Goal: Task Accomplishment & Management: Use online tool/utility

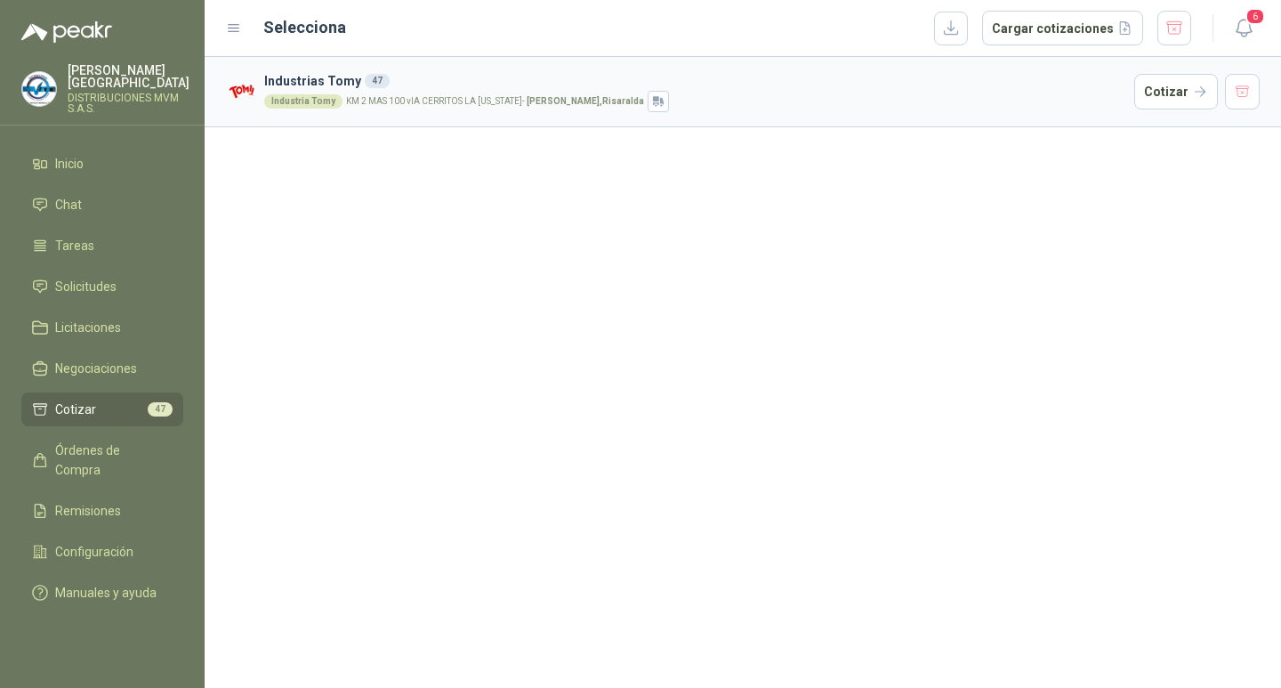
click at [163, 402] on span "47" at bounding box center [160, 409] width 25 height 14
click at [76, 400] on span "Cotizar" at bounding box center [75, 410] width 41 height 20
click at [304, 105] on div "Industria Tomy" at bounding box center [303, 101] width 78 height 14
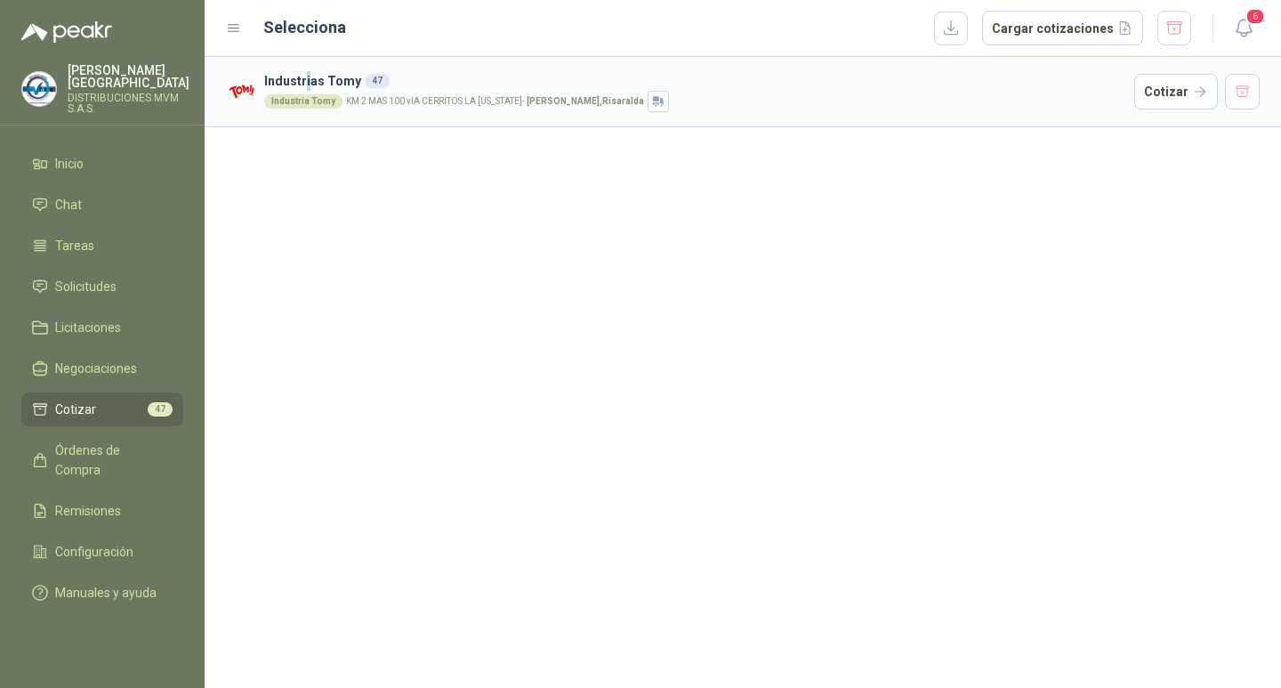
click at [307, 80] on h3 "Industrias Tomy 47" at bounding box center [695, 81] width 863 height 20
click at [114, 277] on span "Solicitudes" at bounding box center [85, 287] width 61 height 20
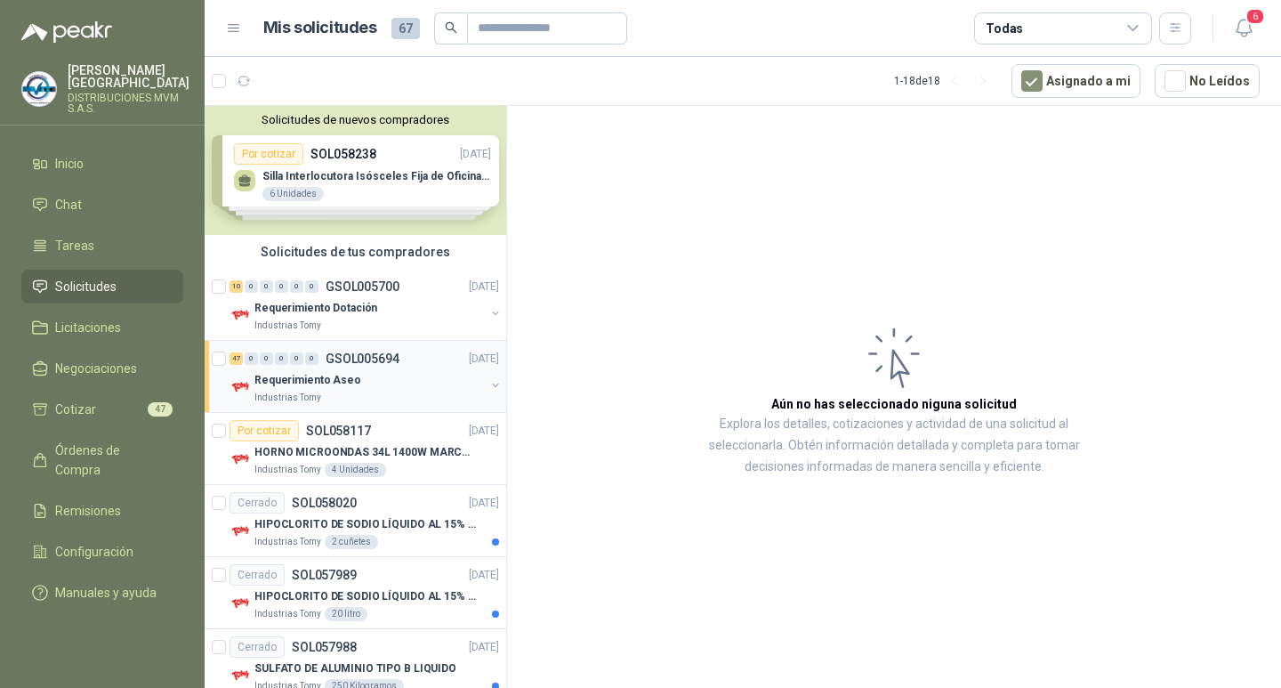
click at [241, 358] on div "47" at bounding box center [236, 358] width 13 height 12
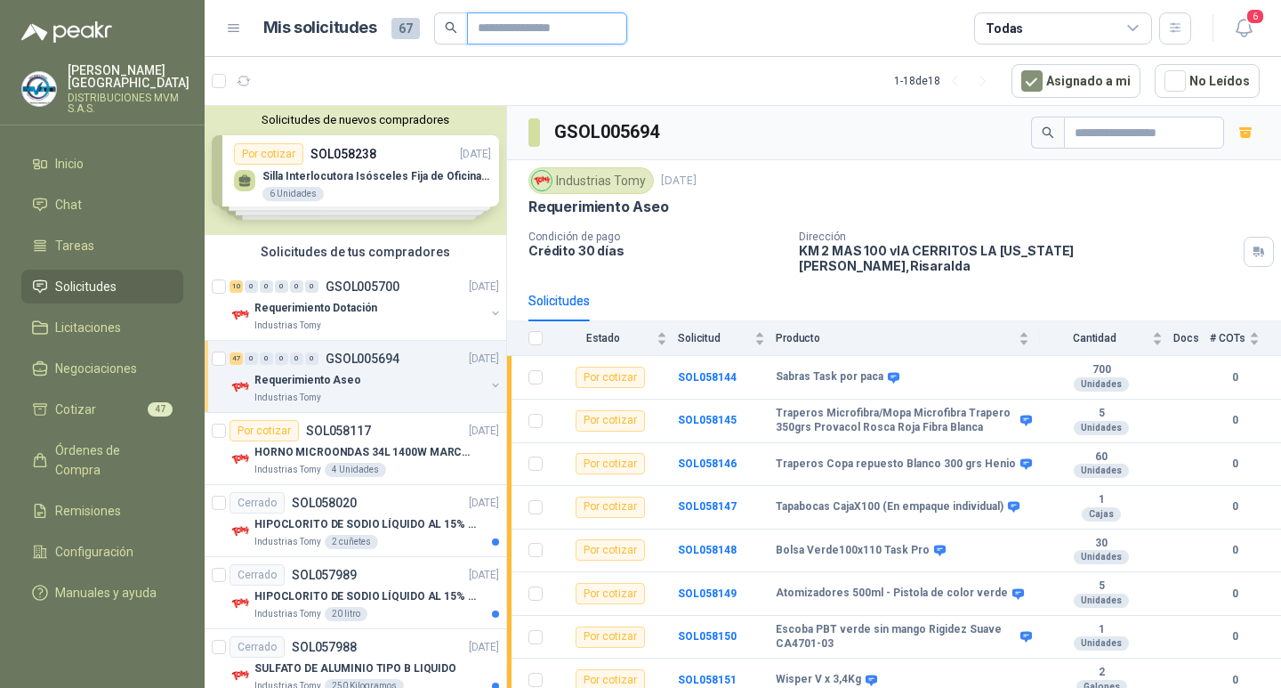
click at [487, 34] on input "text" at bounding box center [540, 28] width 125 height 30
click at [449, 24] on icon "search" at bounding box center [451, 27] width 12 height 12
click at [499, 29] on input "text" at bounding box center [540, 28] width 125 height 30
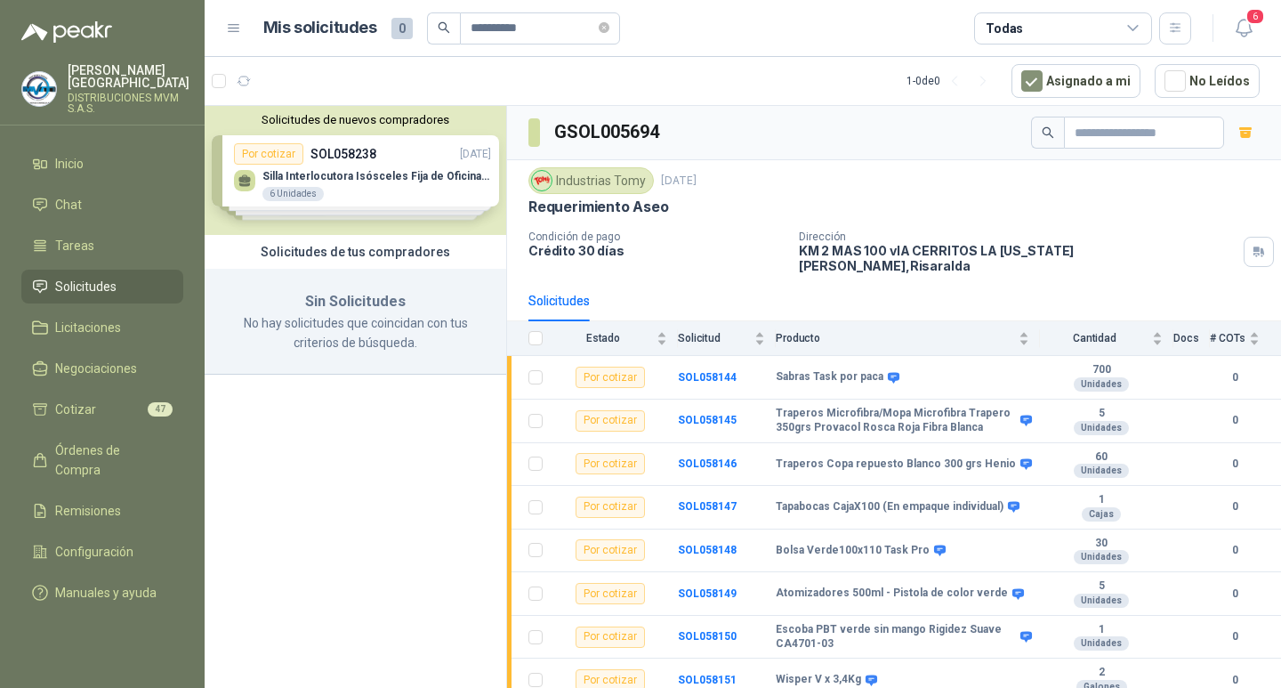
click at [440, 27] on icon "search" at bounding box center [444, 27] width 12 height 12
click at [533, 26] on input "**********" at bounding box center [533, 28] width 125 height 30
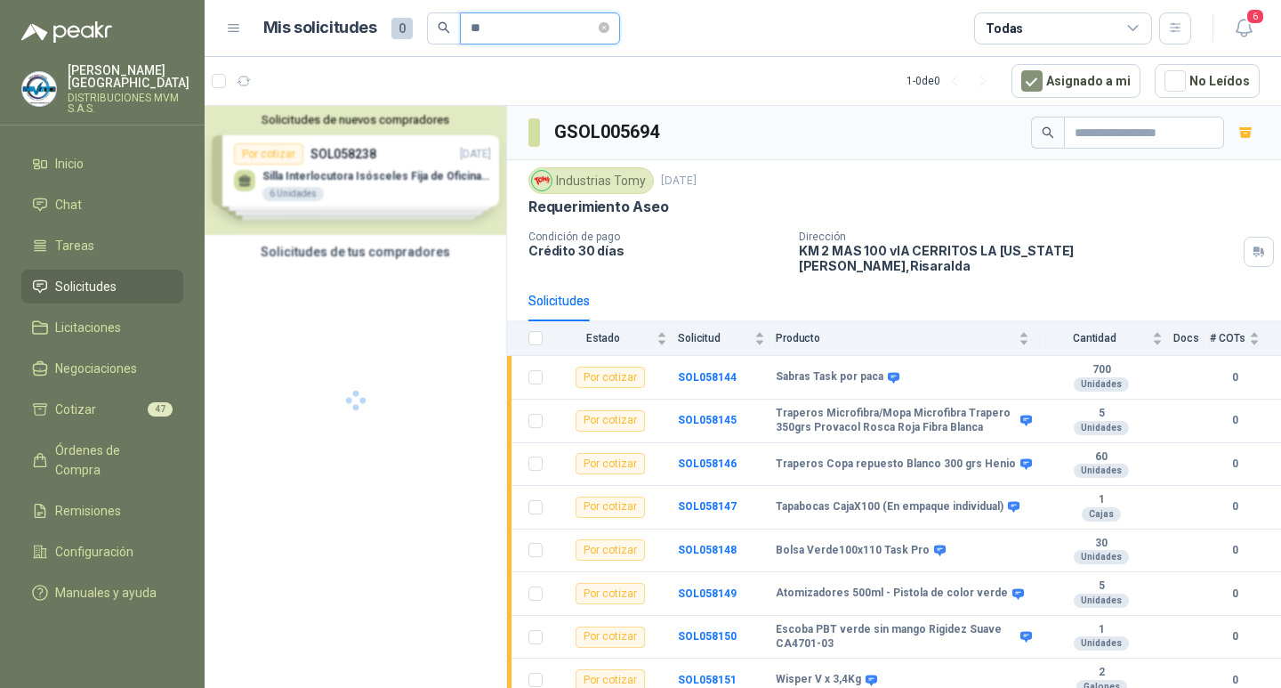
type input "*"
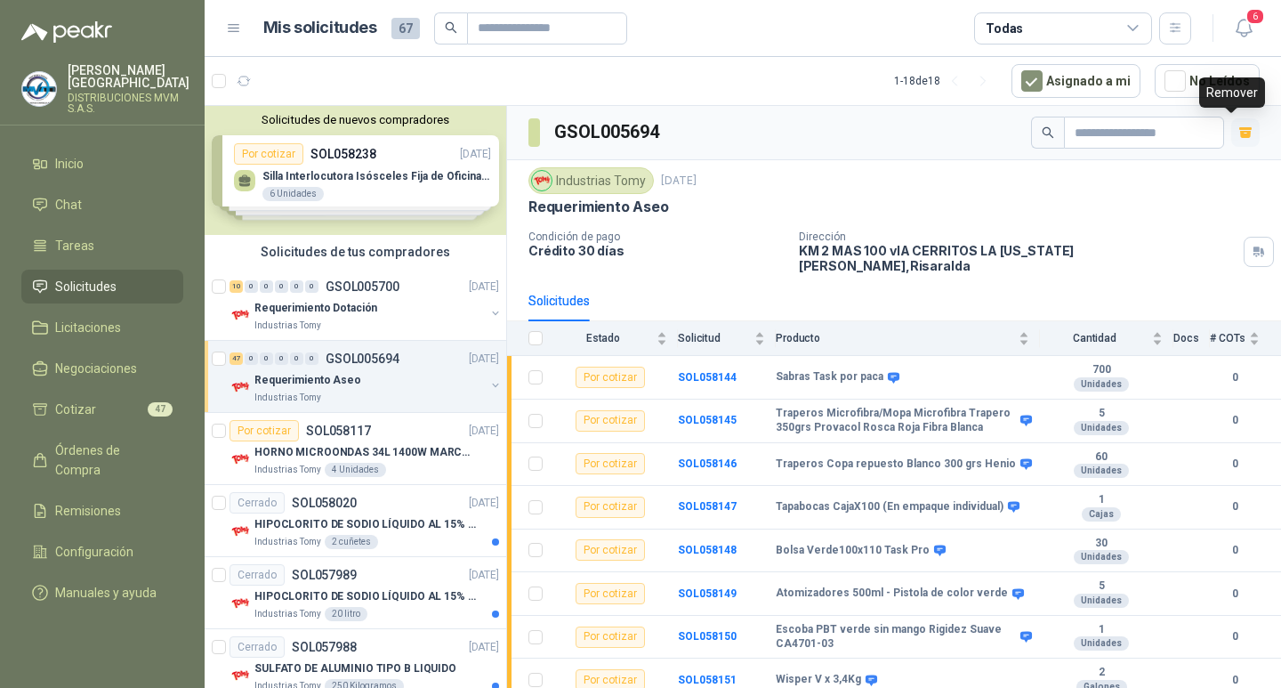
click at [1241, 136] on icon "button" at bounding box center [1246, 134] width 11 height 7
click at [1239, 133] on icon "button" at bounding box center [1246, 132] width 15 height 15
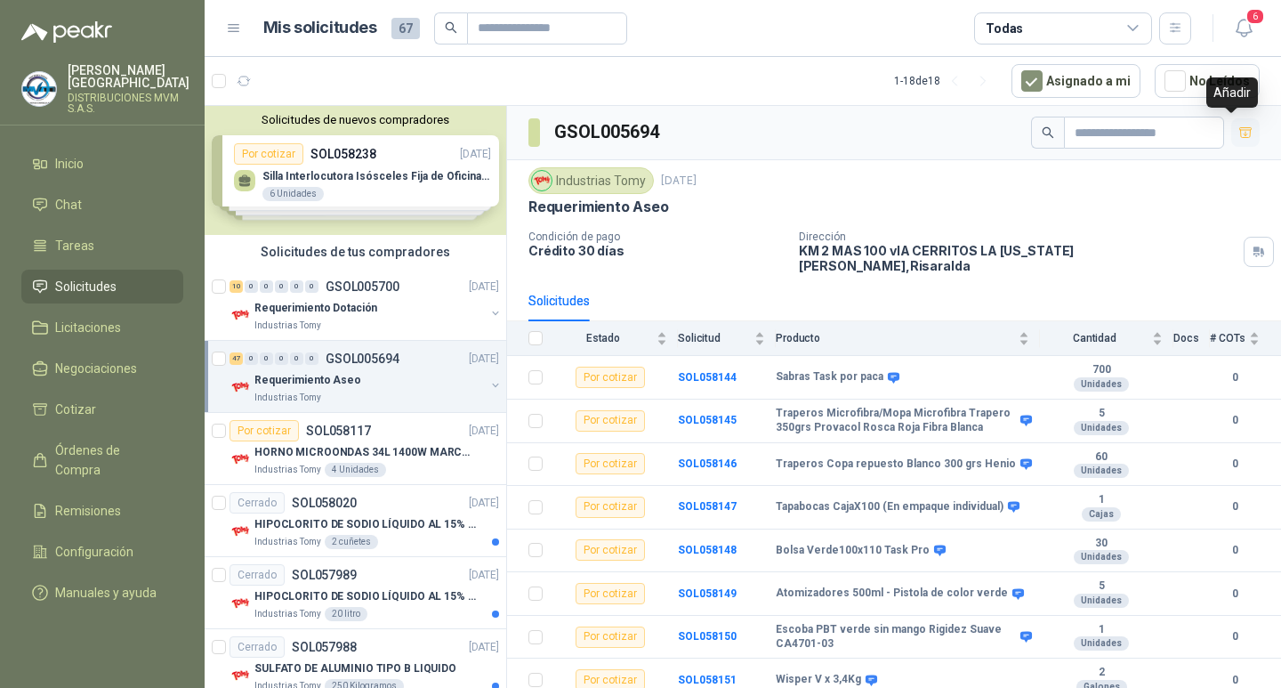
click at [1239, 133] on icon "button" at bounding box center [1246, 132] width 15 height 15
click at [1240, 135] on icon "button" at bounding box center [1246, 132] width 12 height 10
click at [1241, 135] on icon "button" at bounding box center [1246, 134] width 11 height 7
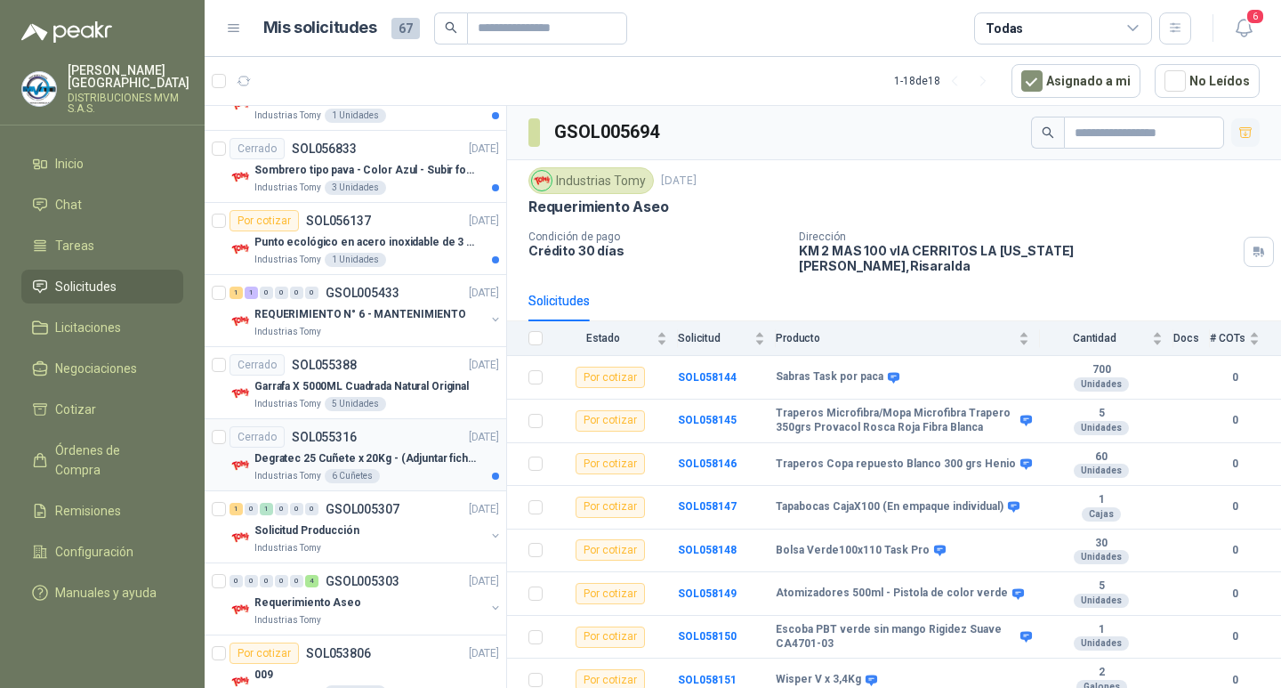
scroll to position [897, 0]
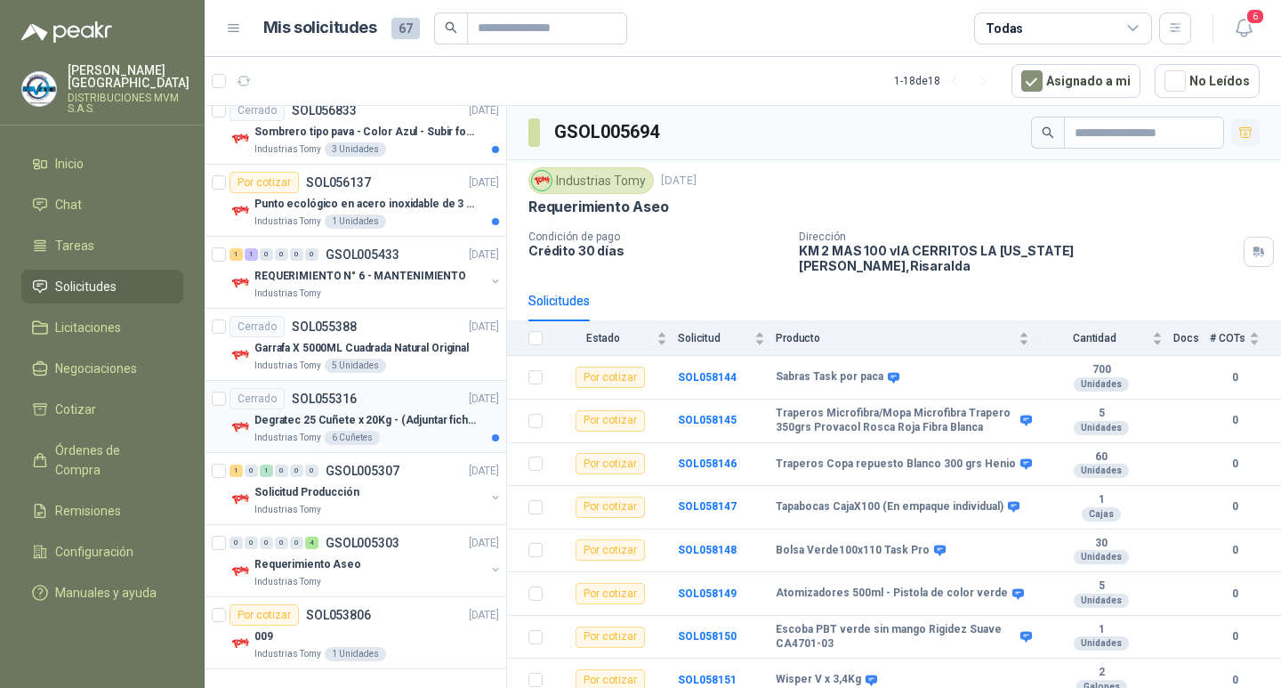
click at [369, 422] on p "Degratec 25 Cuñete x 20Kg - (Adjuntar ficha técnica)" at bounding box center [366, 420] width 222 height 17
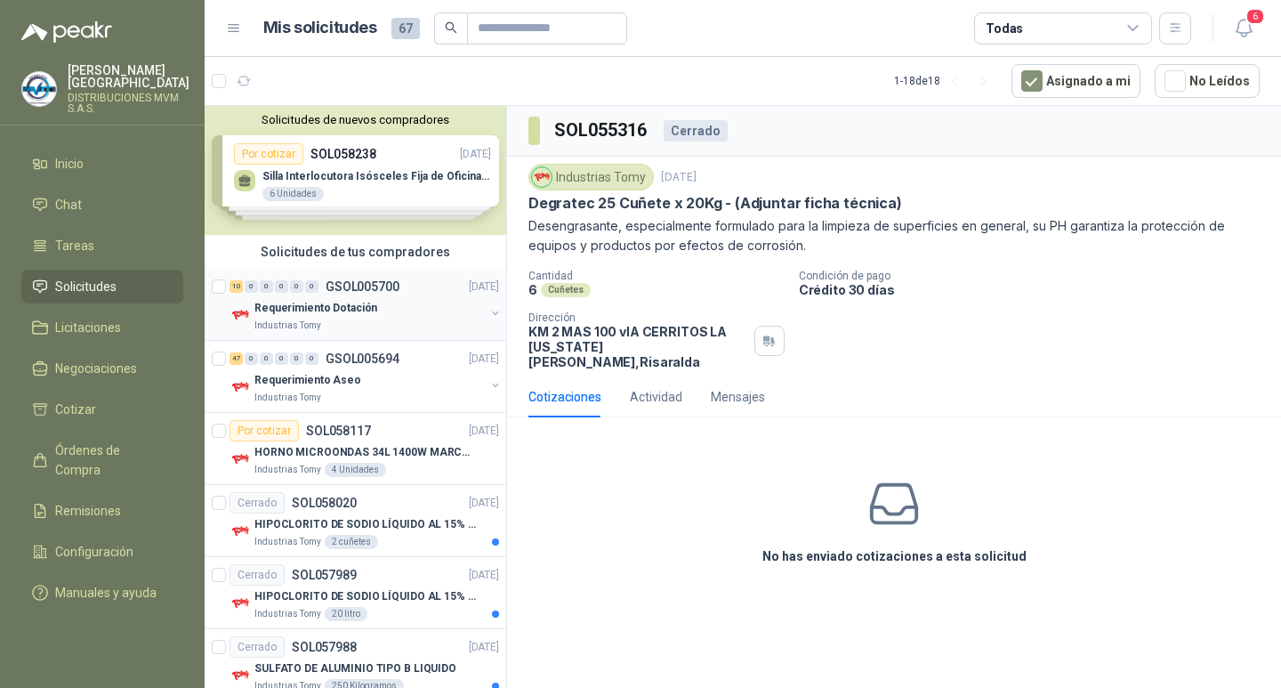
click at [303, 300] on p "Requerimiento Dotación" at bounding box center [316, 308] width 123 height 17
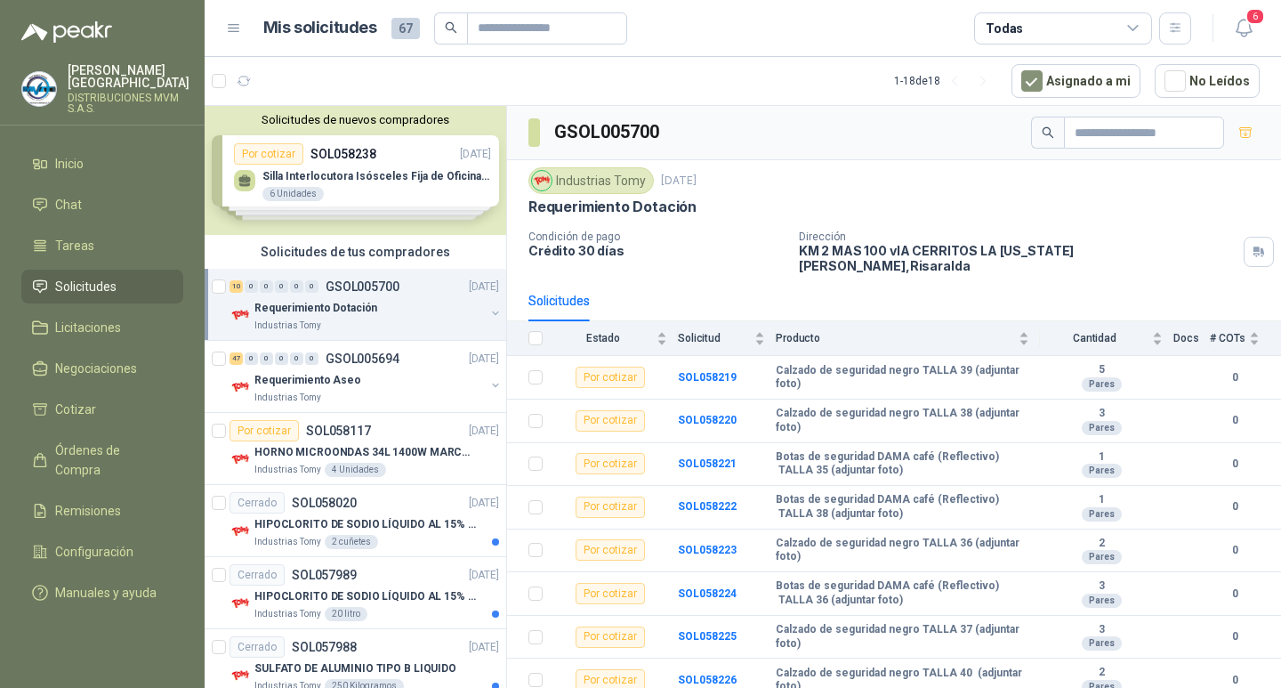
click at [368, 187] on div "Solicitudes de nuevos compradores Por cotizar SOL058238 [DATE] Silla Interlocut…" at bounding box center [356, 170] width 302 height 129
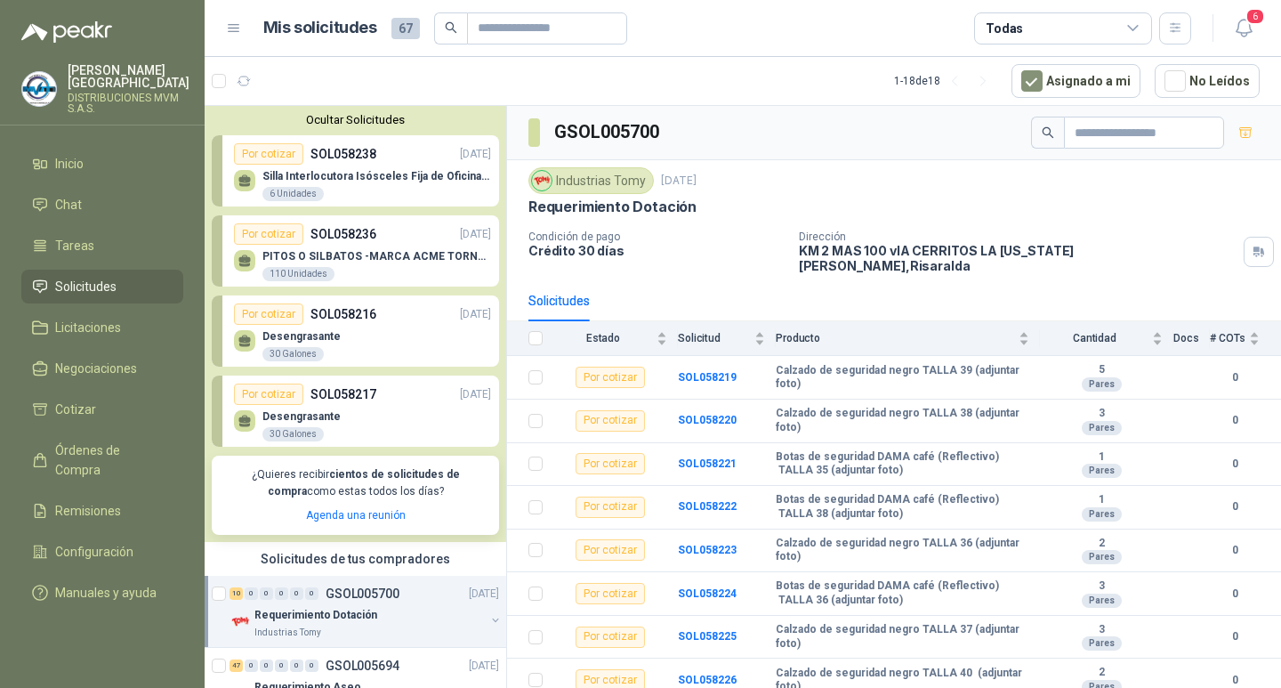
click at [389, 83] on article "1 - 18 de 18 Asignado a mi No Leídos" at bounding box center [743, 81] width 1077 height 48
click at [245, 85] on icon "button" at bounding box center [244, 81] width 13 height 9
click at [371, 75] on article "1 - 18 de 18 Asignado a mi No Leídos" at bounding box center [743, 81] width 1077 height 48
click at [1101, 81] on button "Asignado a mi" at bounding box center [1076, 81] width 129 height 34
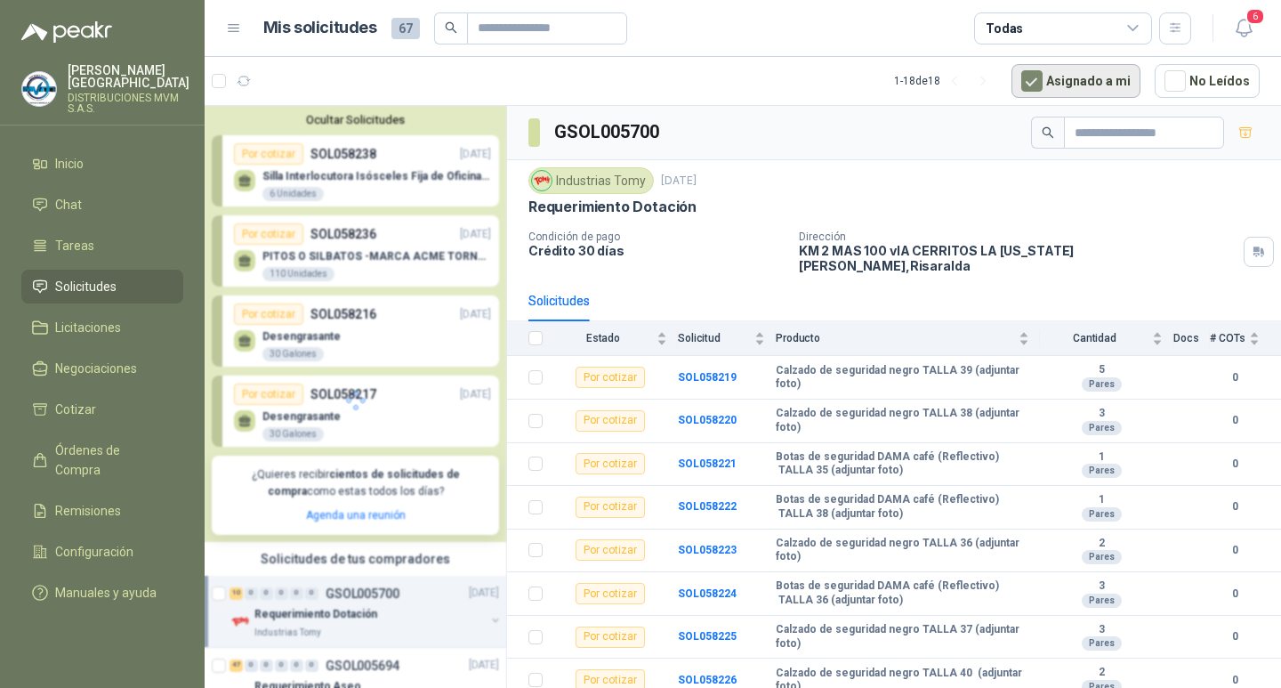
click at [1025, 85] on button "Asignado a mi" at bounding box center [1076, 81] width 129 height 34
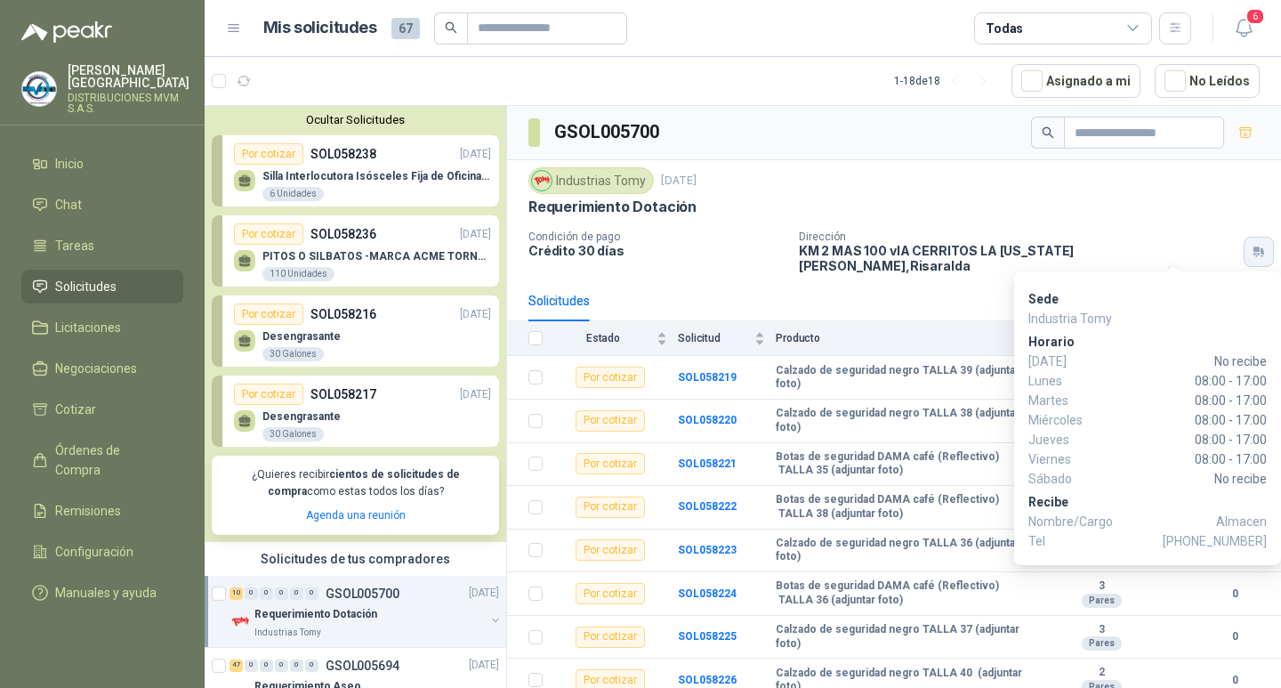
click at [1252, 249] on icon "button" at bounding box center [1259, 252] width 15 height 14
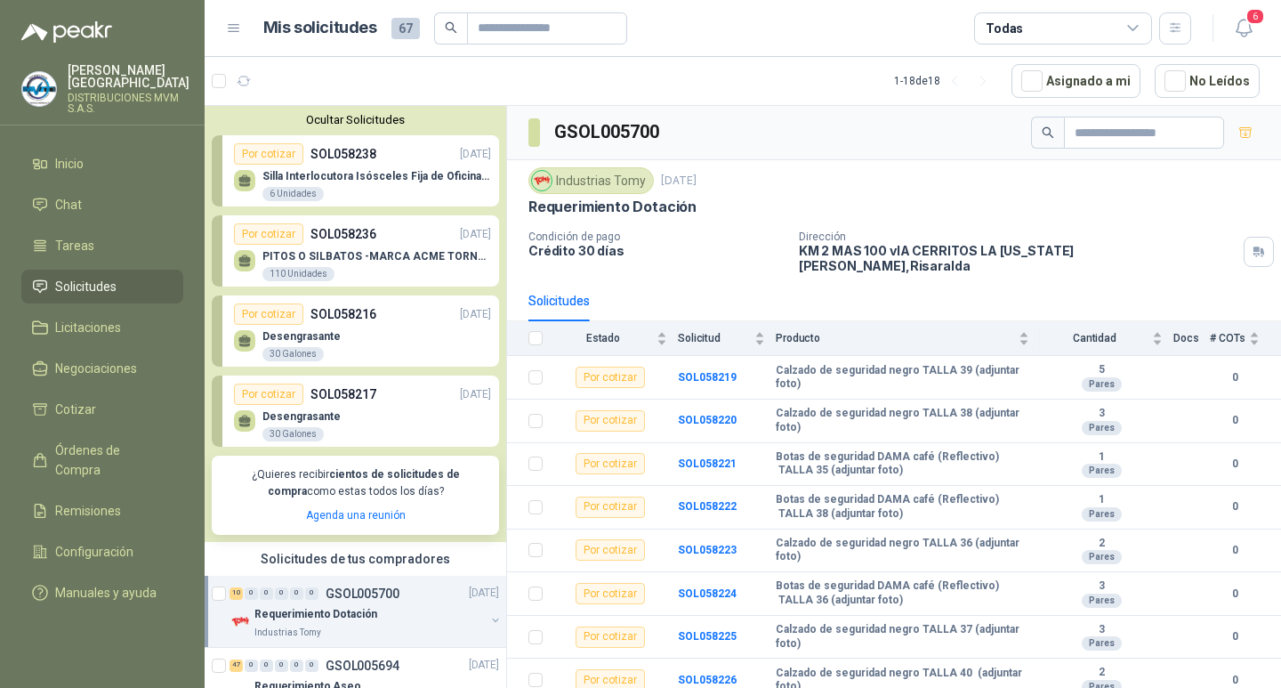
click at [358, 119] on button "Ocultar Solicitudes" at bounding box center [355, 119] width 287 height 13
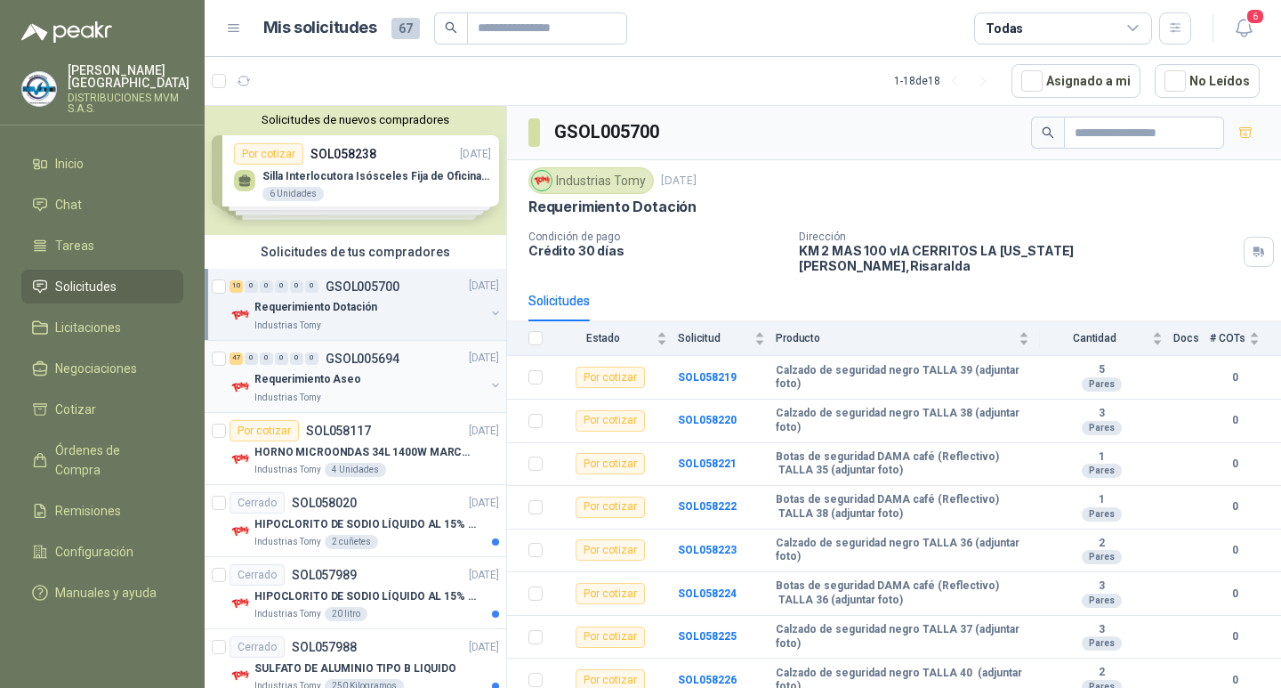
click at [287, 365] on div "47 0 0 0 0 0 GSOL005694 [DATE]" at bounding box center [366, 358] width 273 height 21
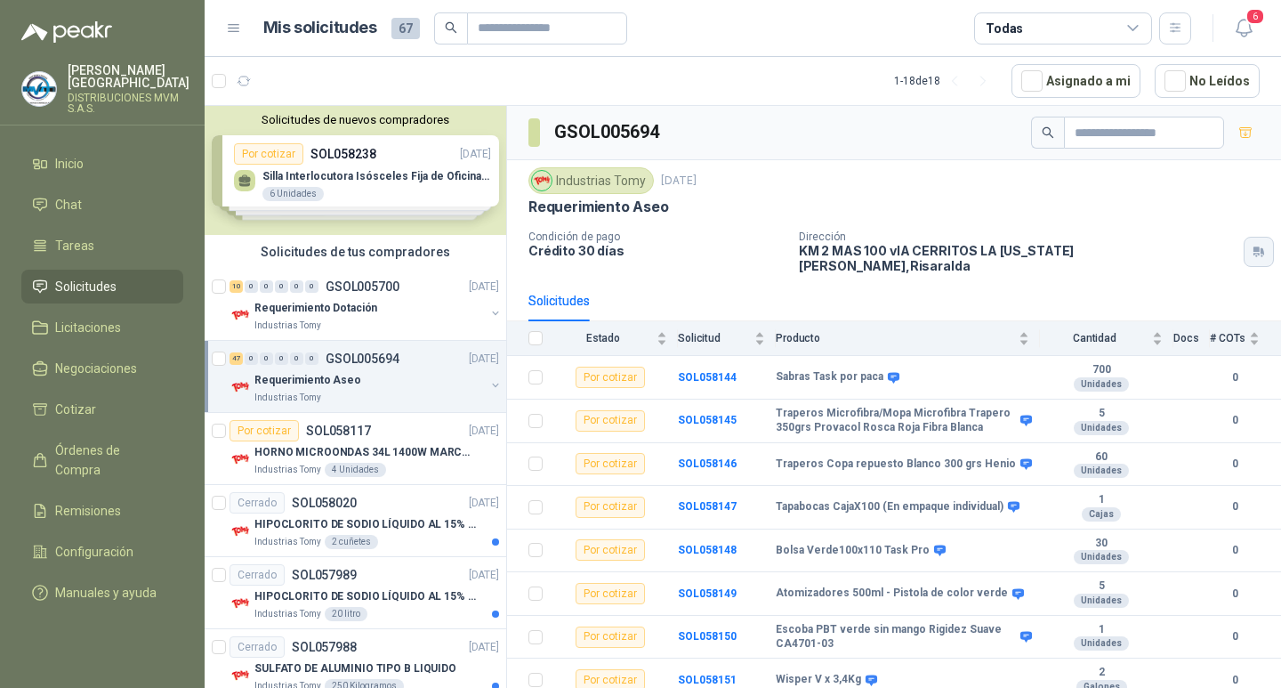
click at [1261, 248] on icon "button" at bounding box center [1263, 251] width 4 height 7
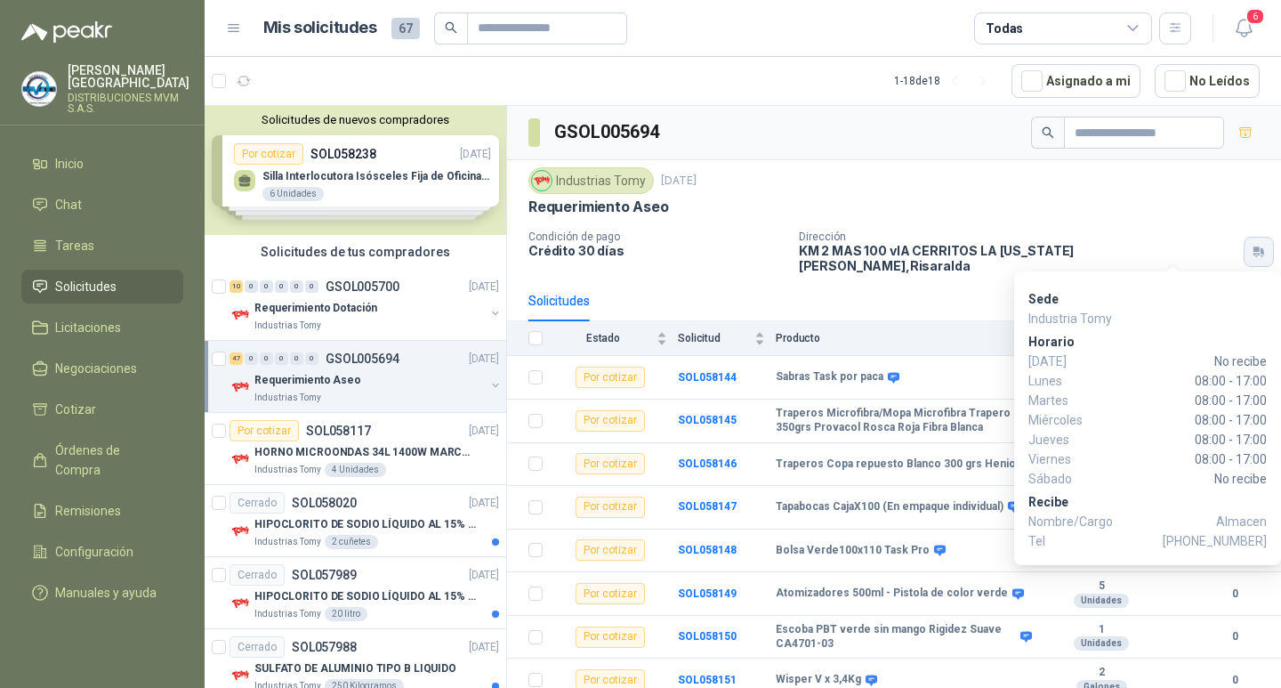
click at [1261, 248] on icon "button" at bounding box center [1263, 251] width 4 height 7
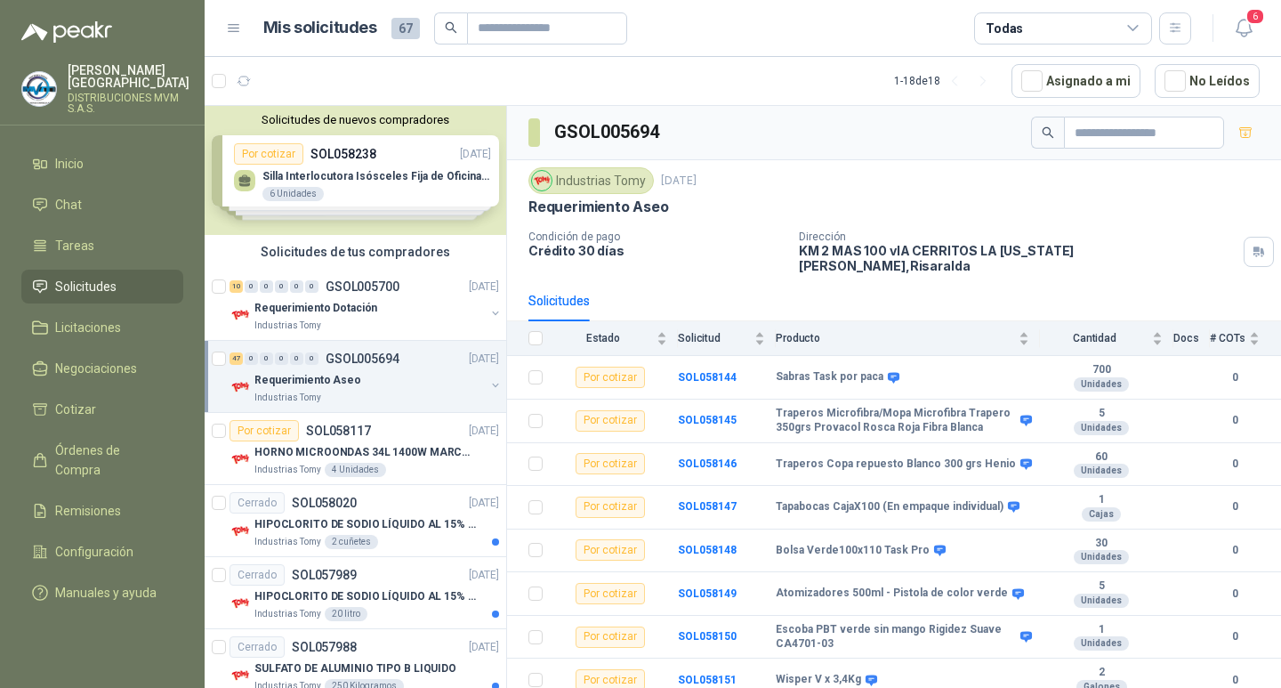
drag, startPoint x: 946, startPoint y: 216, endPoint x: 958, endPoint y: 216, distance: 12.5
click at [954, 216] on div "Requerimiento Aseo" at bounding box center [895, 207] width 732 height 19
click at [554, 293] on div "Solicitudes" at bounding box center [559, 301] width 61 height 20
click at [601, 206] on p "Requerimiento Aseo" at bounding box center [599, 207] width 141 height 19
click at [1240, 134] on icon "button" at bounding box center [1246, 132] width 12 height 10
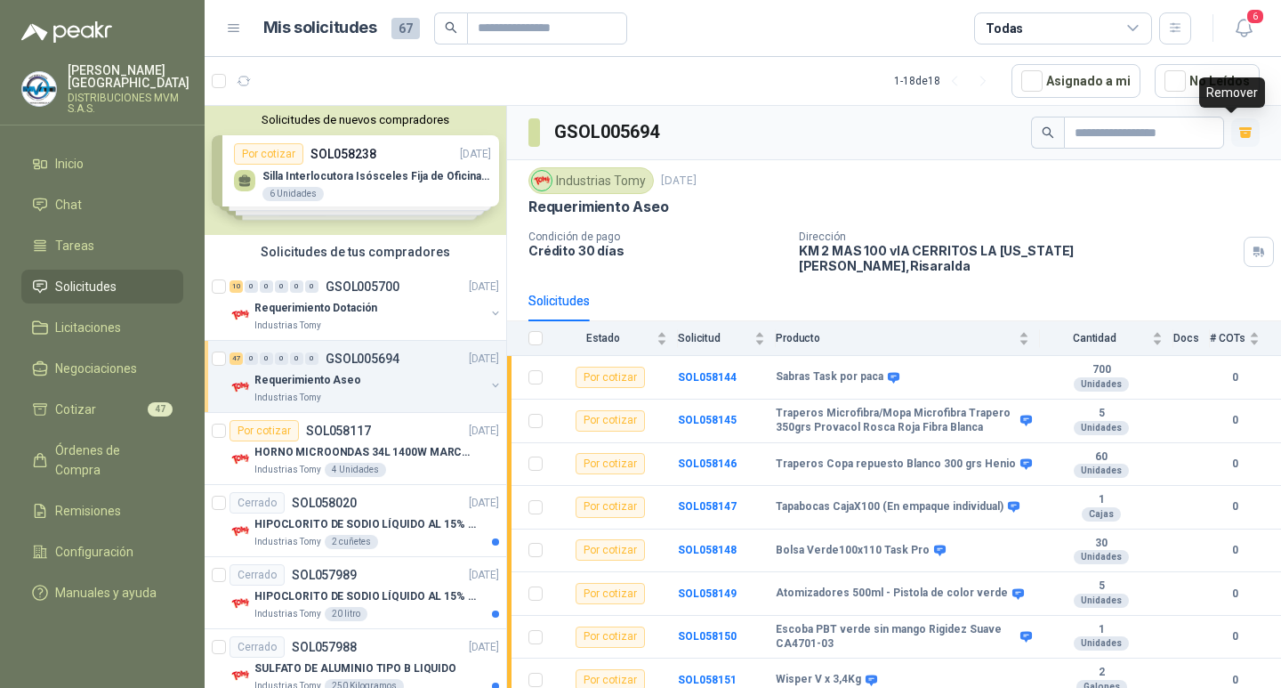
click at [1241, 134] on icon "button" at bounding box center [1246, 134] width 11 height 7
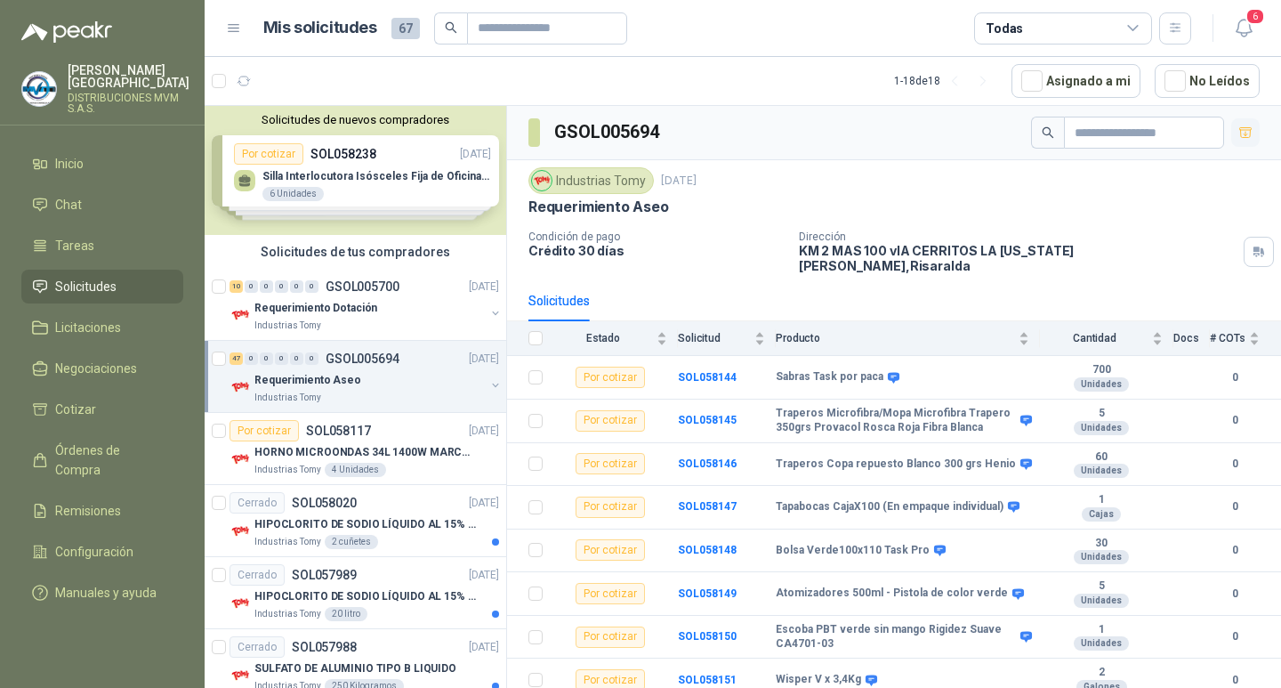
click at [368, 368] on div "47 0 0 0 0 0 GSOL005694 [DATE]" at bounding box center [366, 358] width 273 height 21
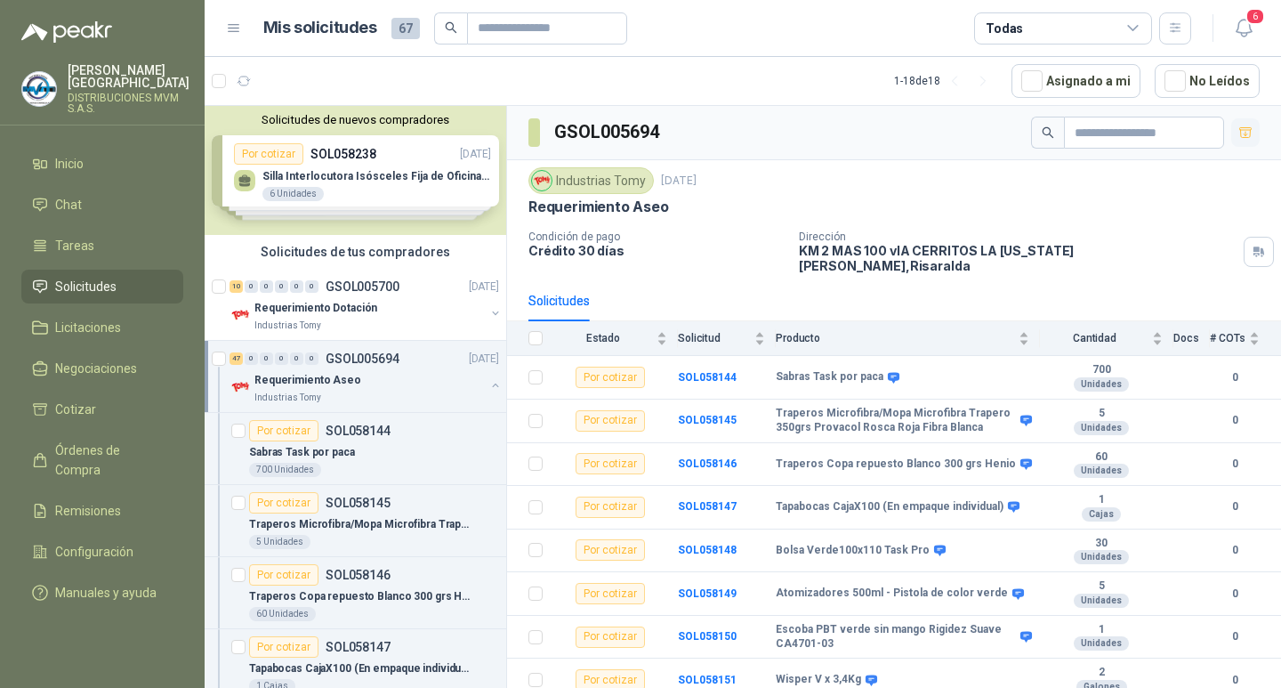
click at [368, 368] on div "47 0 0 0 0 0 GSOL005694 [DATE]" at bounding box center [366, 358] width 273 height 21
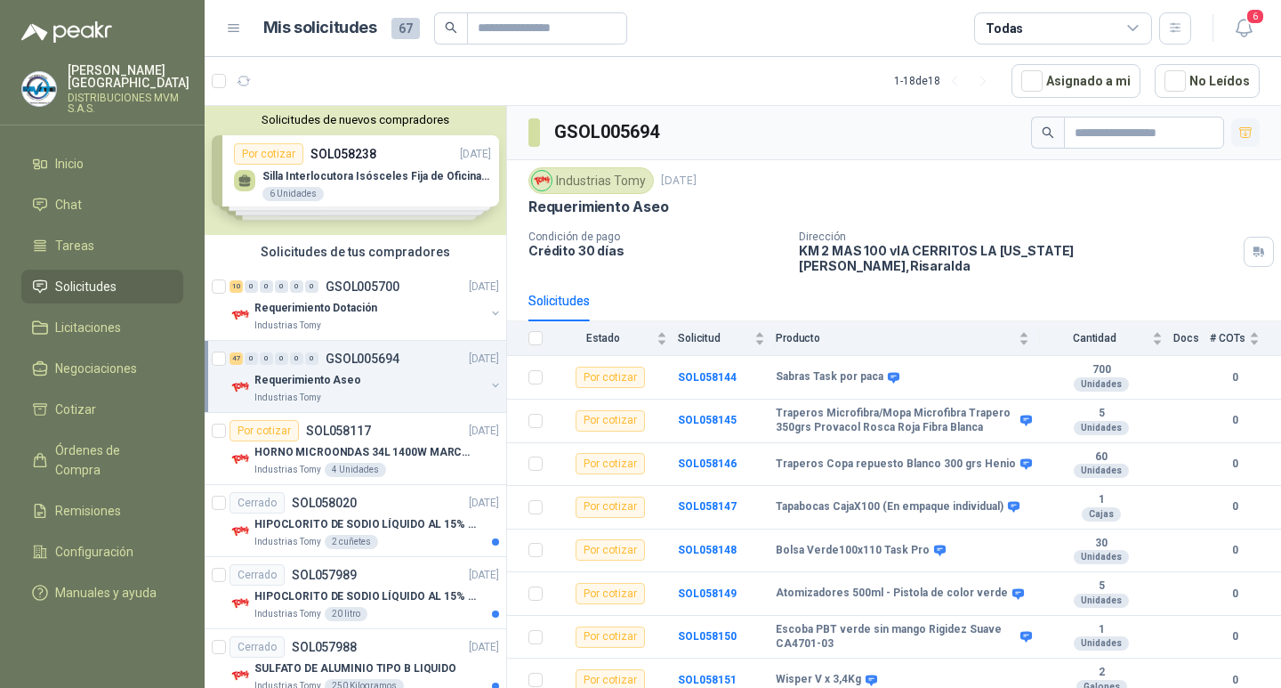
scroll to position [6, 0]
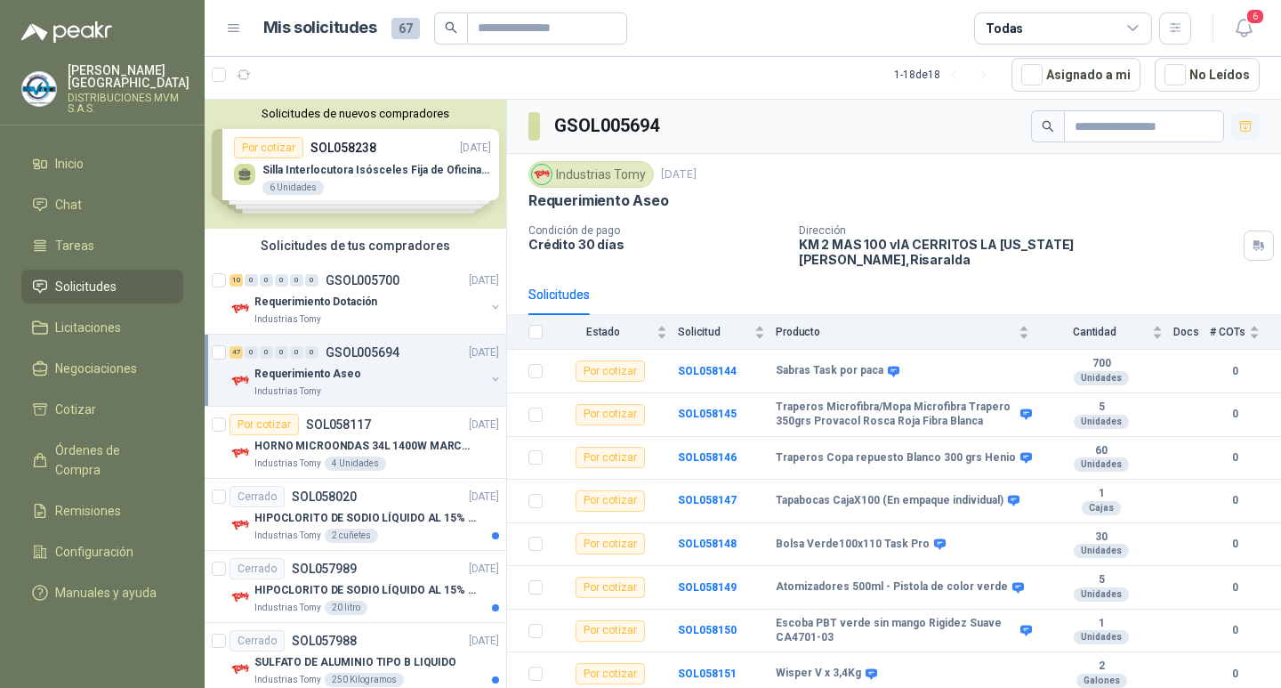
click at [368, 368] on div "Requerimiento Aseo" at bounding box center [370, 373] width 230 height 21
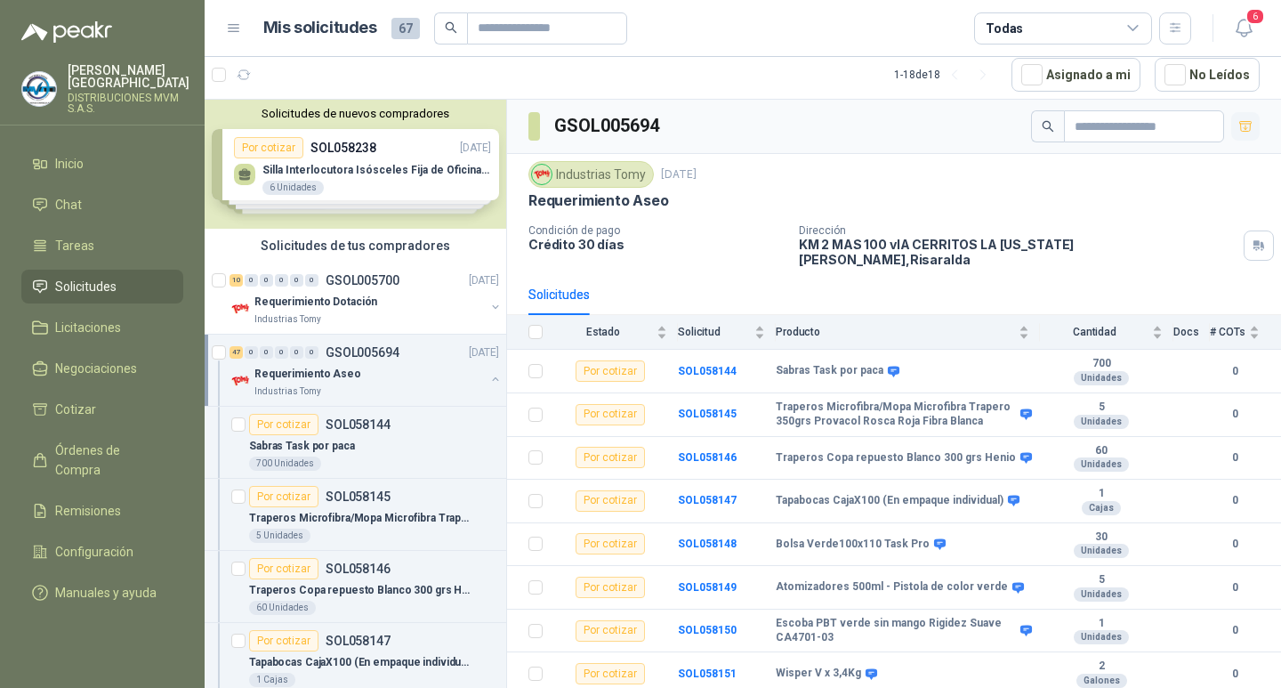
click at [368, 368] on div "Requerimiento Aseo" at bounding box center [370, 373] width 230 height 21
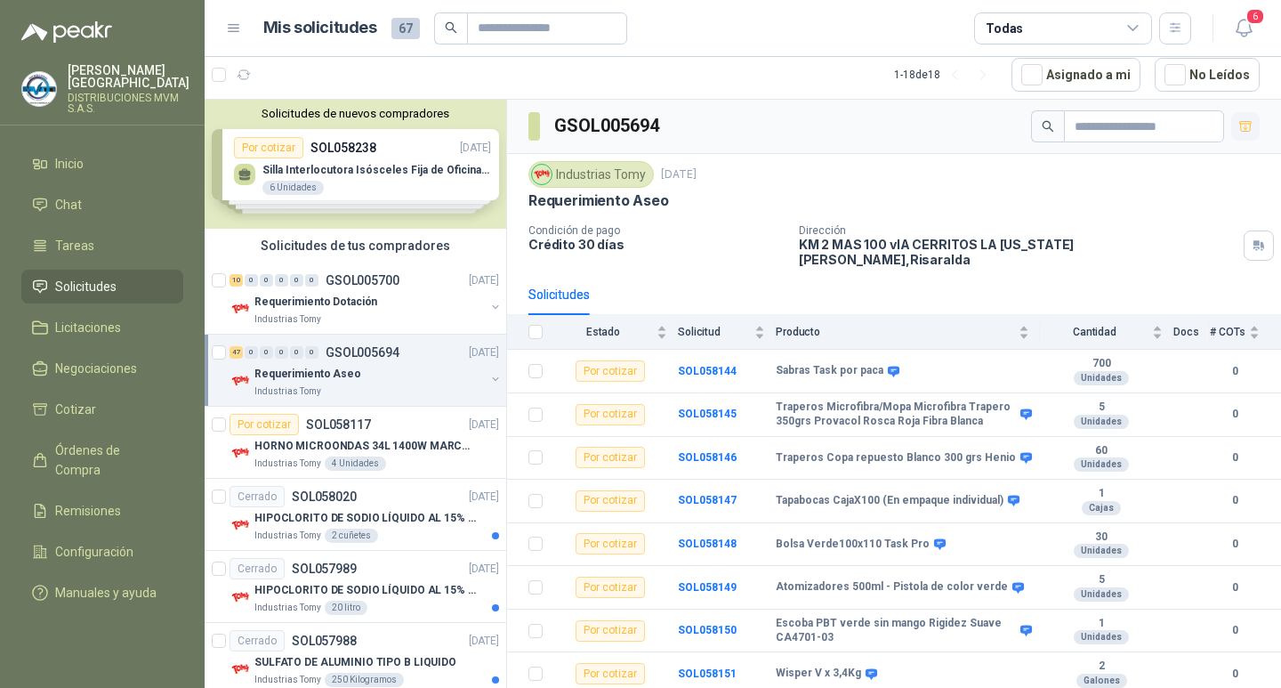
click at [368, 368] on div "Requerimiento Aseo" at bounding box center [370, 373] width 230 height 21
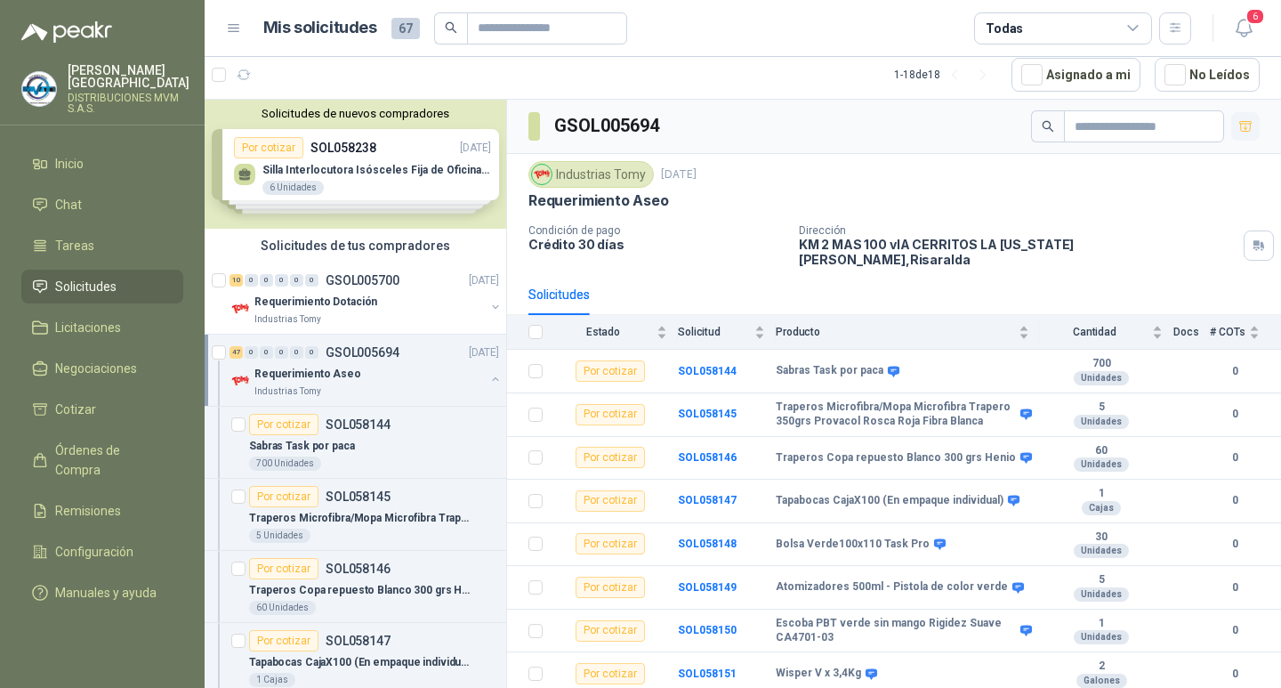
drag, startPoint x: 368, startPoint y: 368, endPoint x: 390, endPoint y: 366, distance: 21.4
click at [369, 368] on div "Requerimiento Aseo" at bounding box center [370, 373] width 230 height 21
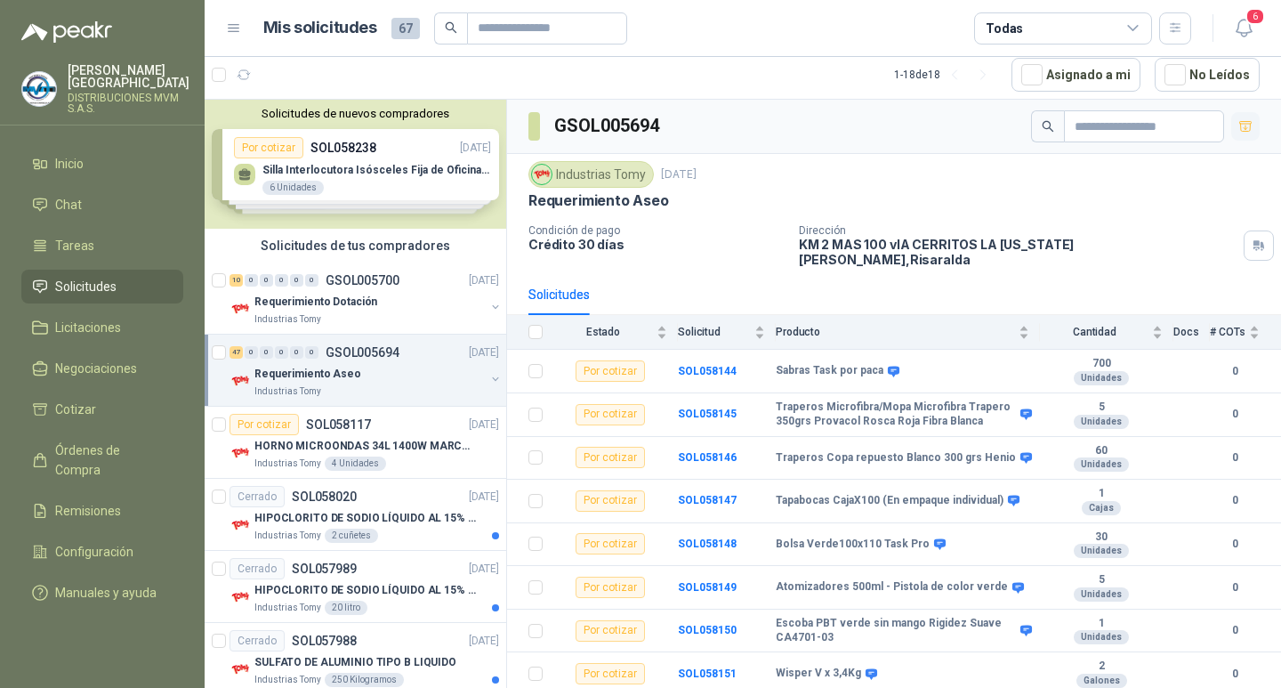
click at [534, 124] on span at bounding box center [535, 126] width 12 height 28
click at [1080, 127] on input "text" at bounding box center [1137, 126] width 125 height 30
click at [1175, 28] on icon "button" at bounding box center [1175, 27] width 10 height 9
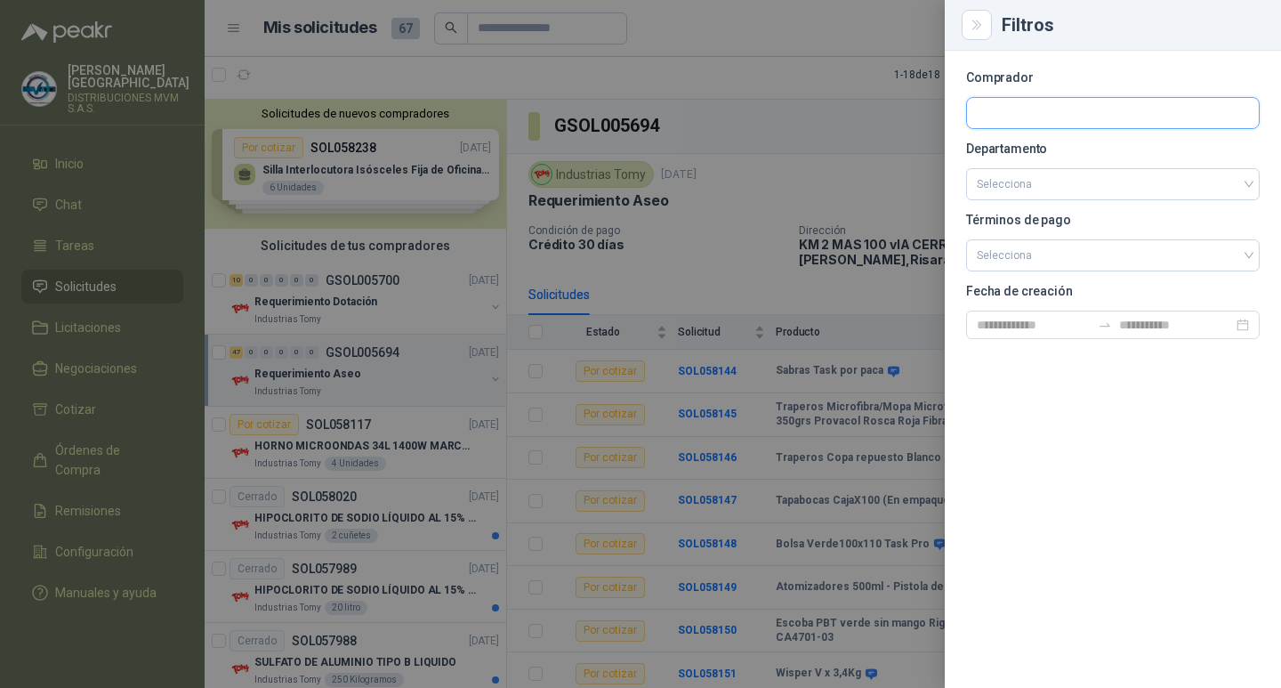
click at [1046, 109] on input "text" at bounding box center [1113, 113] width 292 height 30
click at [829, 105] on div at bounding box center [640, 344] width 1281 height 688
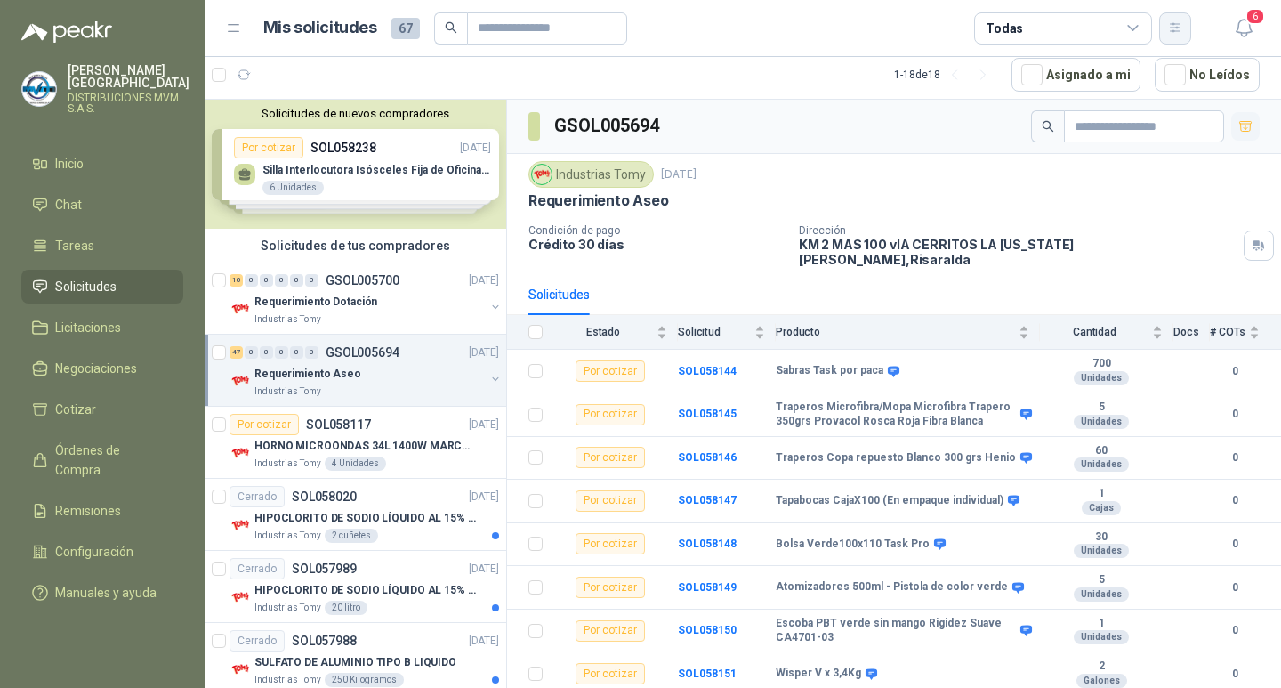
click at [1174, 24] on icon "button" at bounding box center [1175, 27] width 15 height 15
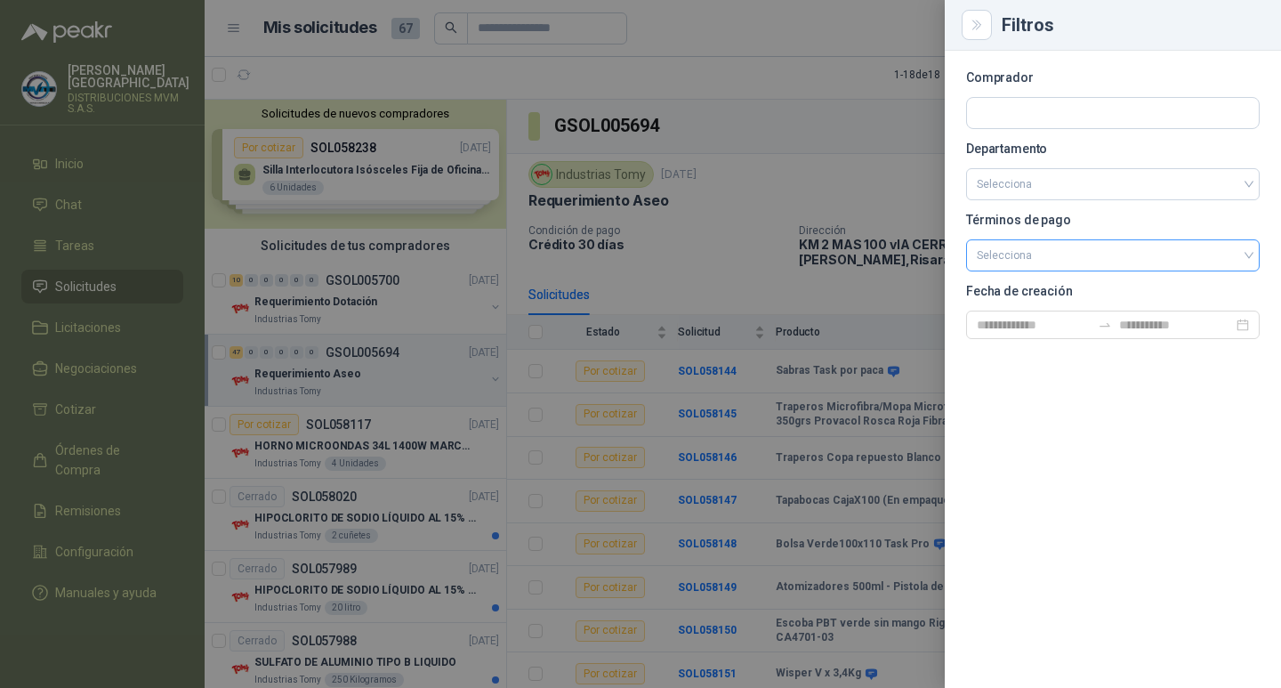
click at [1059, 248] on input "search" at bounding box center [1113, 253] width 272 height 27
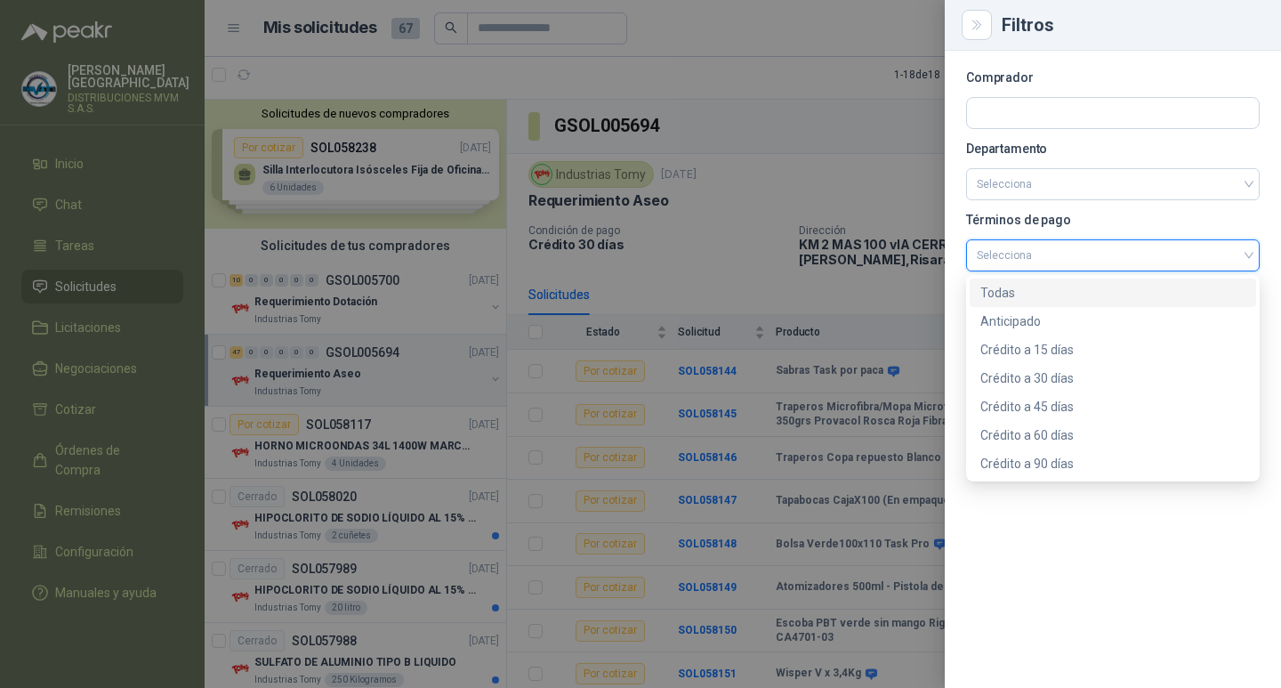
click at [1059, 248] on input "search" at bounding box center [1113, 253] width 272 height 27
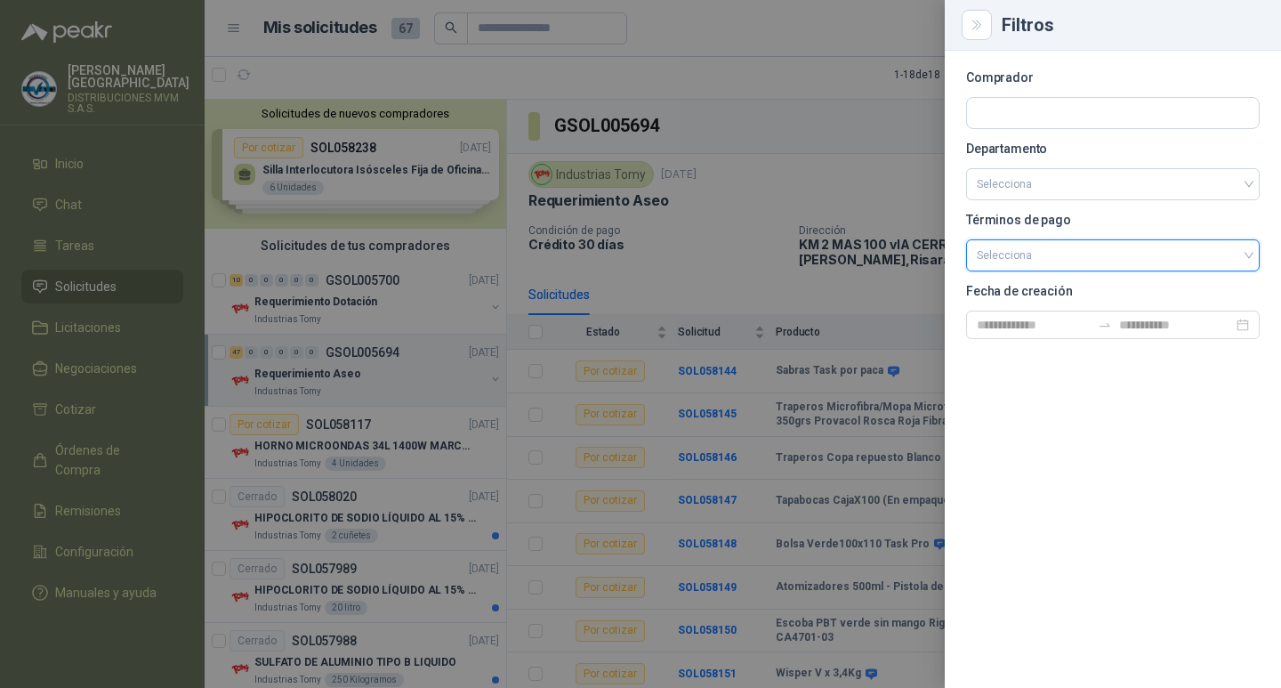
click at [824, 73] on div at bounding box center [640, 344] width 1281 height 688
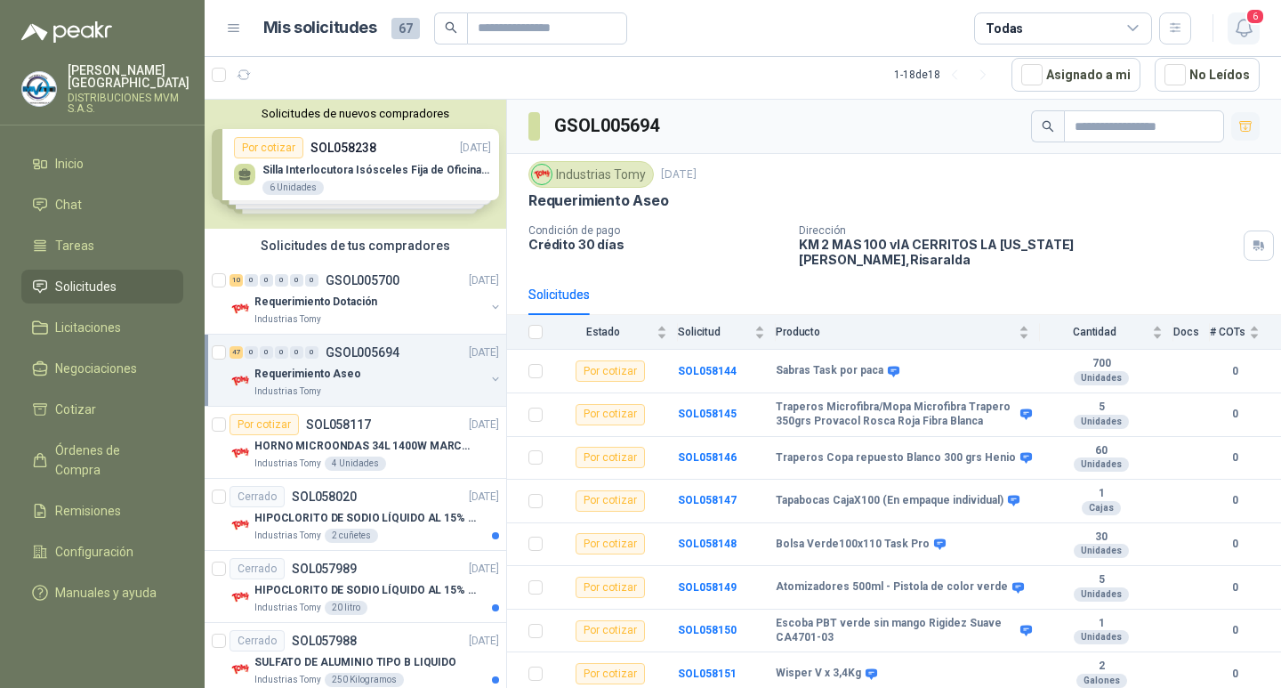
click at [1241, 31] on icon "button" at bounding box center [1244, 28] width 22 height 22
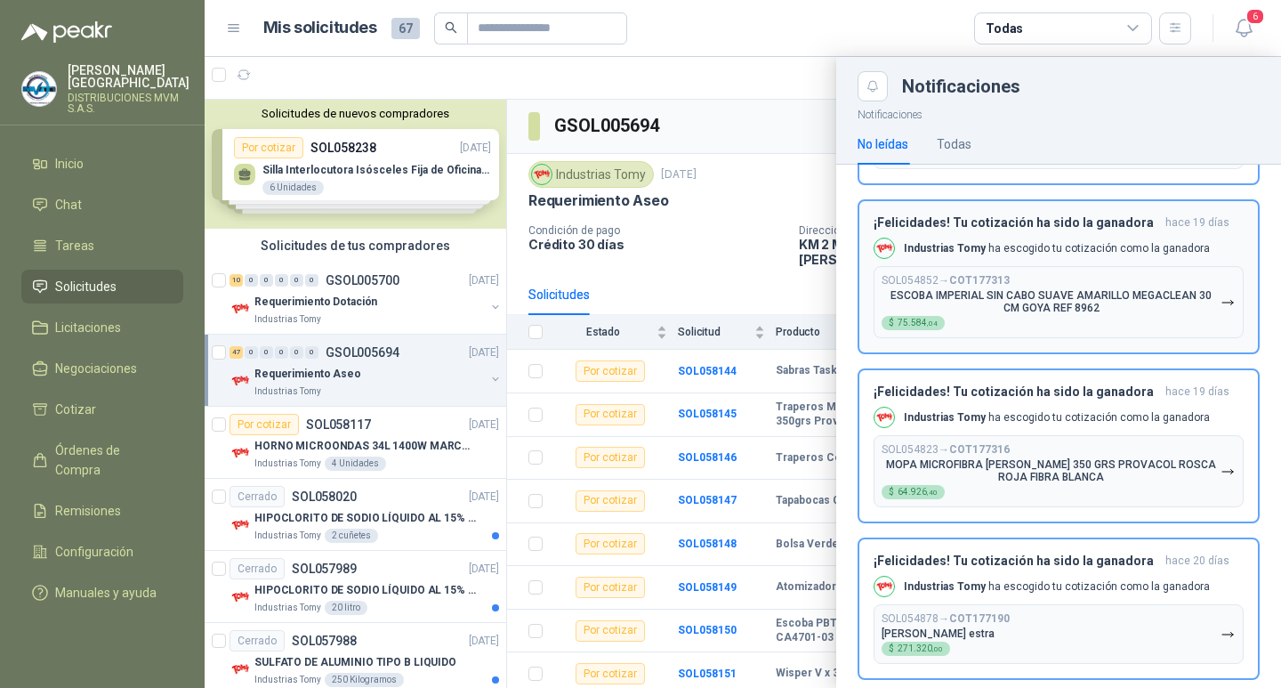
scroll to position [608, 0]
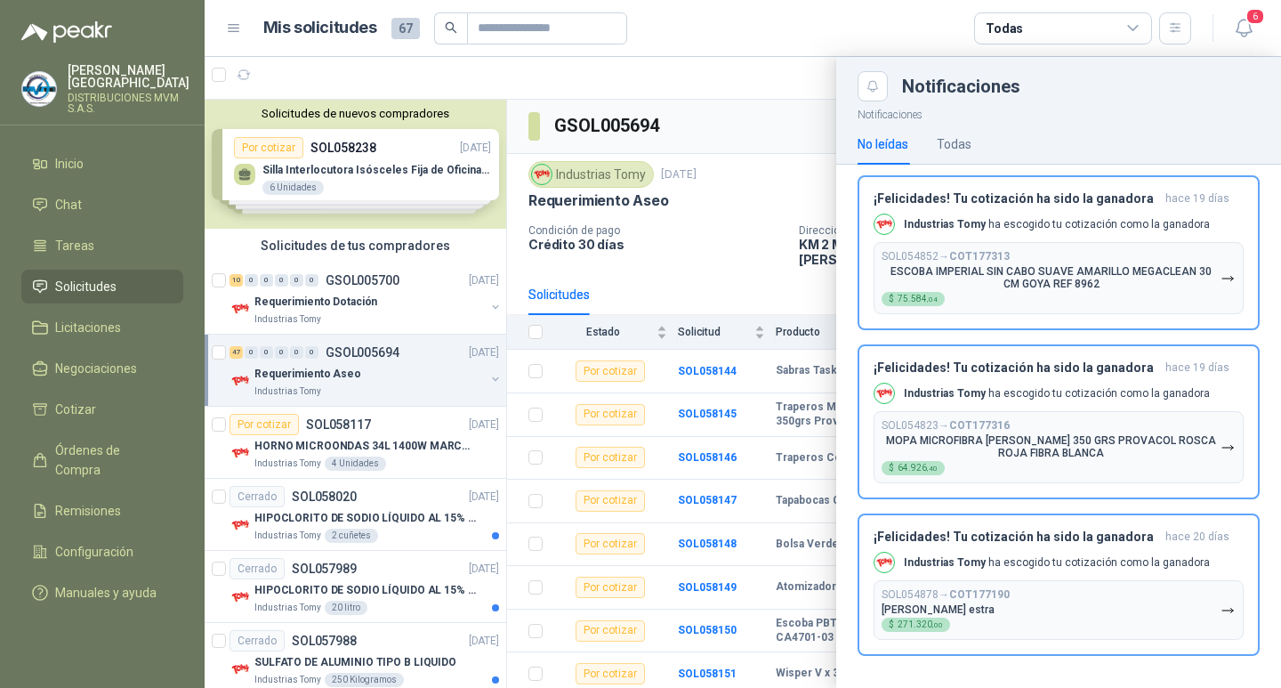
click at [773, 93] on div at bounding box center [743, 372] width 1077 height 631
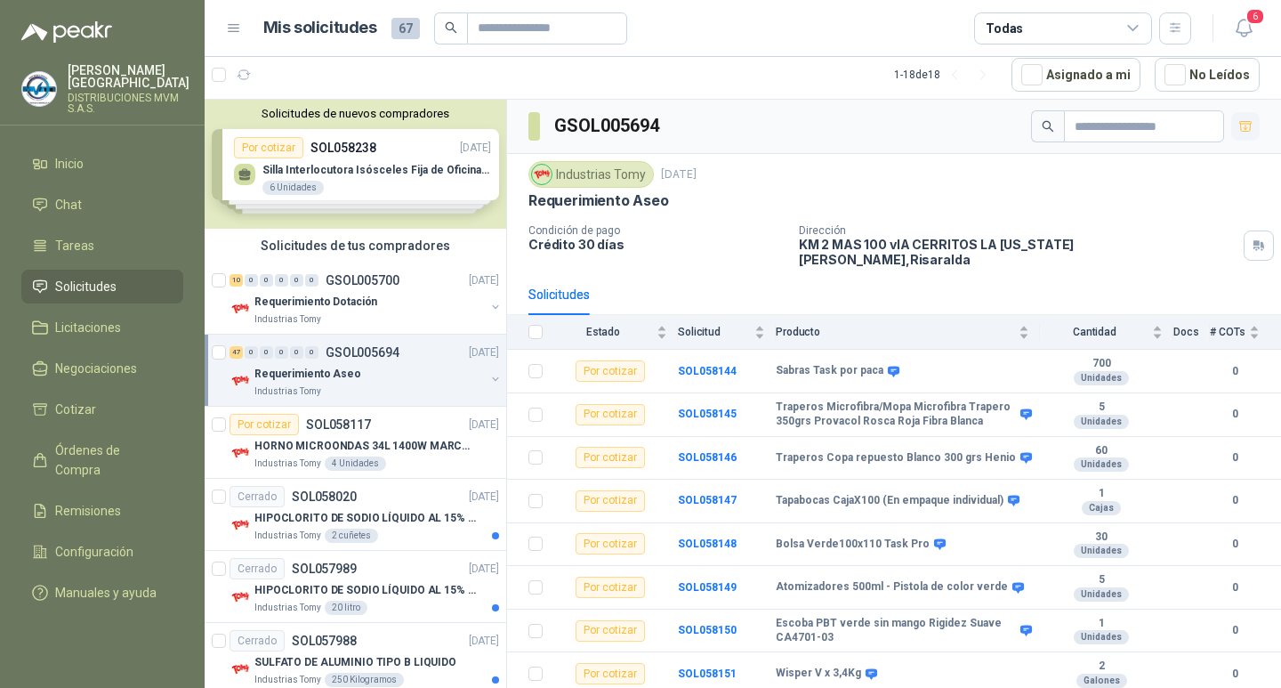
click at [1129, 33] on icon at bounding box center [1134, 28] width 16 height 16
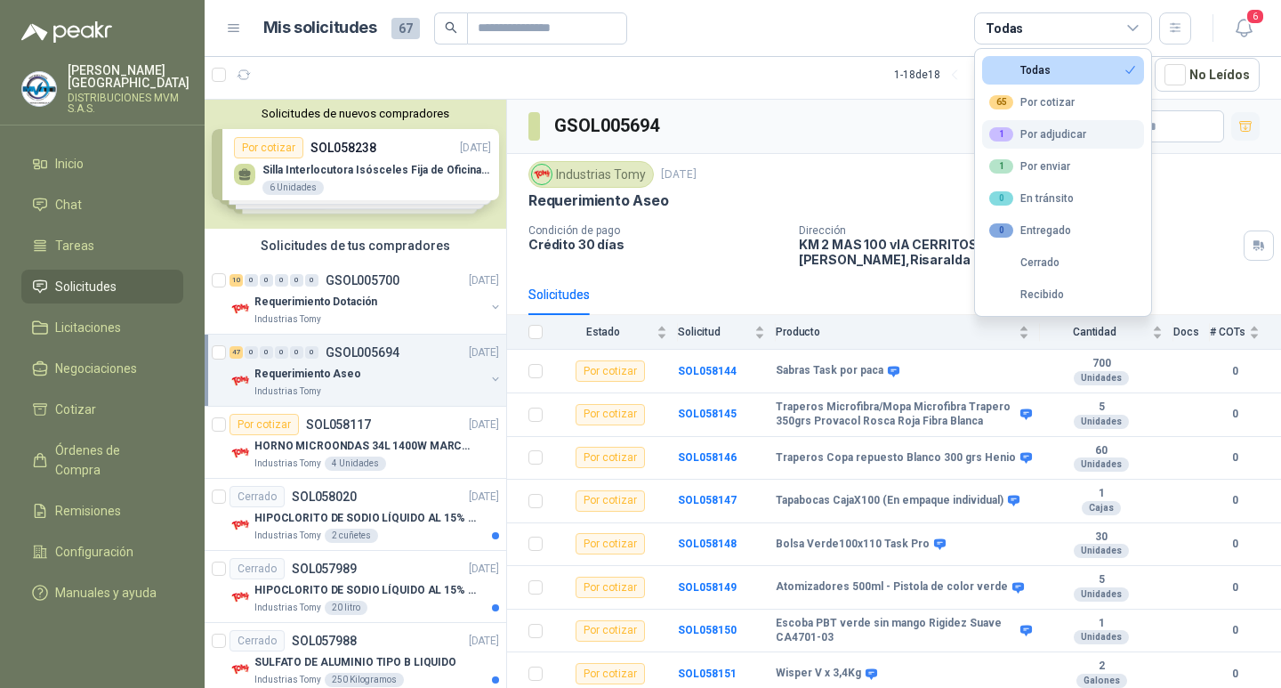
click at [1063, 133] on div "1 Por adjudicar" at bounding box center [1038, 134] width 97 height 14
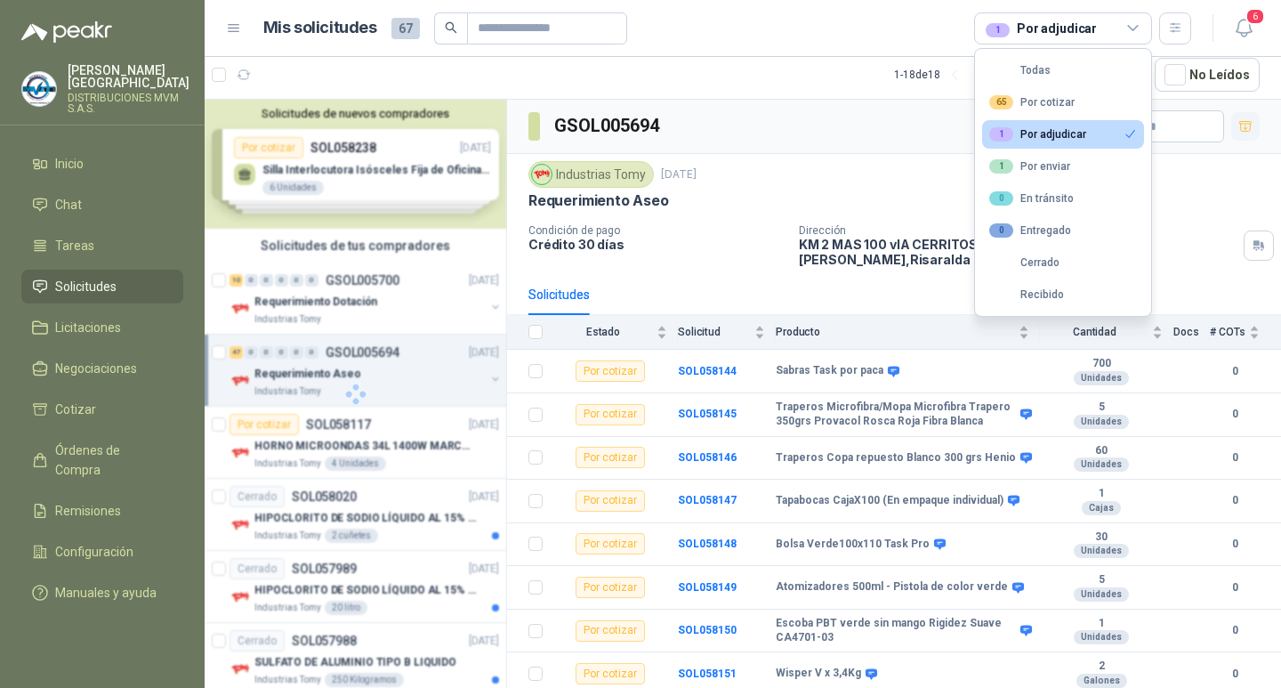
click at [1110, 32] on div "1 Por adjudicar" at bounding box center [1063, 28] width 178 height 32
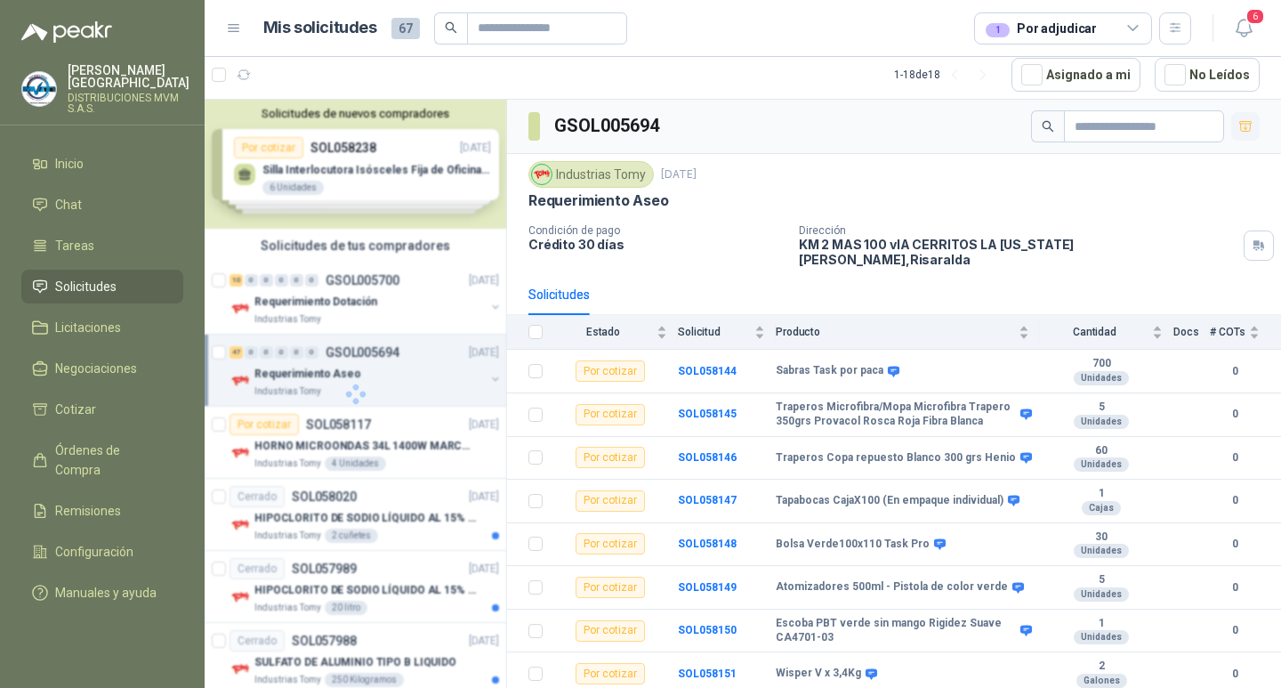
click at [837, 134] on div "GSOL005694" at bounding box center [894, 127] width 774 height 54
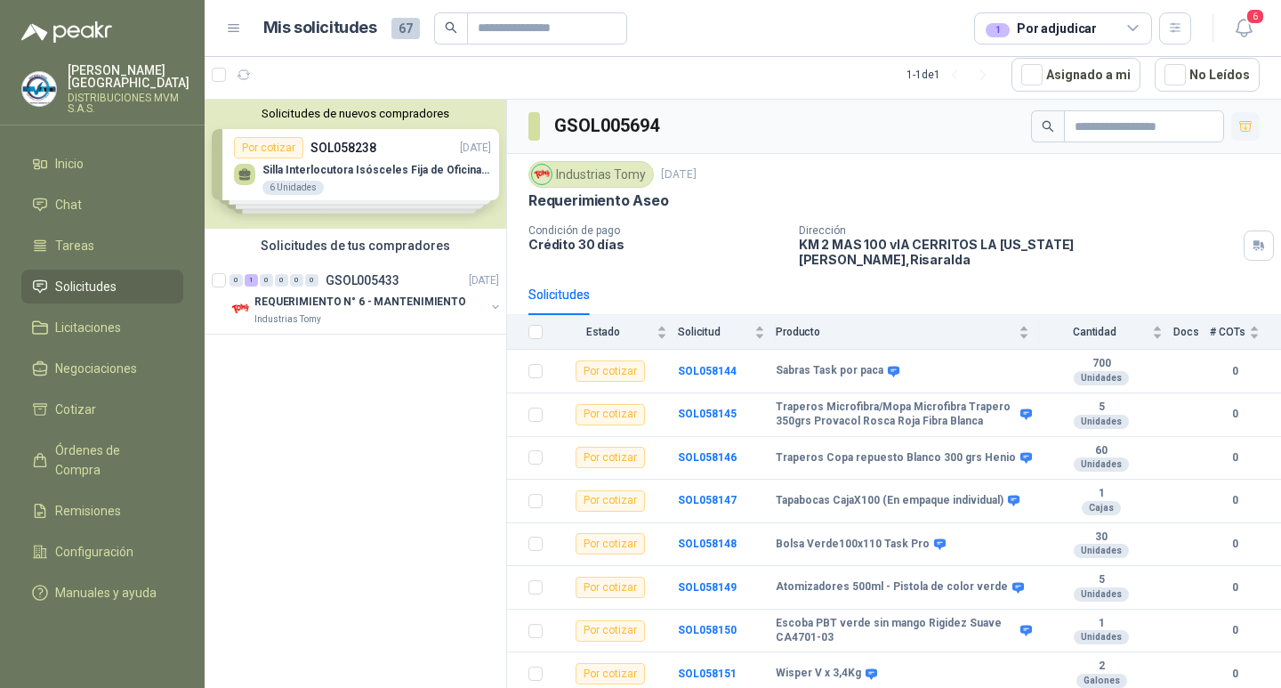
click at [1127, 21] on icon at bounding box center [1134, 28] width 16 height 16
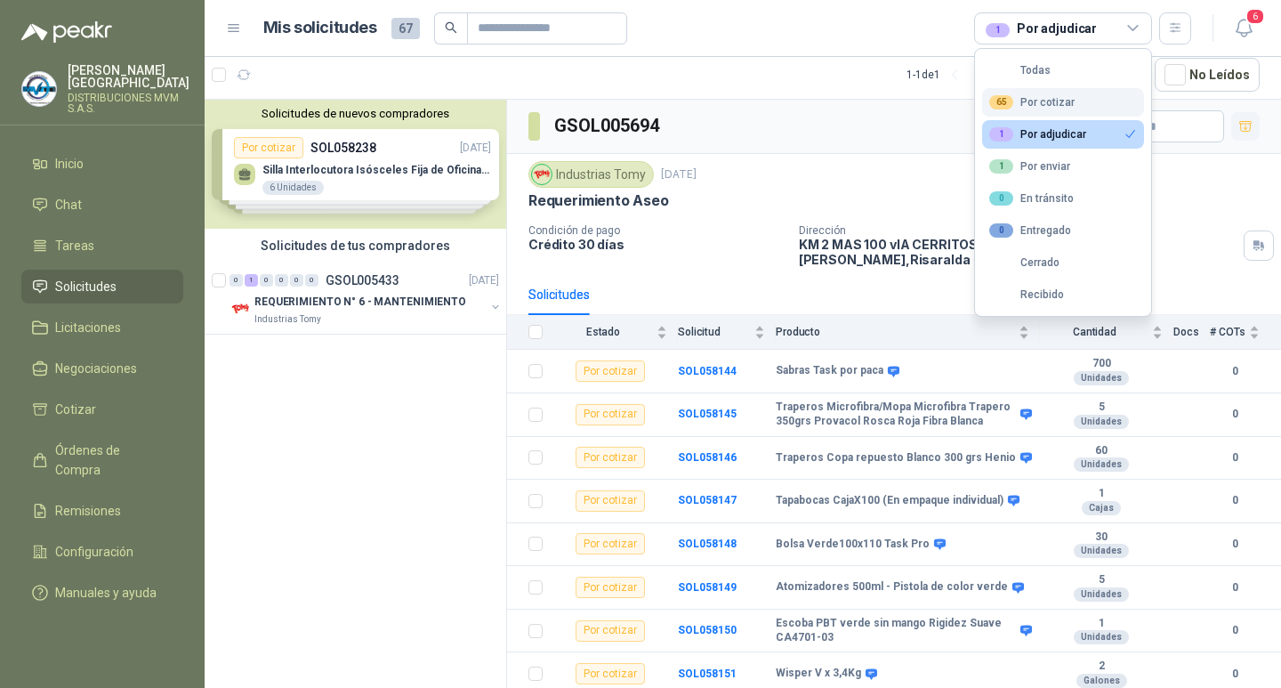
click at [1064, 103] on div "65 Por cotizar" at bounding box center [1032, 102] width 85 height 14
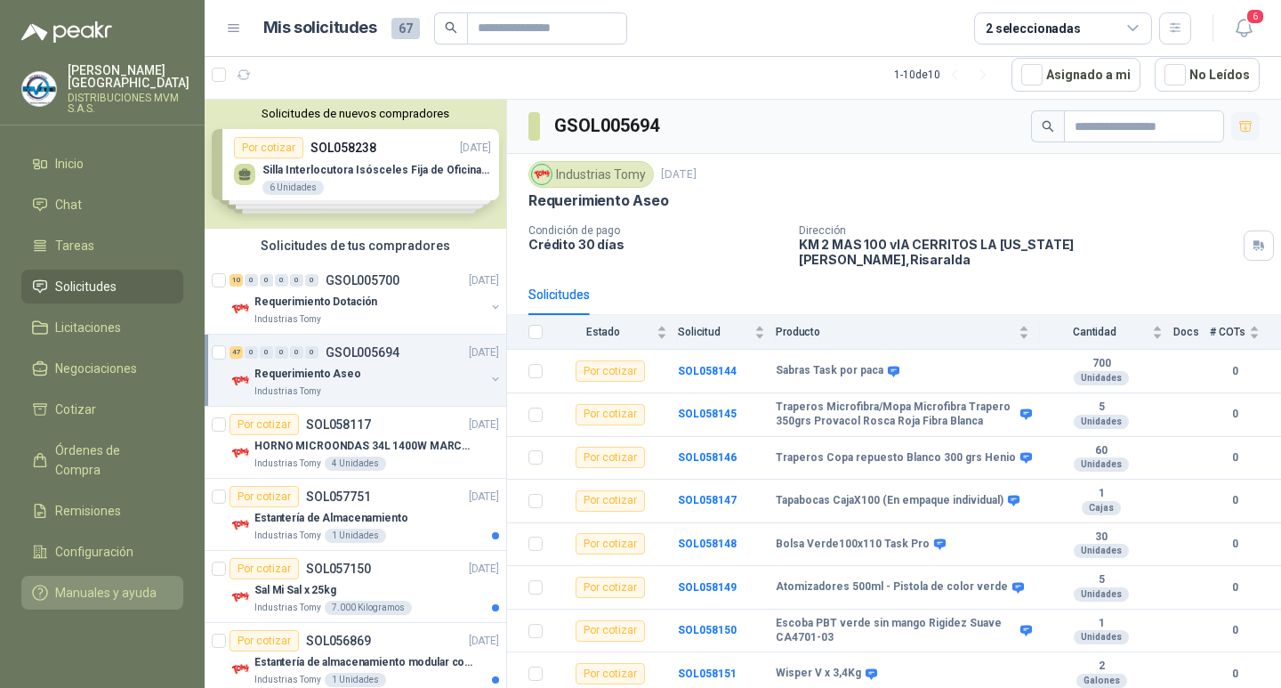
click at [109, 583] on span "Manuales y ayuda" at bounding box center [105, 593] width 101 height 20
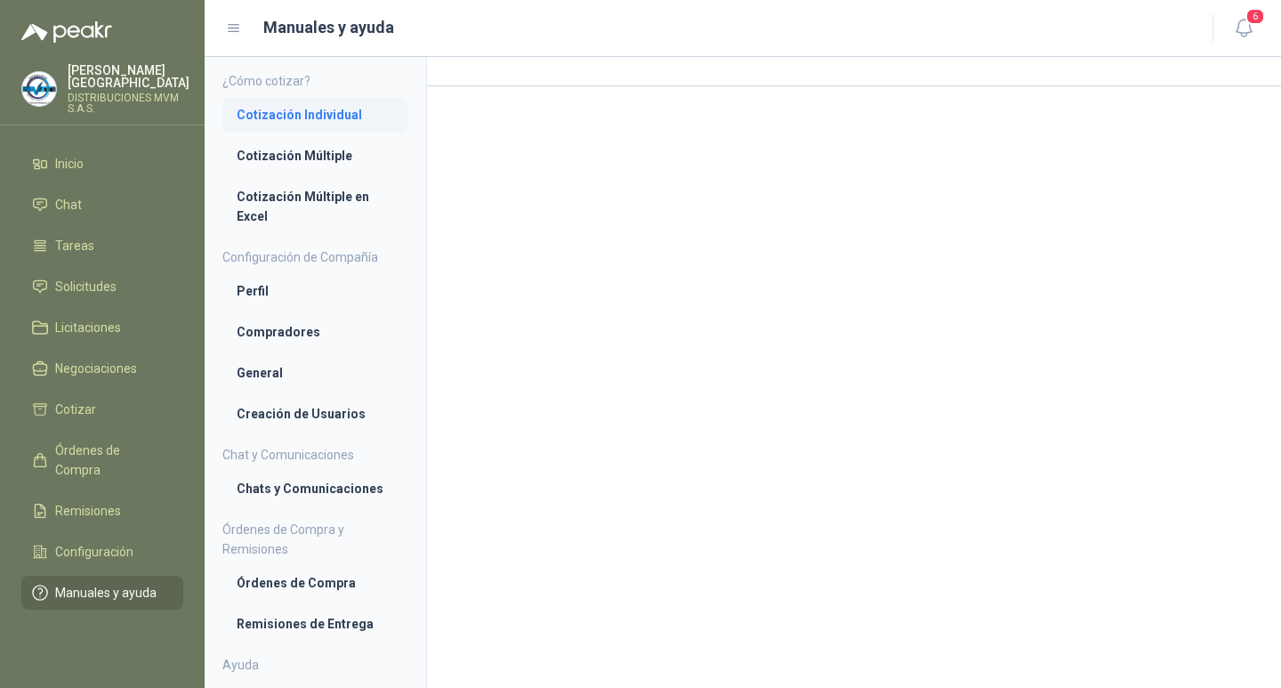
click at [321, 117] on li "Cotización Individual" at bounding box center [316, 115] width 158 height 20
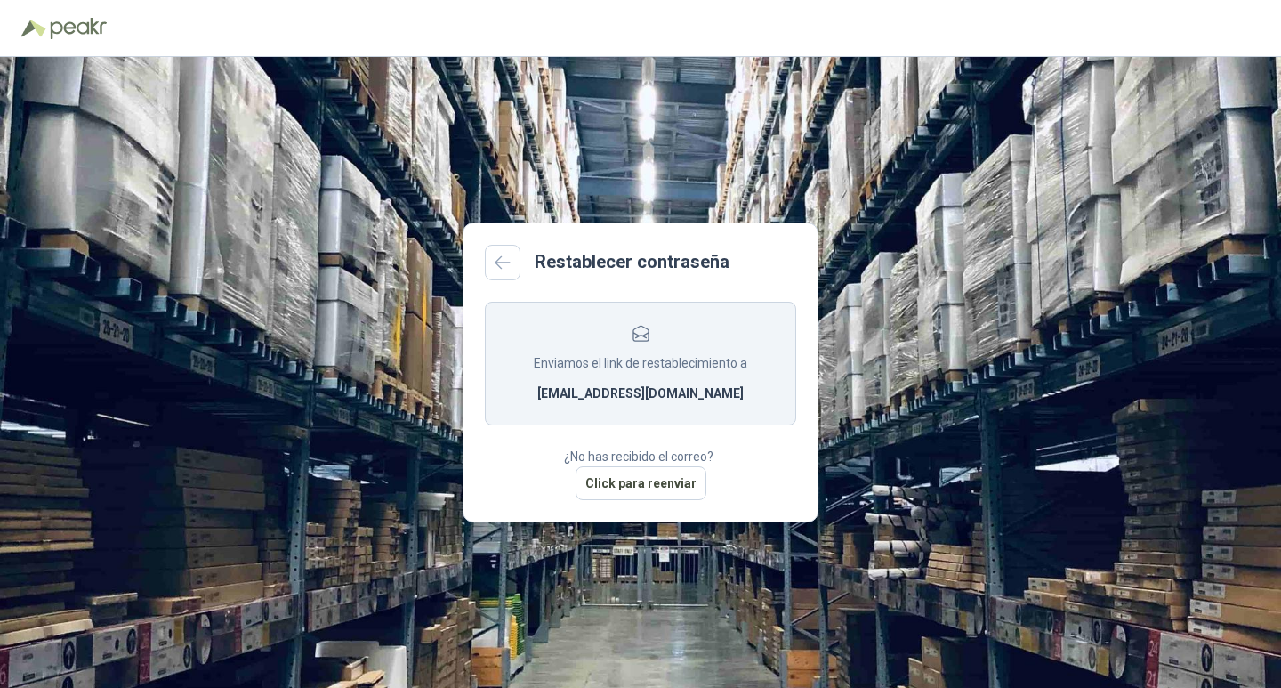
click at [849, 257] on div "Restablecer contraseña Enviamos el link de restablecimiento a marialuisa@distri…" at bounding box center [640, 372] width 1281 height 631
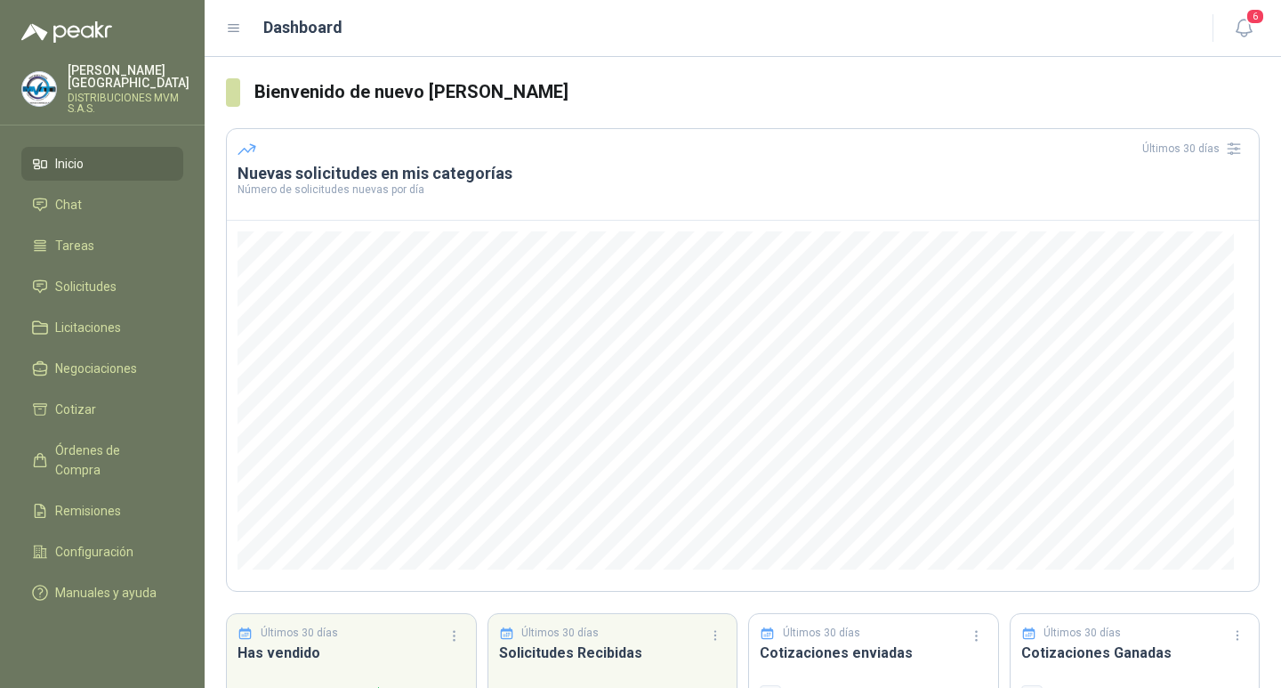
click at [107, 154] on li "Inicio" at bounding box center [102, 164] width 141 height 20
click at [96, 407] on link "Cotizar" at bounding box center [102, 409] width 162 height 34
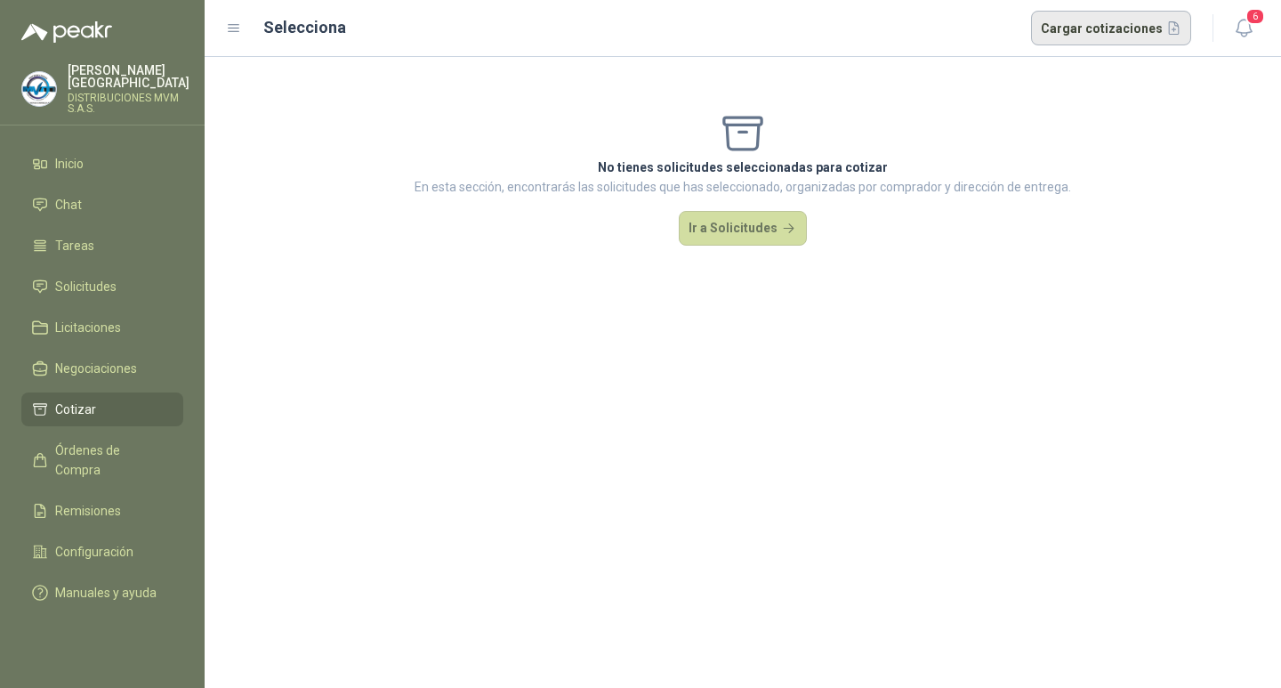
click at [1106, 26] on button "Cargar cotizaciones" at bounding box center [1111, 29] width 161 height 36
click at [101, 277] on span "Solicitudes" at bounding box center [85, 287] width 61 height 20
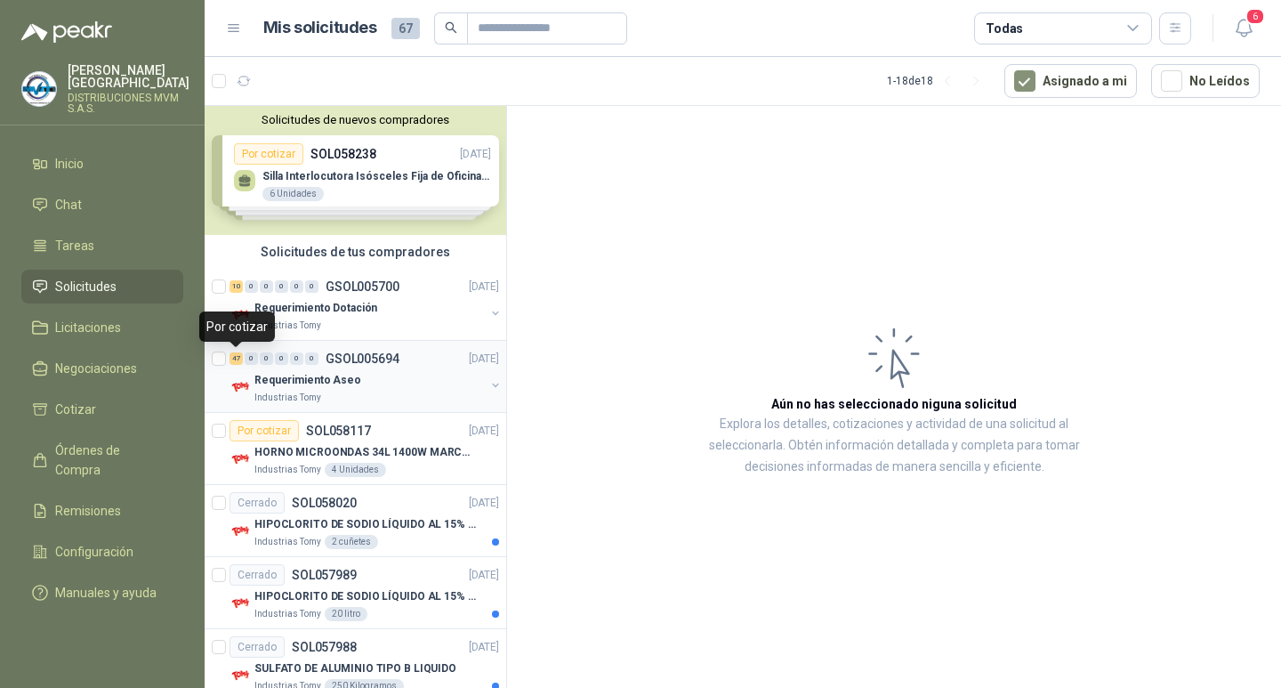
click at [238, 363] on div "47" at bounding box center [236, 358] width 13 height 12
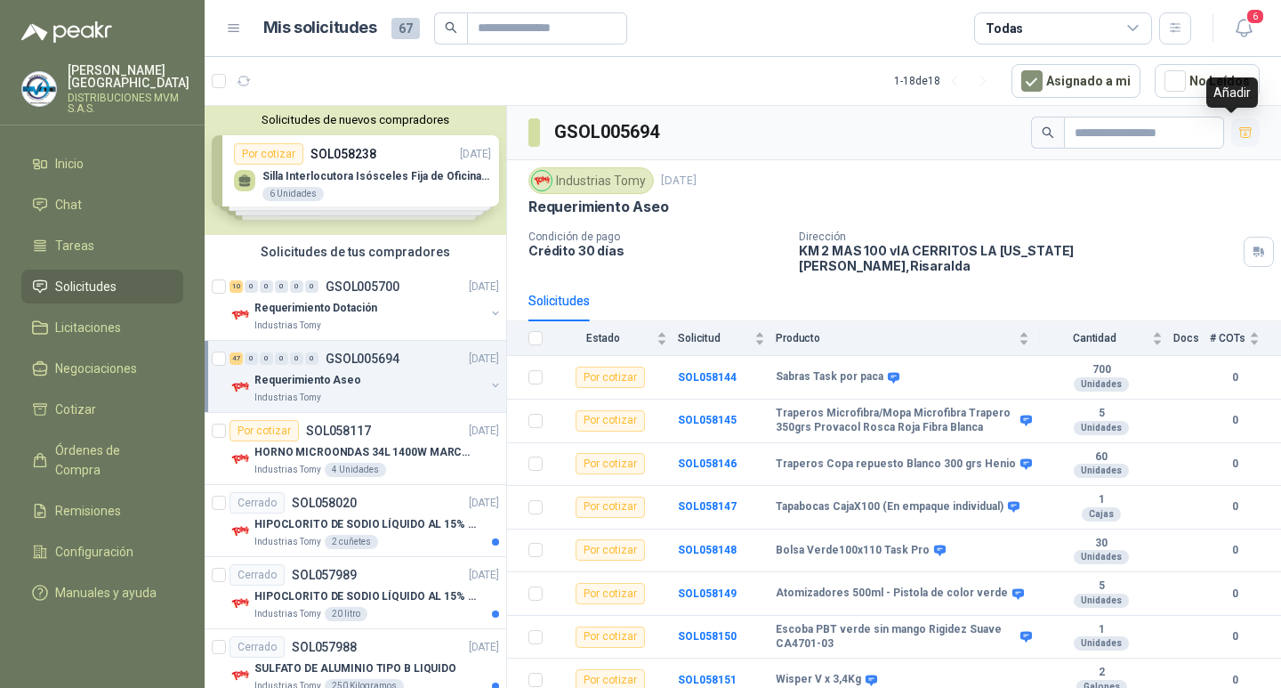
click at [1240, 133] on icon "button" at bounding box center [1246, 132] width 12 height 10
click at [1241, 135] on icon "button" at bounding box center [1246, 134] width 11 height 7
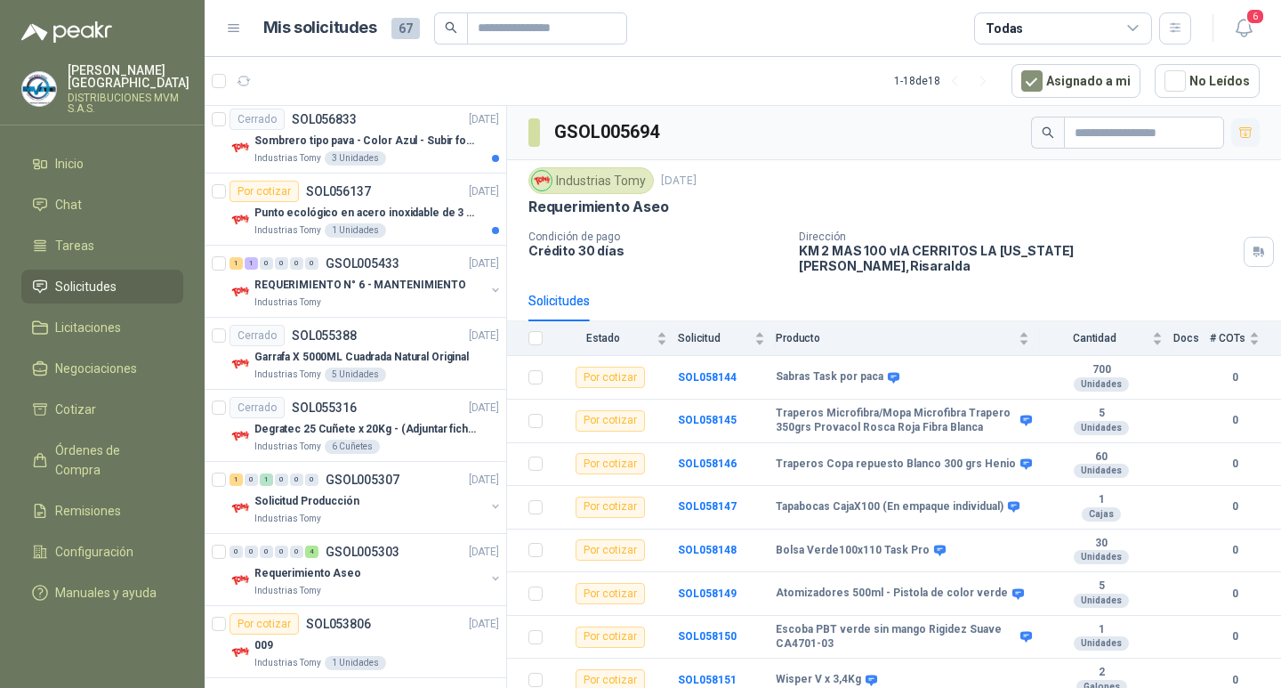
scroll to position [897, 0]
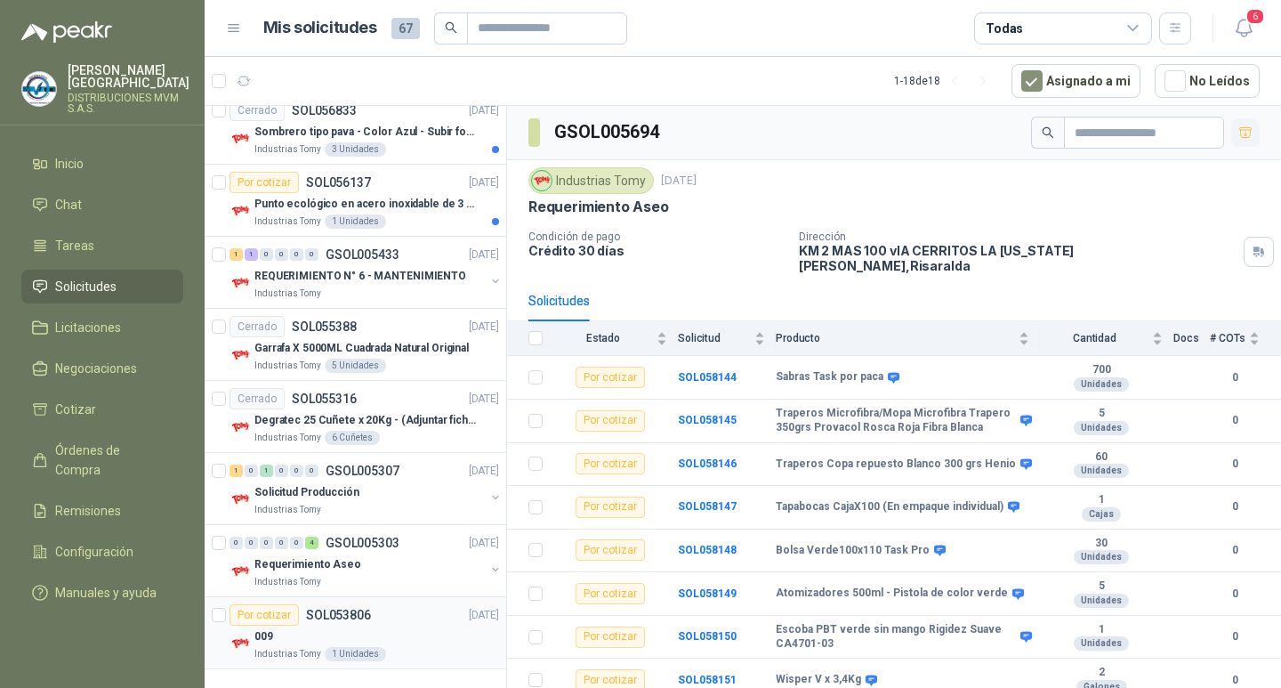
click at [344, 612] on p "SOL053806" at bounding box center [338, 615] width 65 height 12
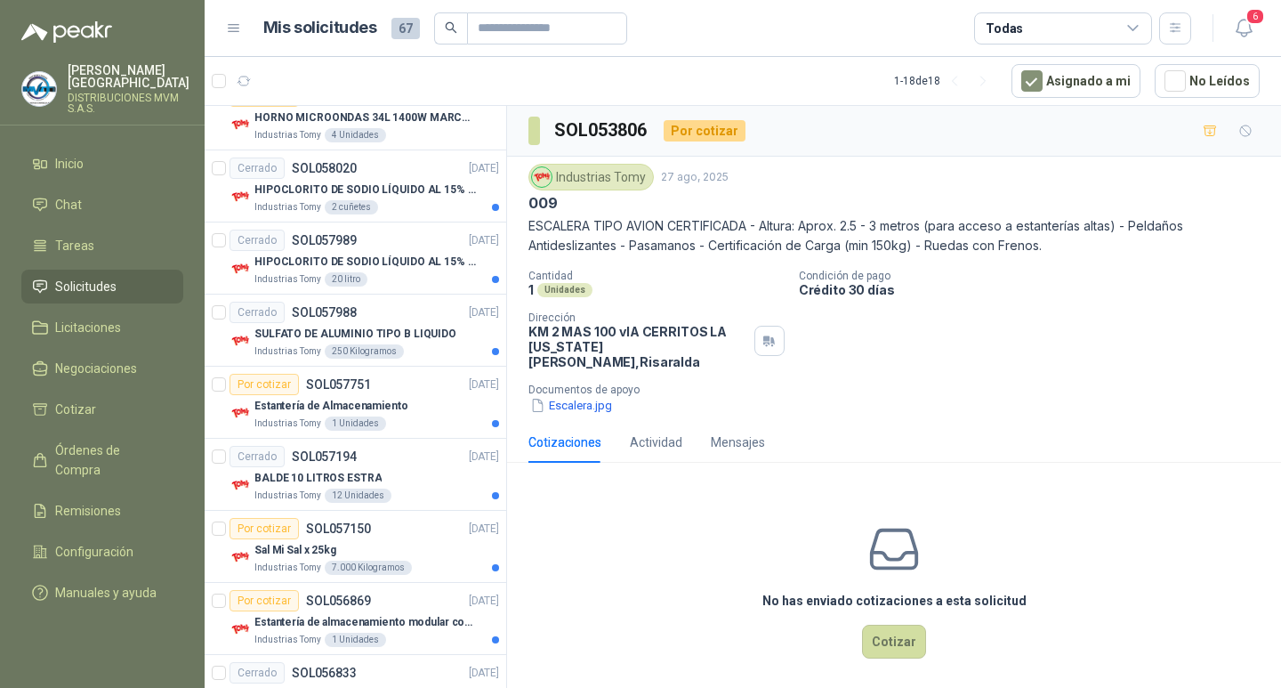
scroll to position [324, 0]
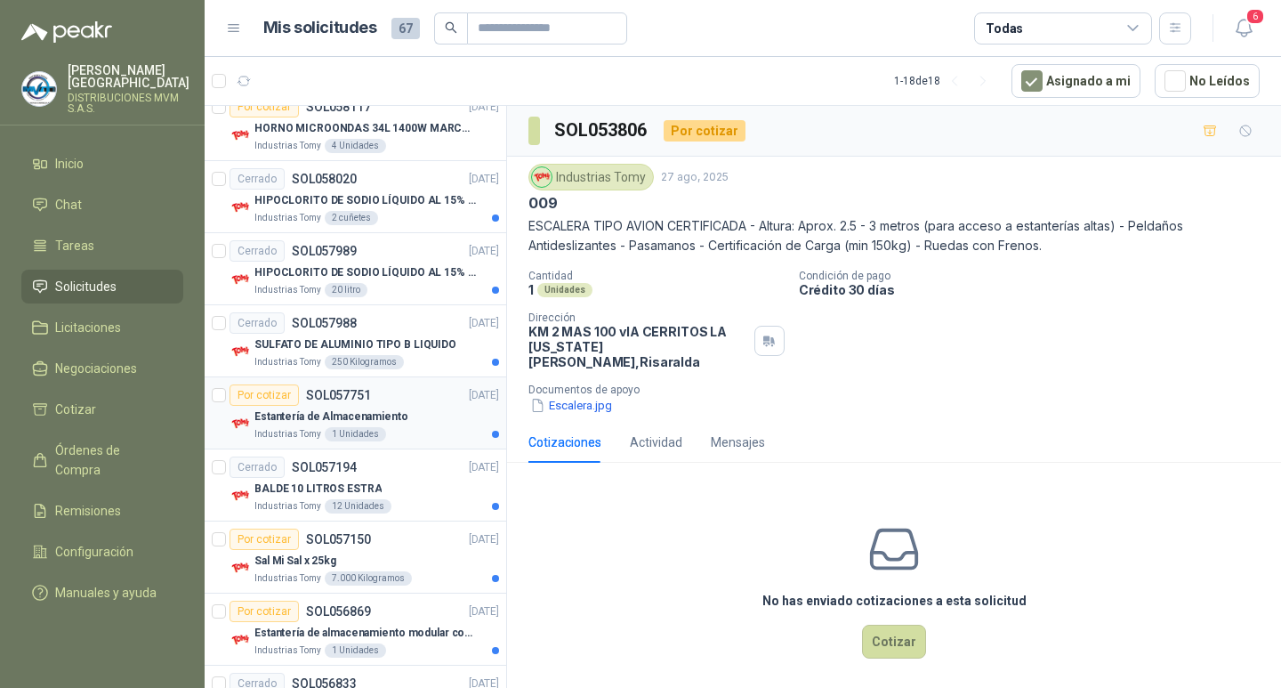
click at [356, 411] on p "Estantería de Almacenamiento" at bounding box center [332, 416] width 154 height 17
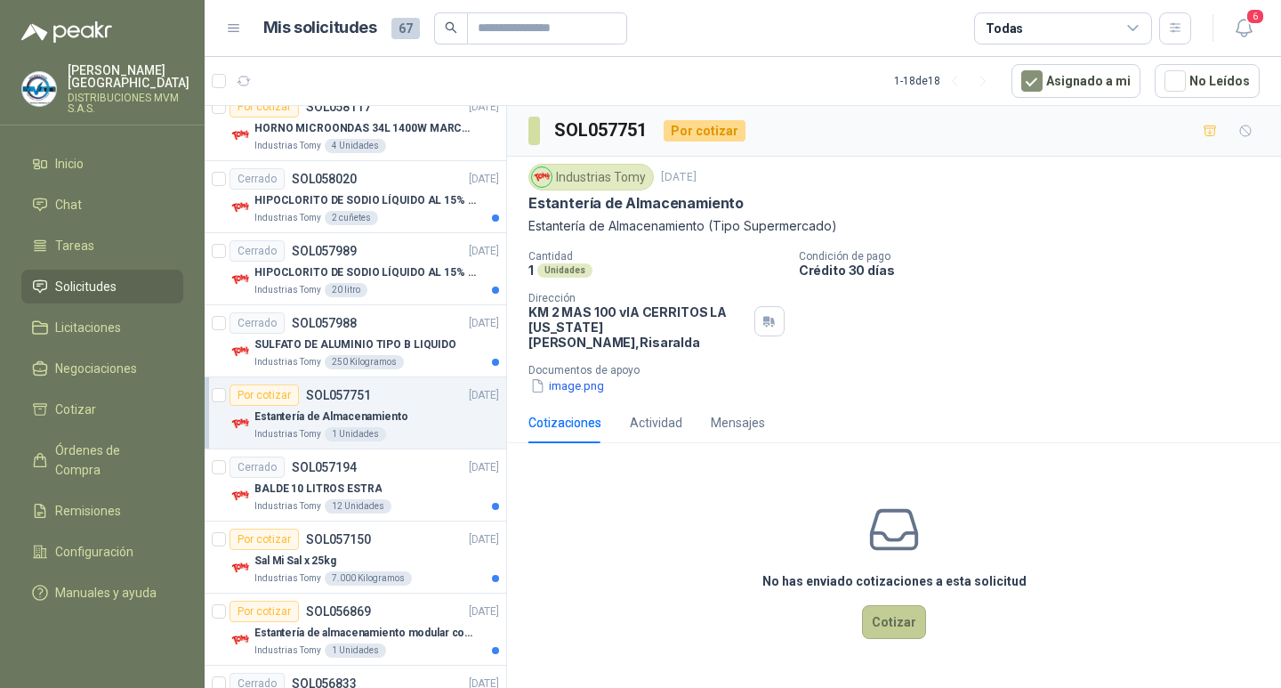
click at [888, 609] on button "Cotizar" at bounding box center [894, 622] width 64 height 34
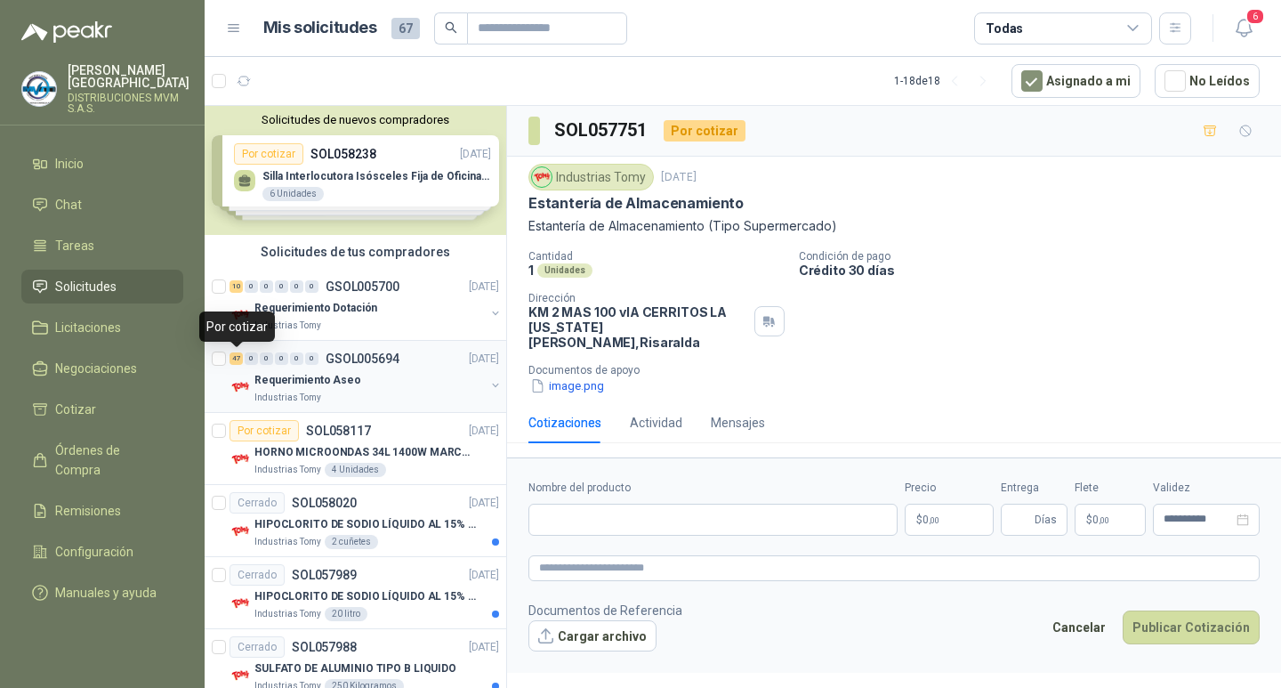
click at [242, 357] on div "47" at bounding box center [236, 358] width 13 height 12
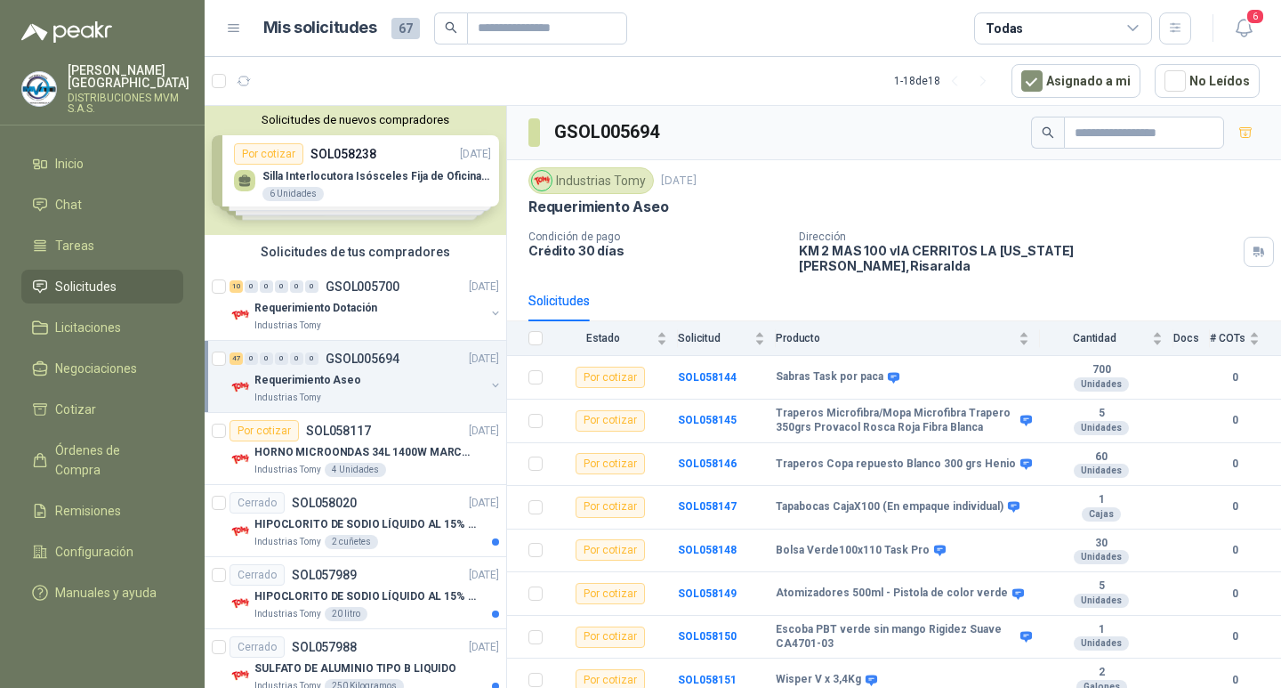
click at [885, 11] on header "Mis solicitudes 67 Todas 6" at bounding box center [743, 28] width 1077 height 57
click at [80, 400] on span "Cotizar" at bounding box center [75, 410] width 41 height 20
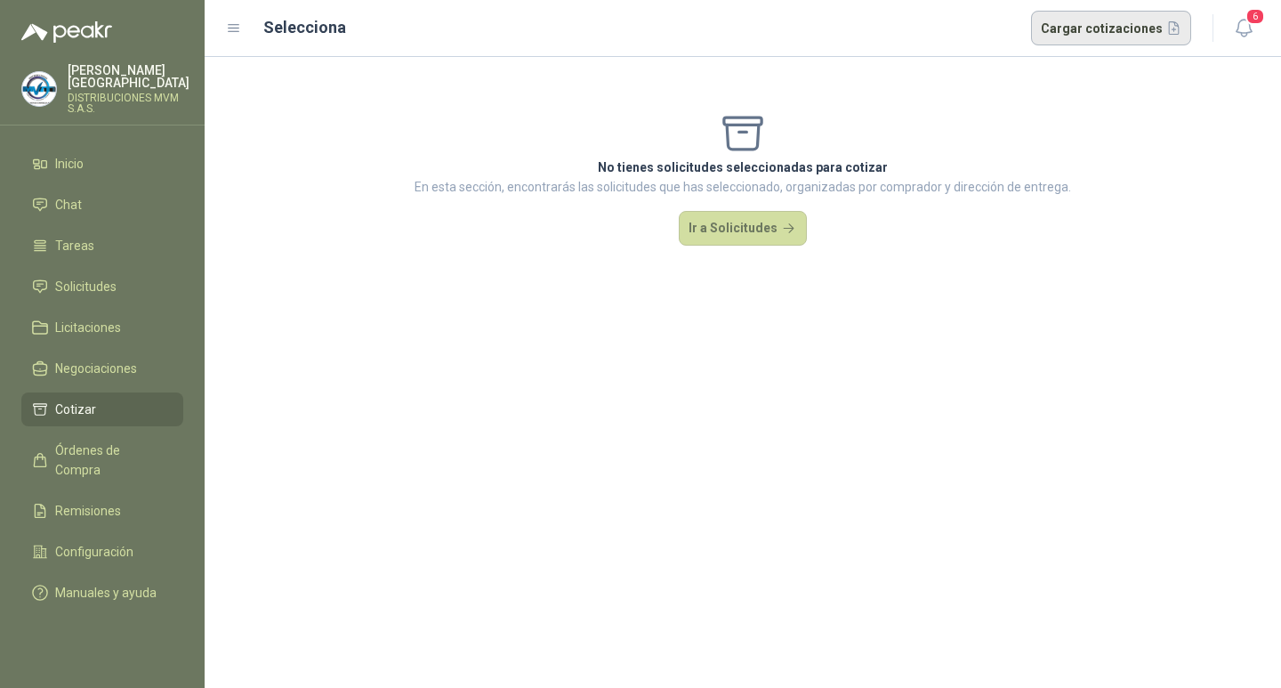
click at [1128, 28] on button "Cargar cotizaciones" at bounding box center [1111, 29] width 161 height 36
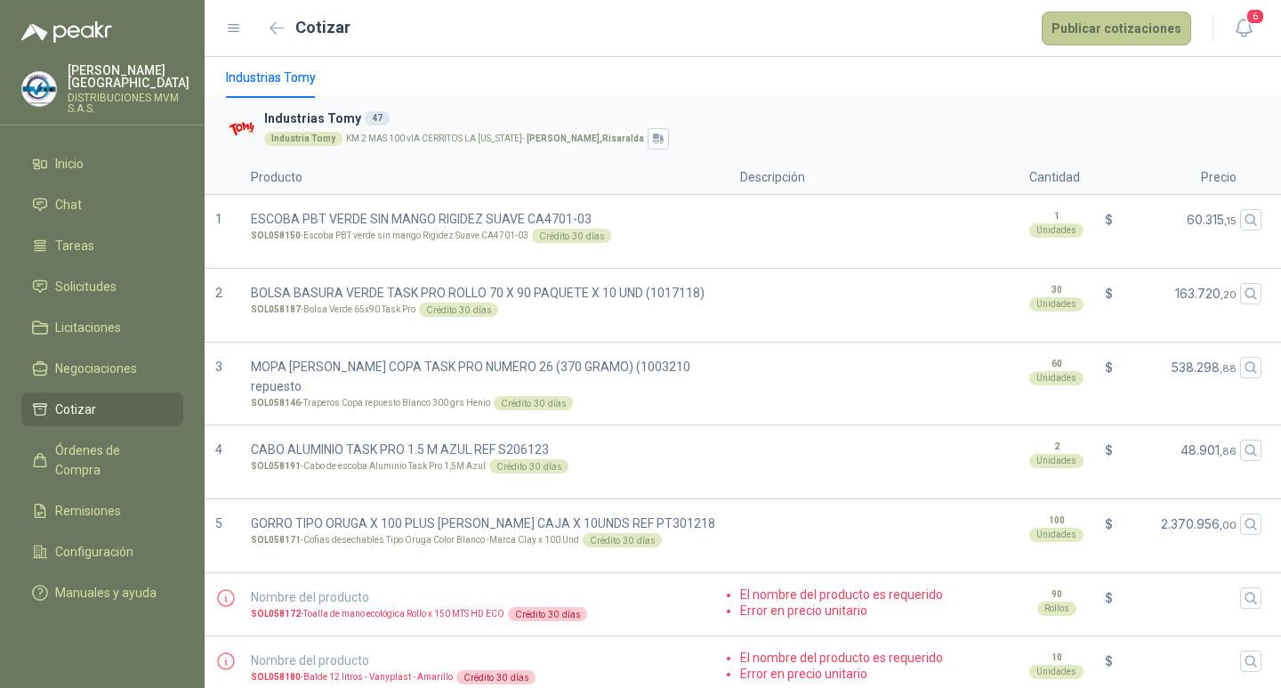
click at [1117, 25] on button "Publicar cotizaciones" at bounding box center [1117, 29] width 150 height 34
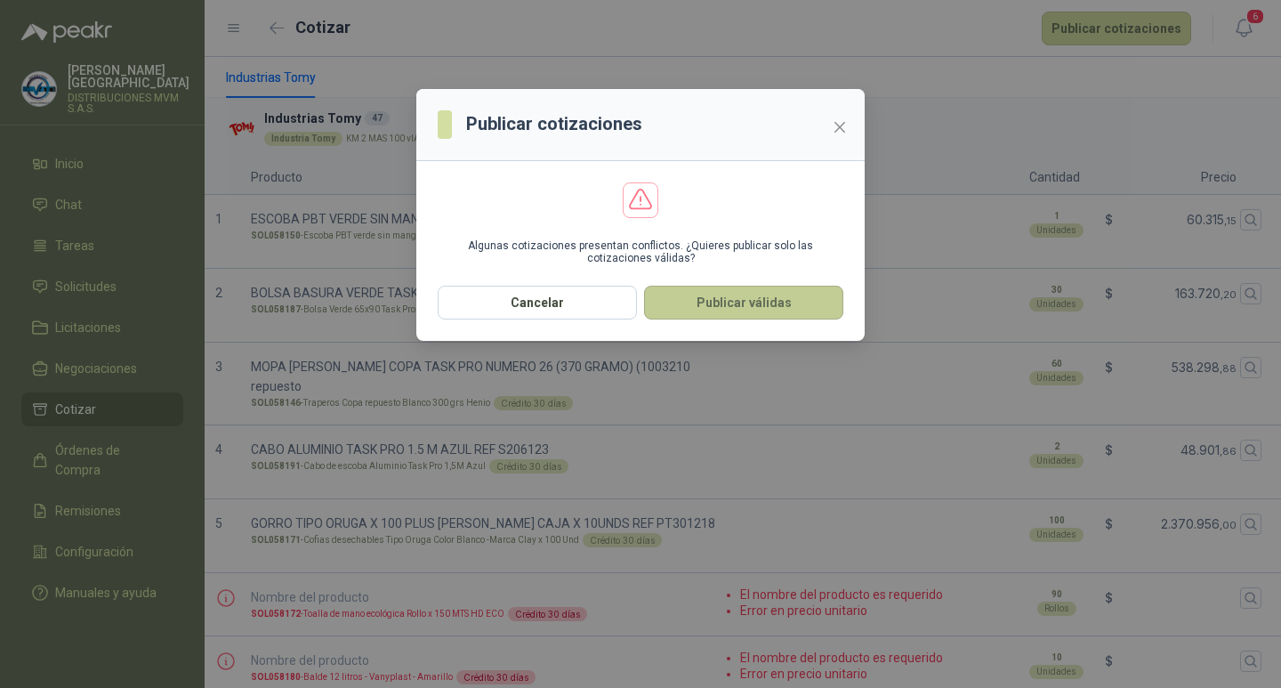
click at [725, 302] on button "Publicar válidas" at bounding box center [743, 303] width 199 height 34
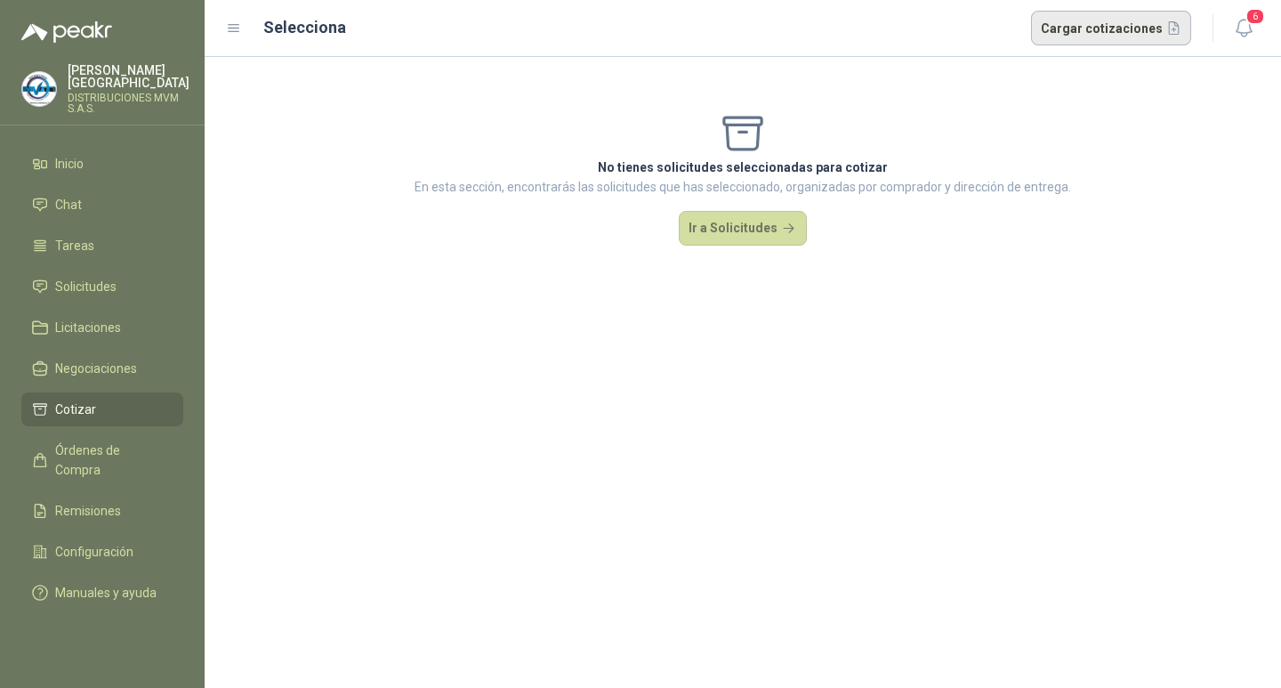
click at [1134, 33] on button "Cargar cotizaciones" at bounding box center [1111, 29] width 161 height 36
click at [707, 227] on button "Ir a Solicitudes" at bounding box center [743, 229] width 128 height 36
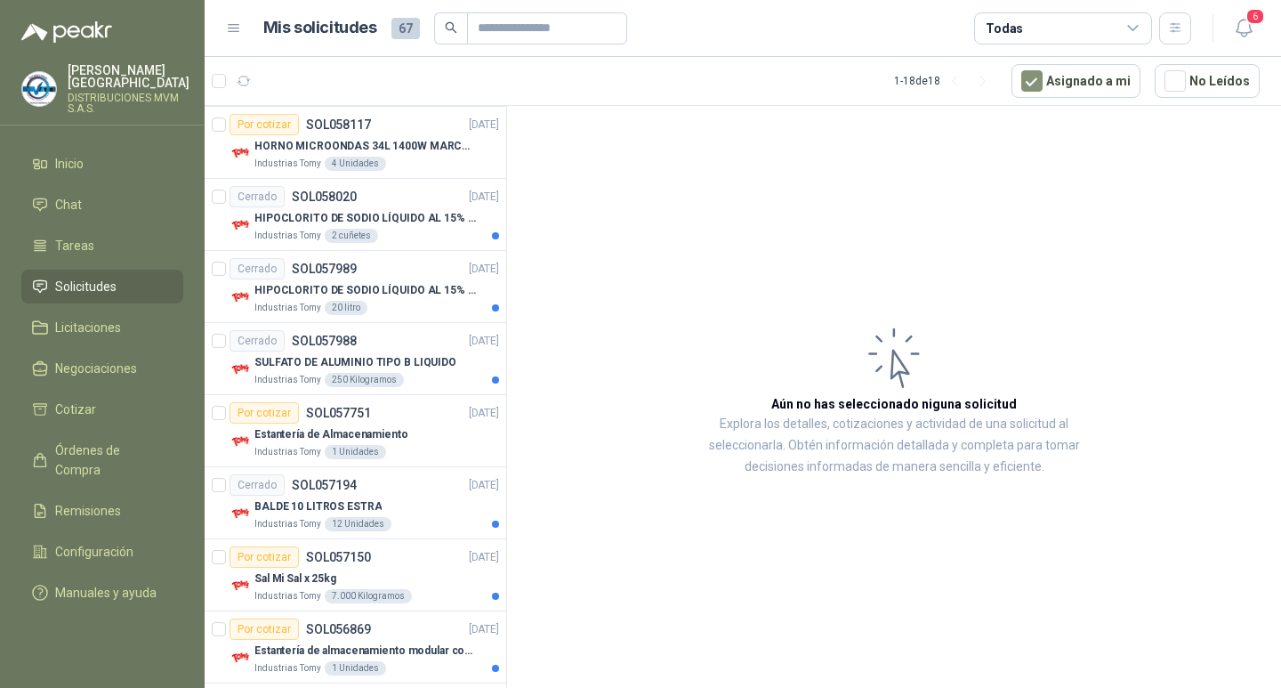
scroll to position [308, 0]
click at [360, 442] on div "Estantería de Almacenamiento" at bounding box center [377, 432] width 245 height 21
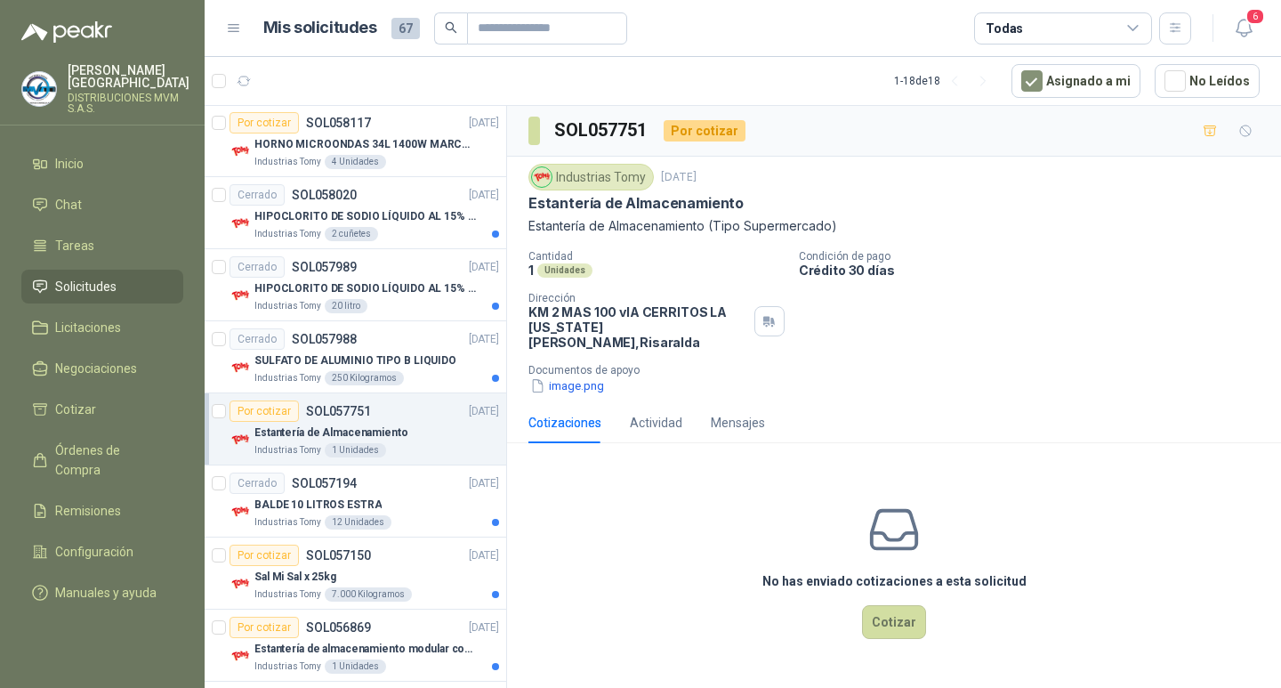
click at [683, 134] on div "Por cotizar" at bounding box center [705, 130] width 82 height 21
click at [681, 127] on div "Por cotizar" at bounding box center [705, 130] width 82 height 21
click at [602, 131] on h3 "SOL057751" at bounding box center [601, 131] width 95 height 28
click at [602, 179] on div "Industrias Tomy" at bounding box center [591, 177] width 125 height 27
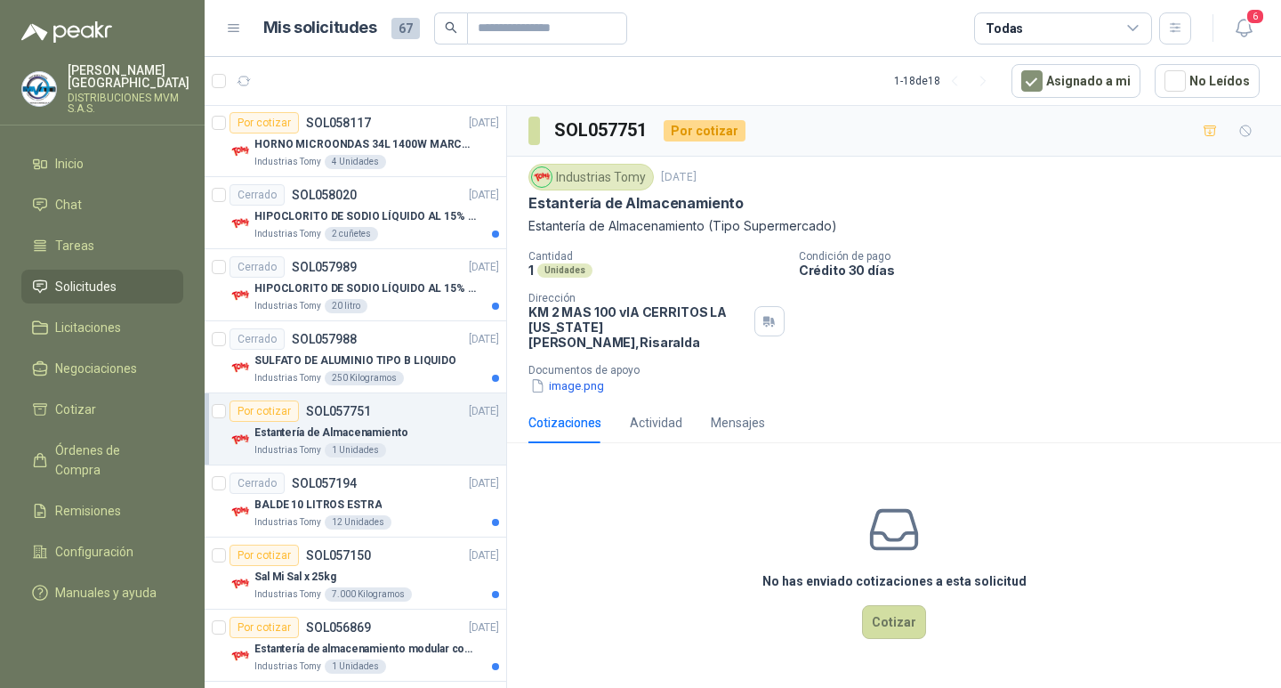
click at [550, 238] on div "Industrias Tomy 26 sept, 2025 Estantería de Almacenamiento Estantería de Almace…" at bounding box center [895, 279] width 732 height 231
click at [551, 267] on div "Unidades" at bounding box center [565, 270] width 55 height 14
click at [581, 319] on p "KM 2 MAS 100 vIA CERRITOS LA VIRGINIA Pereira , Risaralda" at bounding box center [638, 326] width 219 height 45
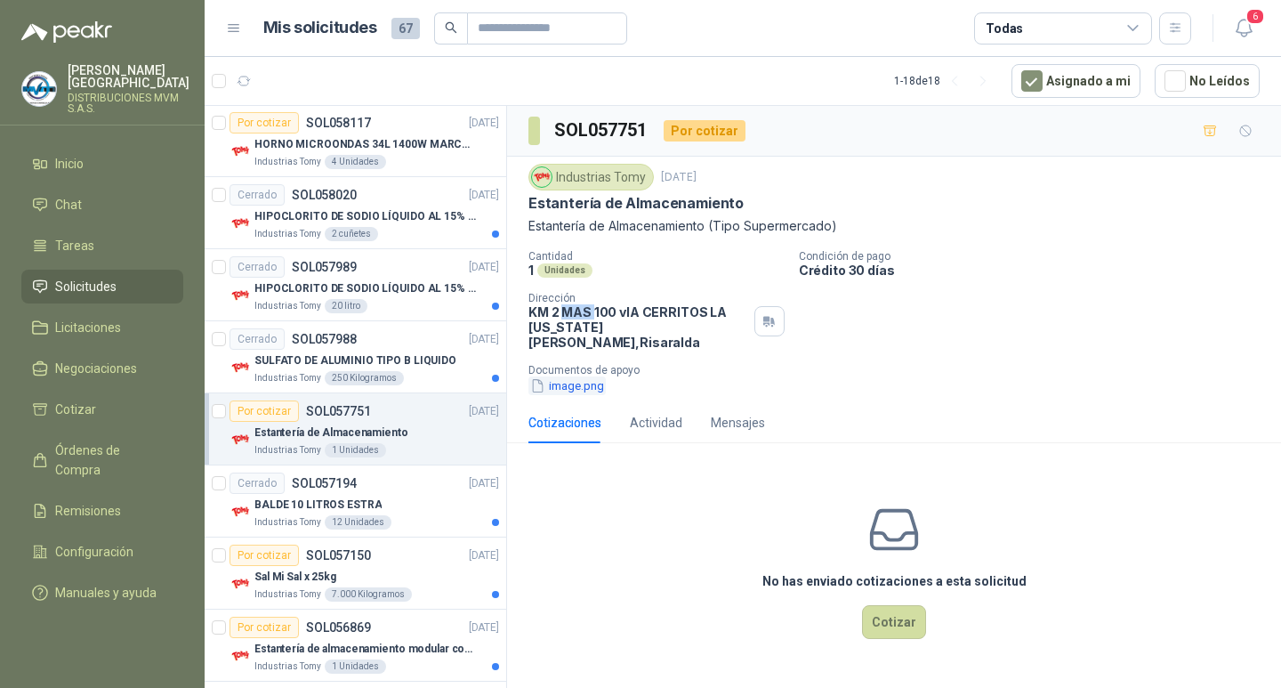
click at [593, 376] on button "image.png" at bounding box center [567, 385] width 77 height 19
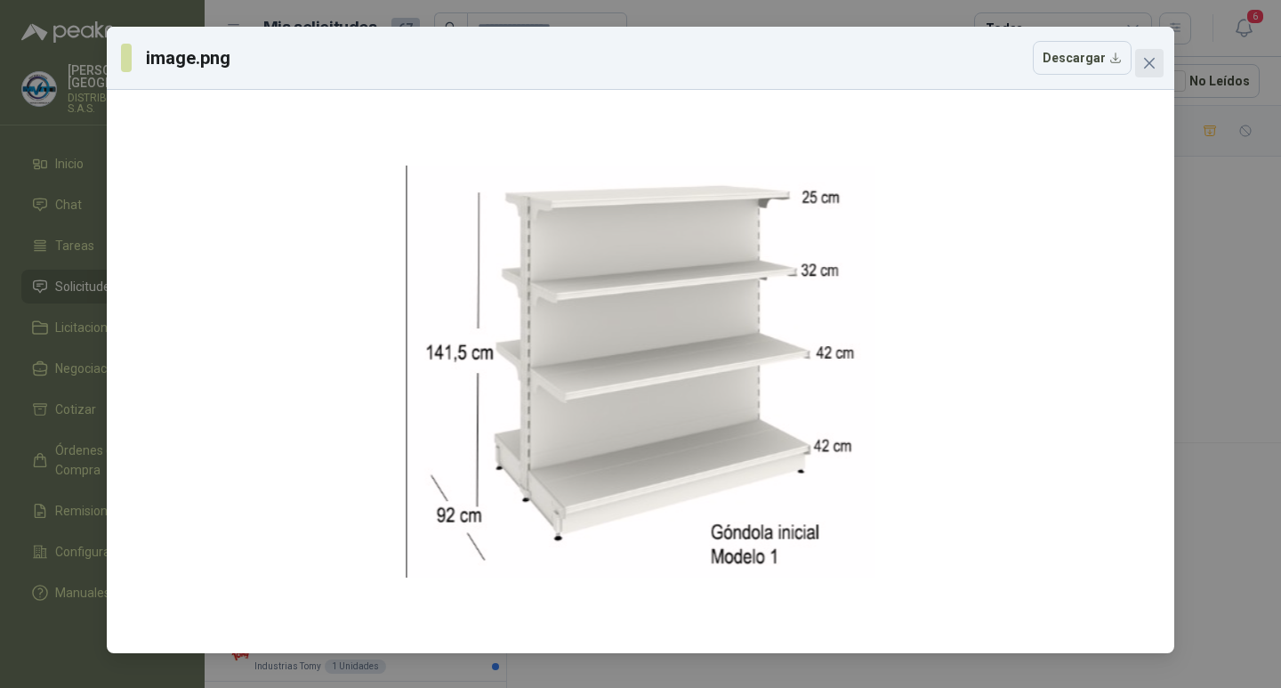
click at [1151, 69] on icon "close" at bounding box center [1150, 63] width 14 height 14
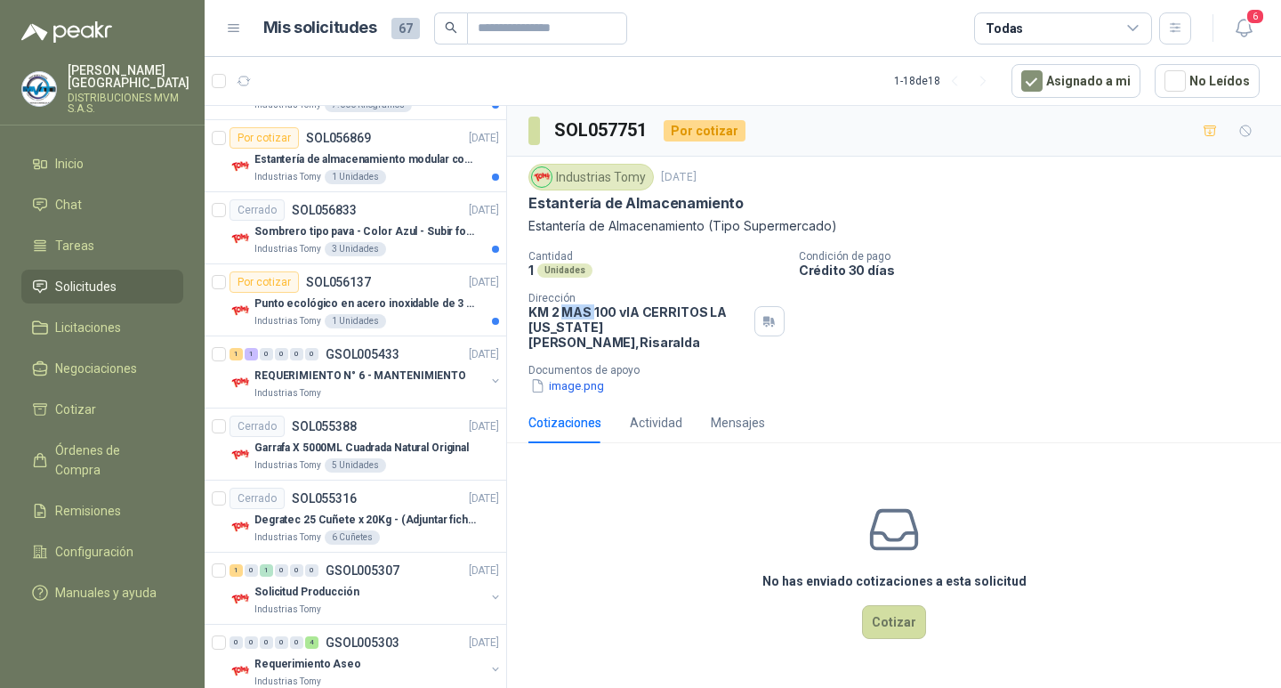
scroll to position [801, 0]
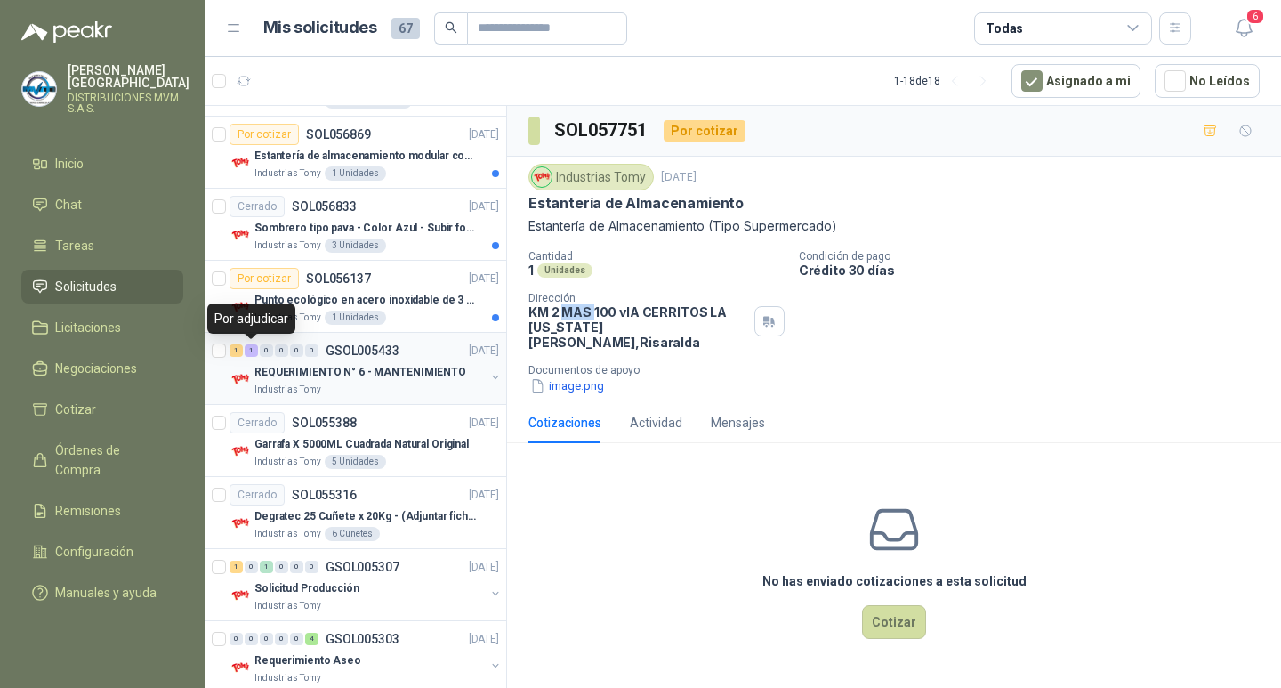
click at [252, 350] on div "1" at bounding box center [251, 350] width 13 height 12
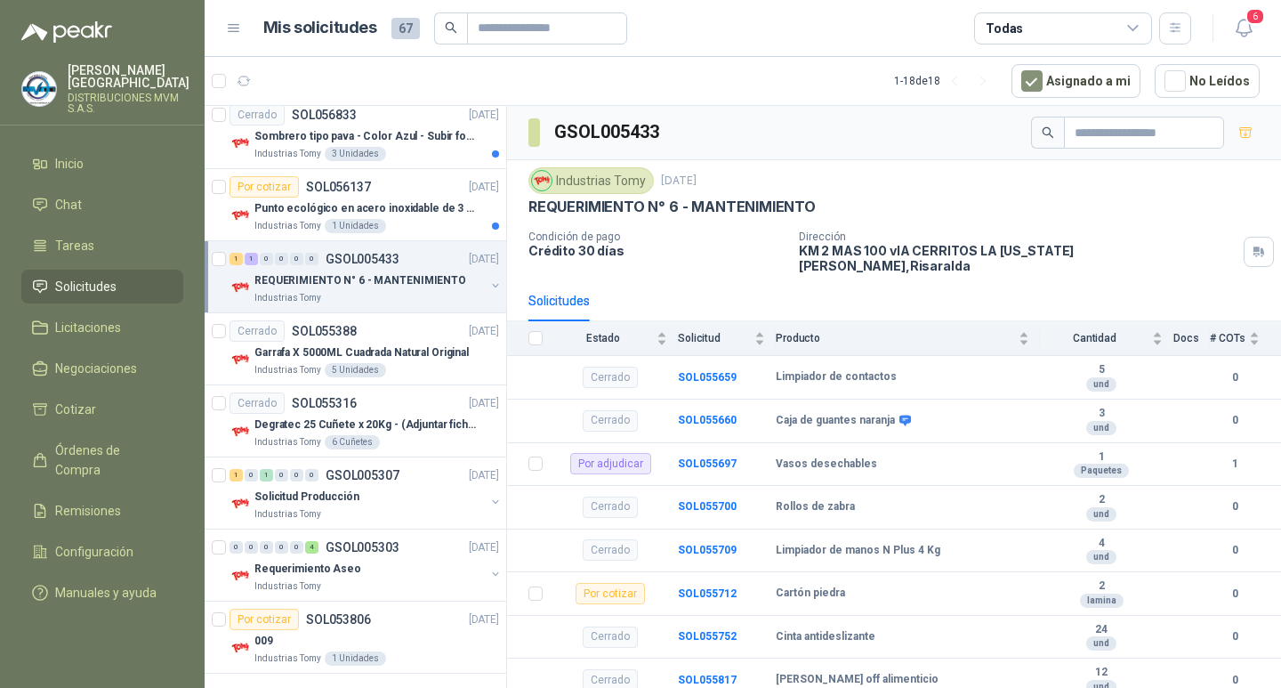
scroll to position [897, 0]
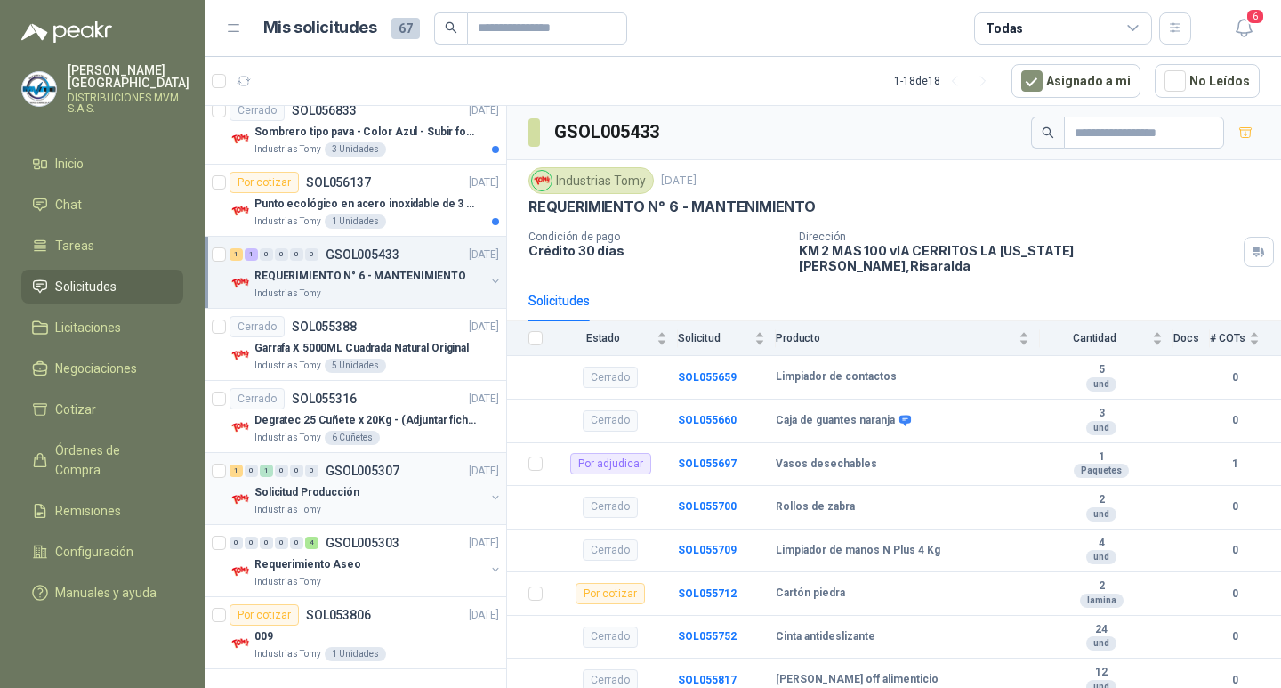
click at [290, 506] on p "Industrias Tomy" at bounding box center [288, 510] width 67 height 14
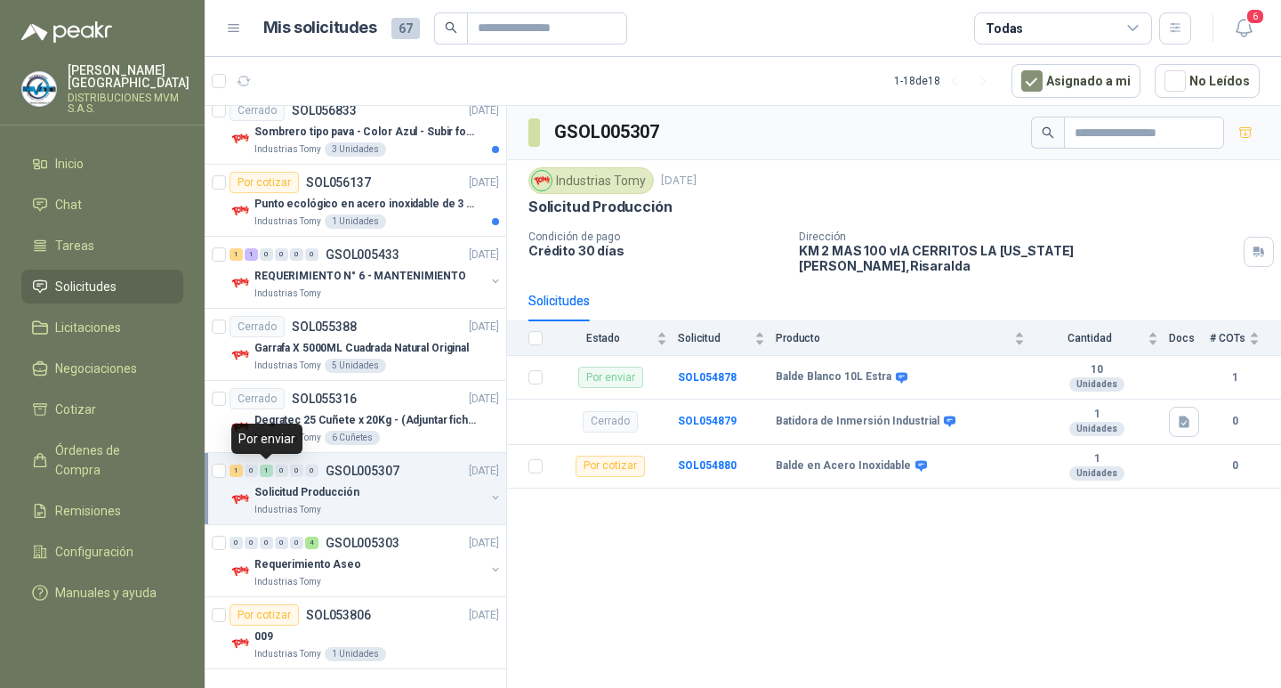
click at [271, 470] on div "1" at bounding box center [266, 471] width 13 height 12
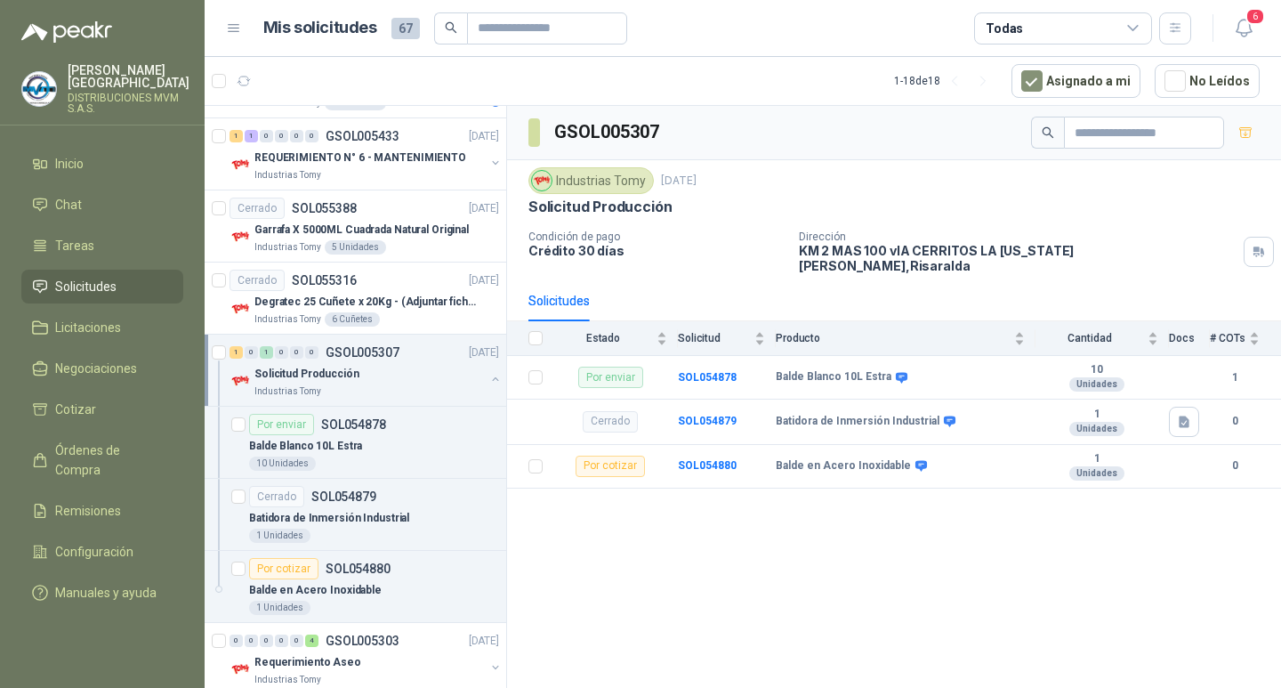
scroll to position [1113, 0]
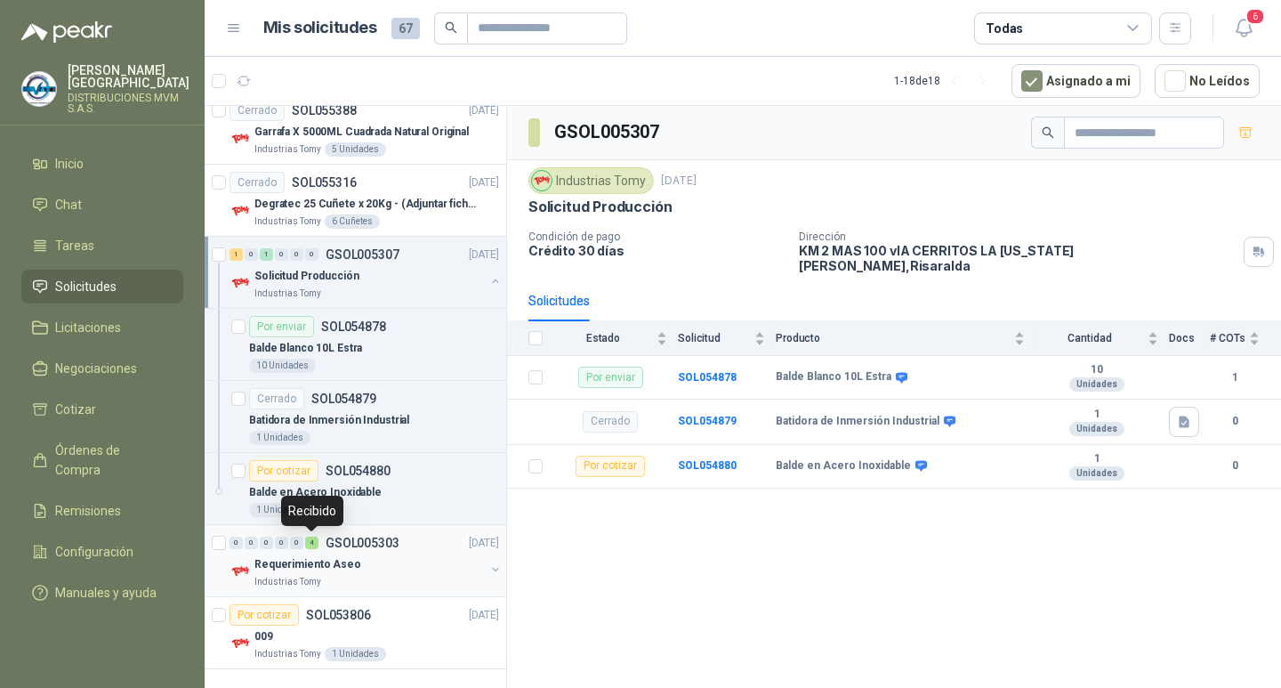
click at [313, 543] on div "4" at bounding box center [311, 543] width 13 height 12
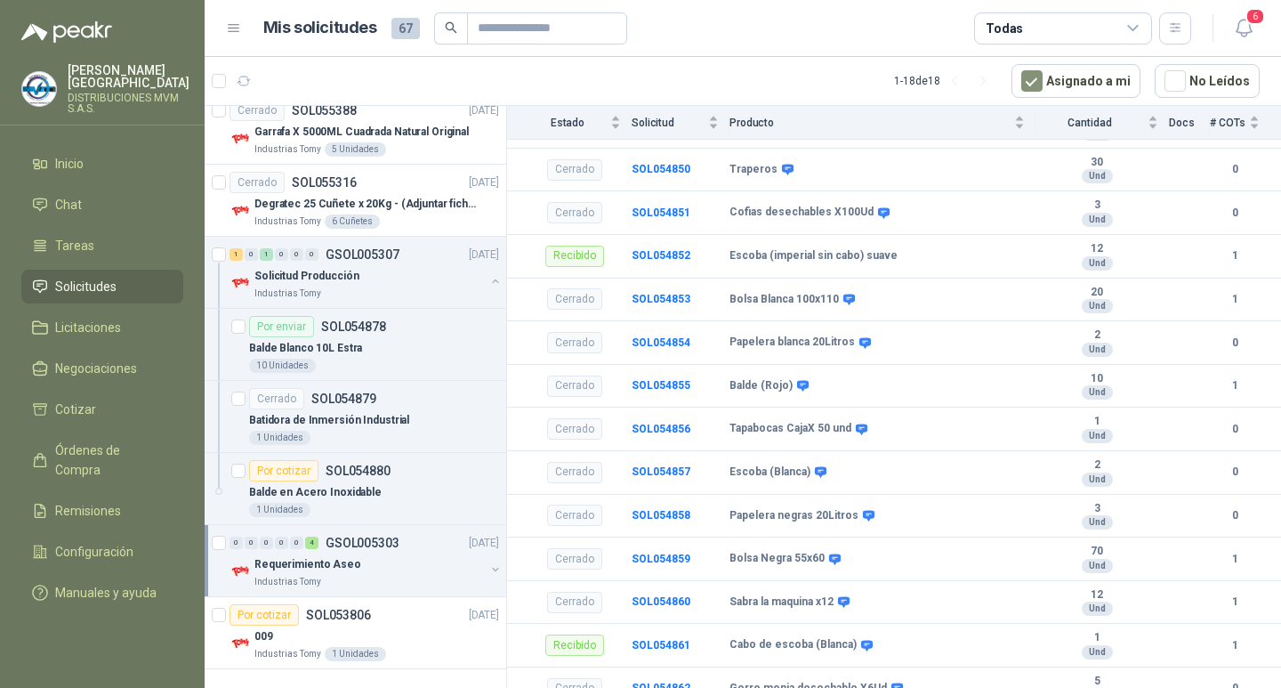
scroll to position [1943, 0]
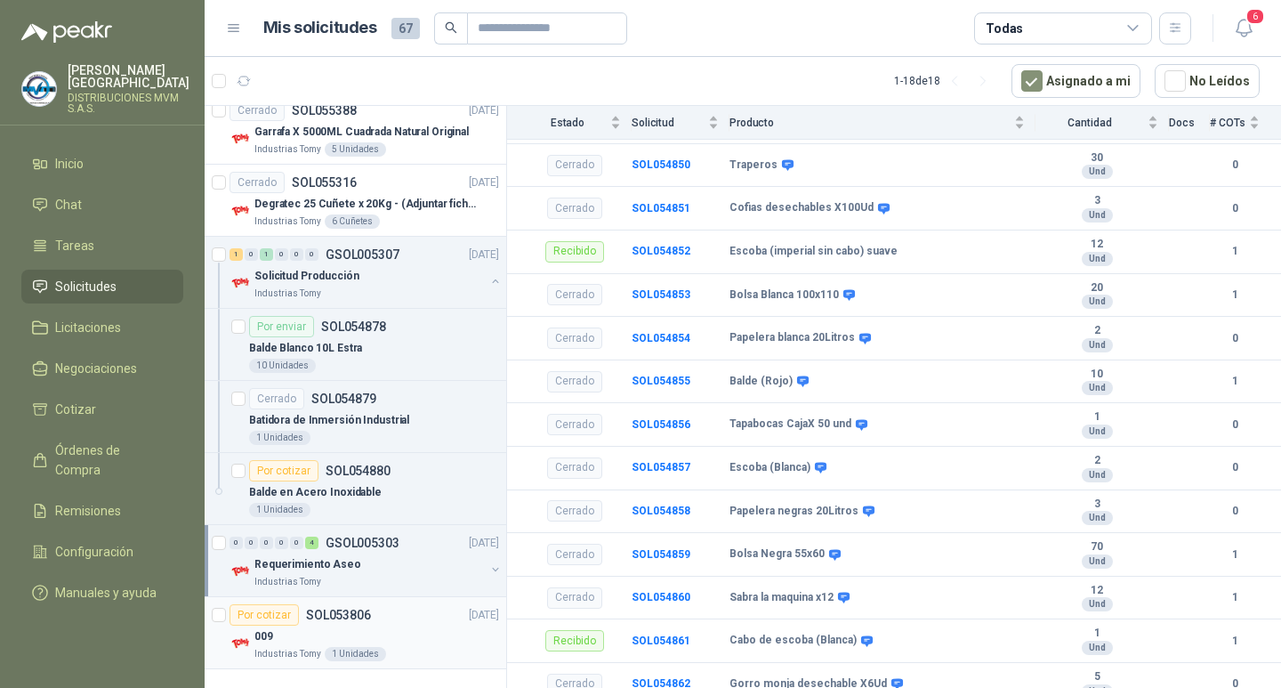
click at [269, 614] on div "Por cotizar" at bounding box center [264, 614] width 69 height 21
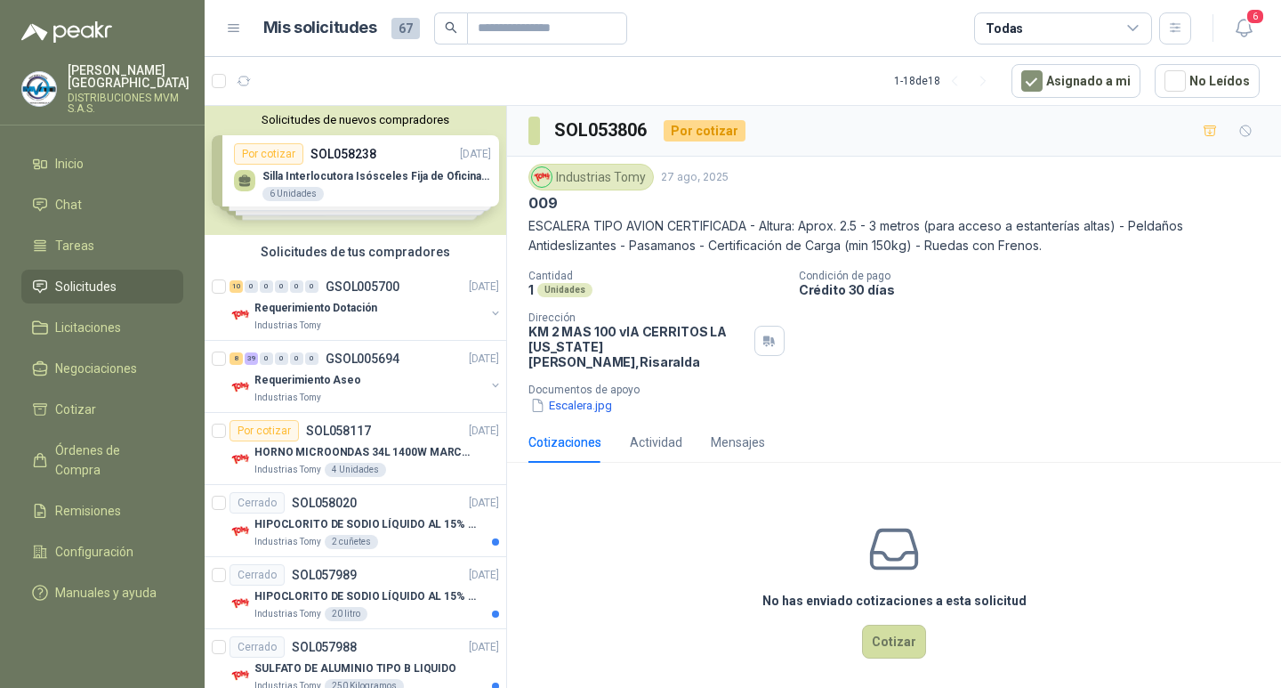
click at [403, 176] on div "Solicitudes de nuevos compradores Por cotizar SOL058238 [DATE] Silla Interlocut…" at bounding box center [356, 170] width 302 height 129
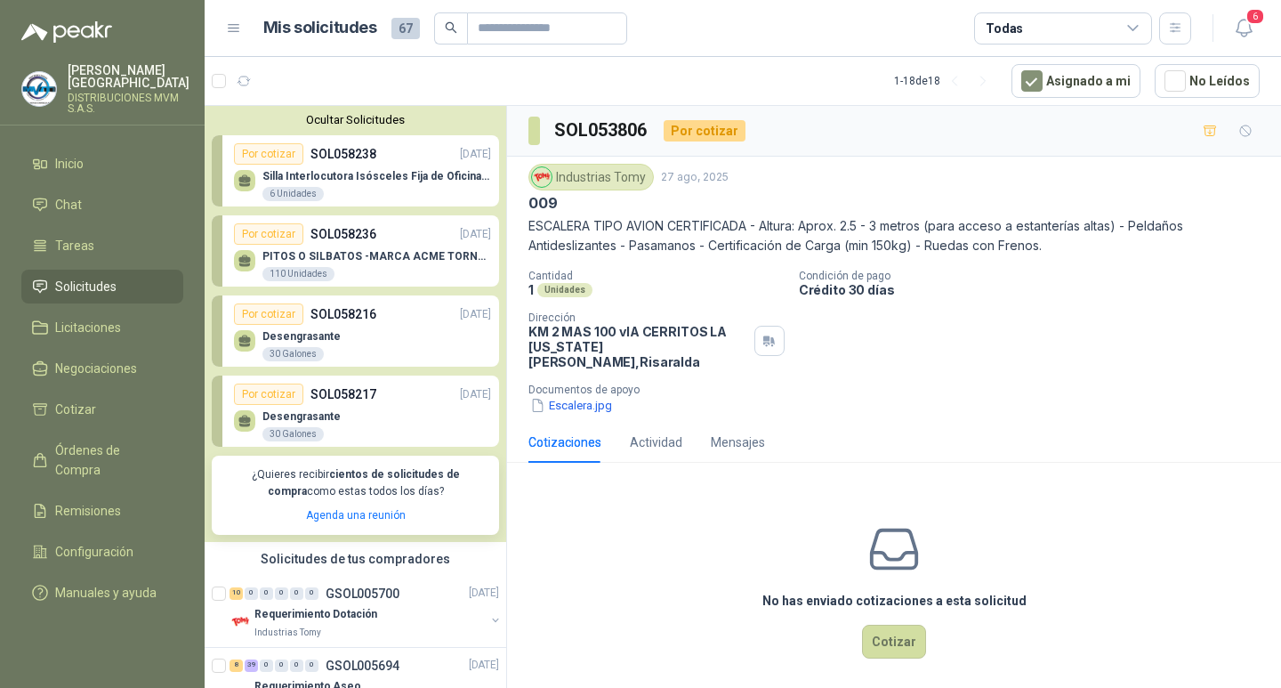
click at [299, 355] on div "30 Galones" at bounding box center [293, 354] width 61 height 14
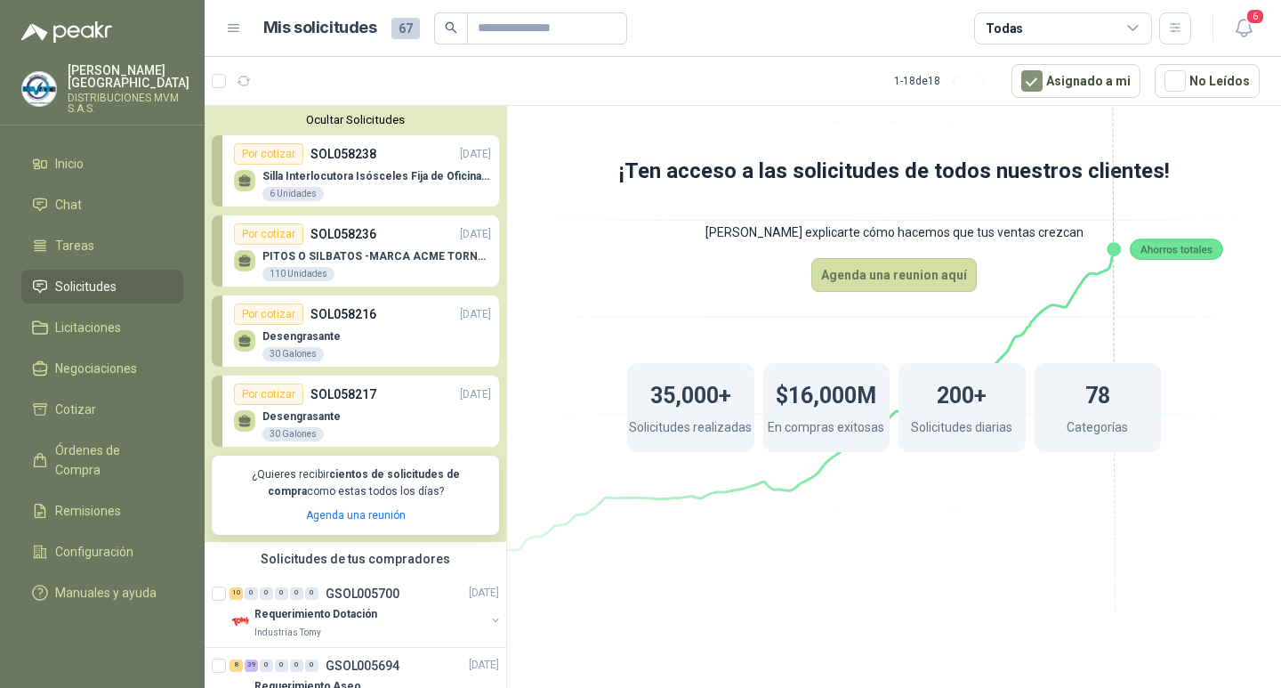
click at [279, 314] on div "Por cotizar" at bounding box center [268, 313] width 69 height 21
click at [338, 310] on p "SOL058216" at bounding box center [344, 314] width 66 height 20
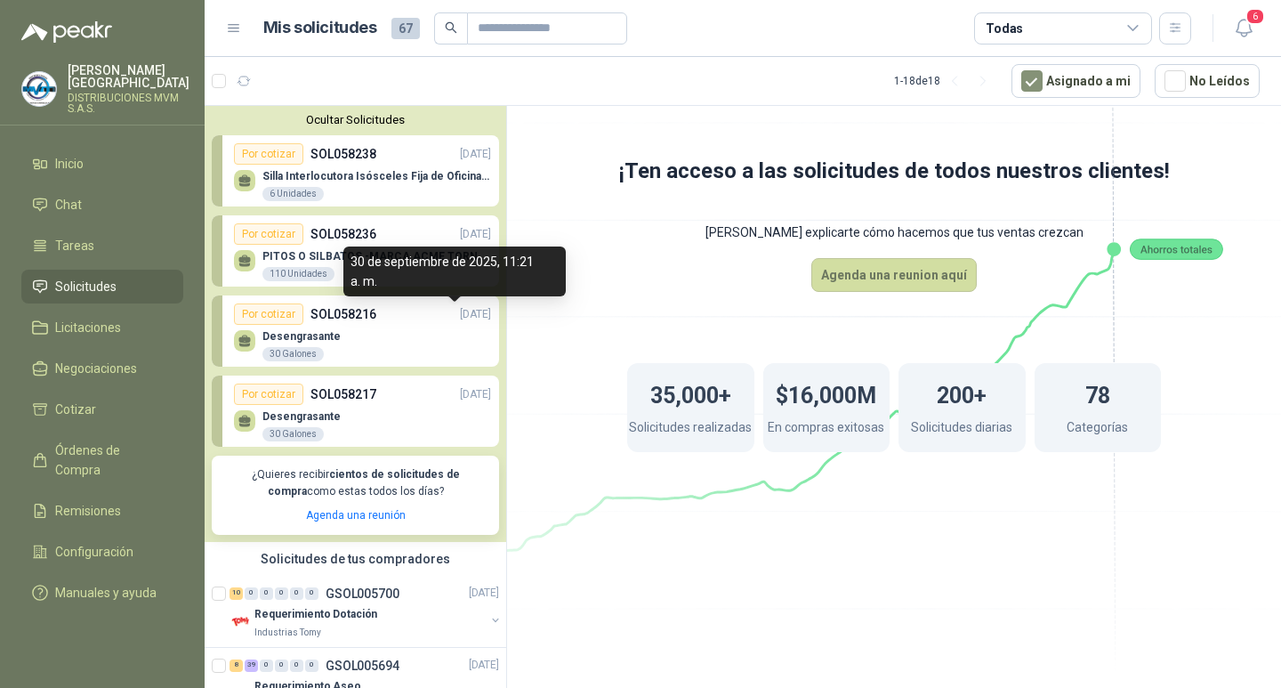
click at [460, 311] on p "[DATE]" at bounding box center [475, 314] width 31 height 17
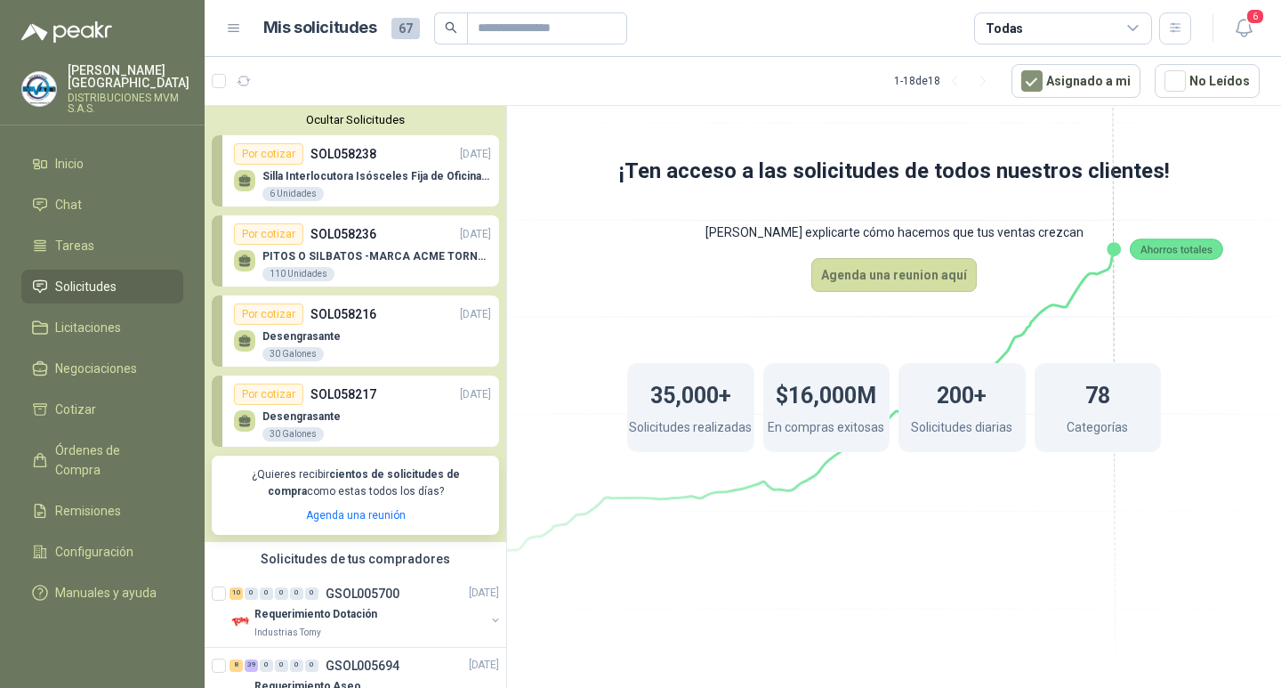
click at [322, 315] on p "SOL058216" at bounding box center [344, 314] width 66 height 20
click at [363, 233] on p "SOL058236" at bounding box center [344, 234] width 66 height 20
click at [96, 400] on li "Cotizar" at bounding box center [102, 410] width 141 height 20
